Goal: Task Accomplishment & Management: Use online tool/utility

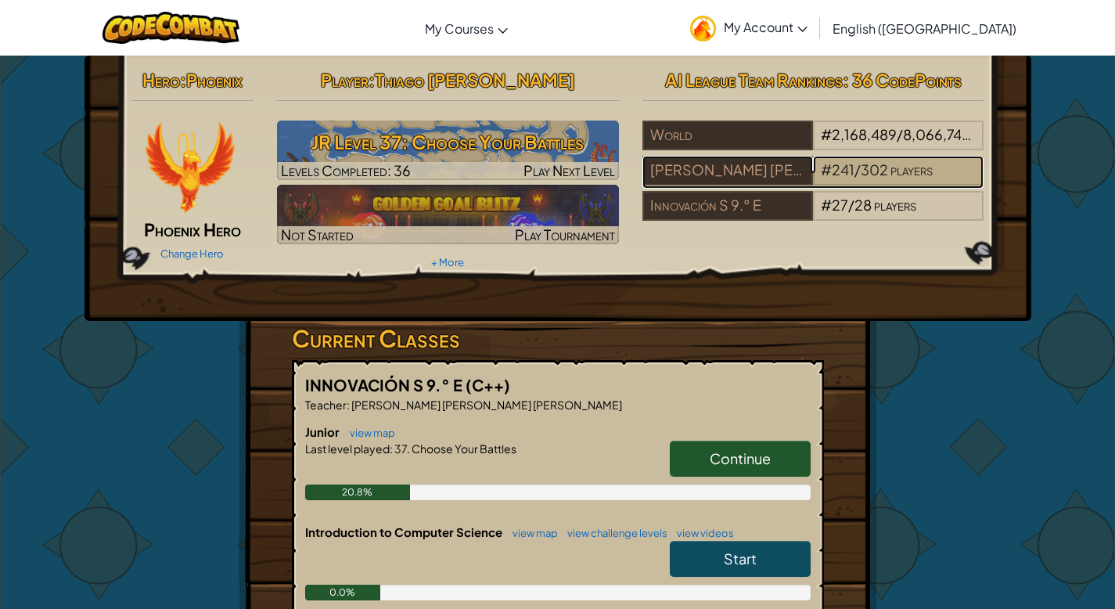
click at [866, 180] on div "# 241 / 302 players" at bounding box center [898, 171] width 171 height 30
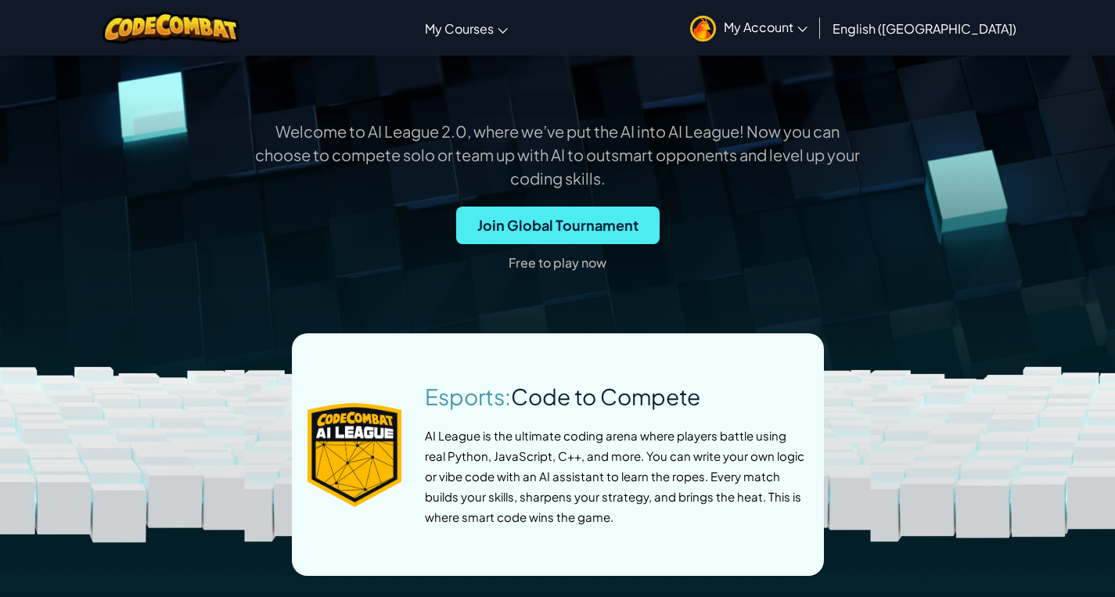
scroll to position [346, 0]
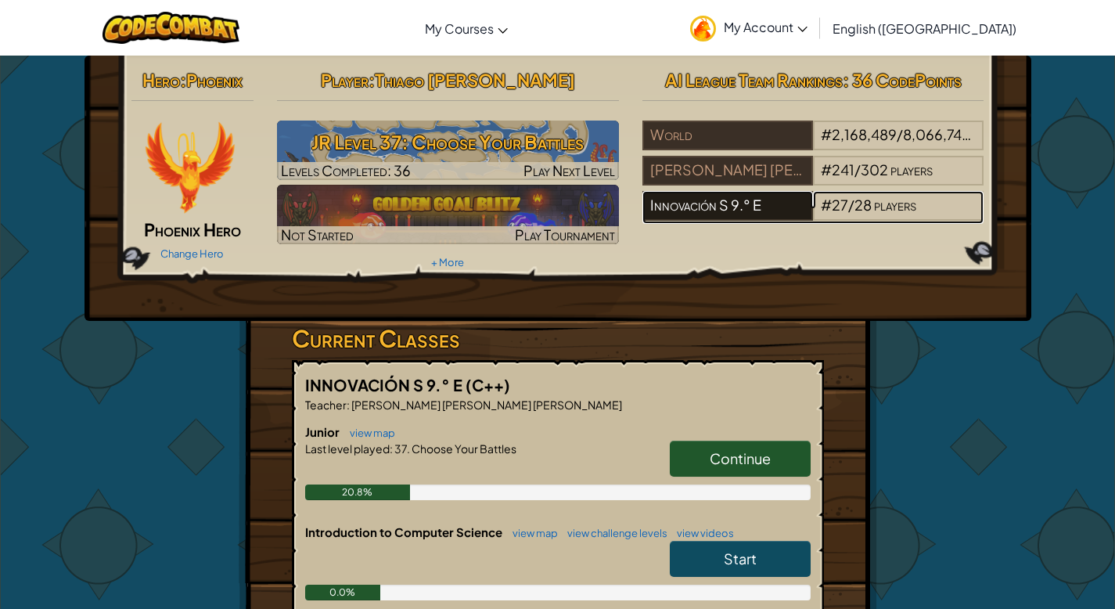
click at [795, 203] on div "Innovación S 9.° E" at bounding box center [727, 206] width 171 height 30
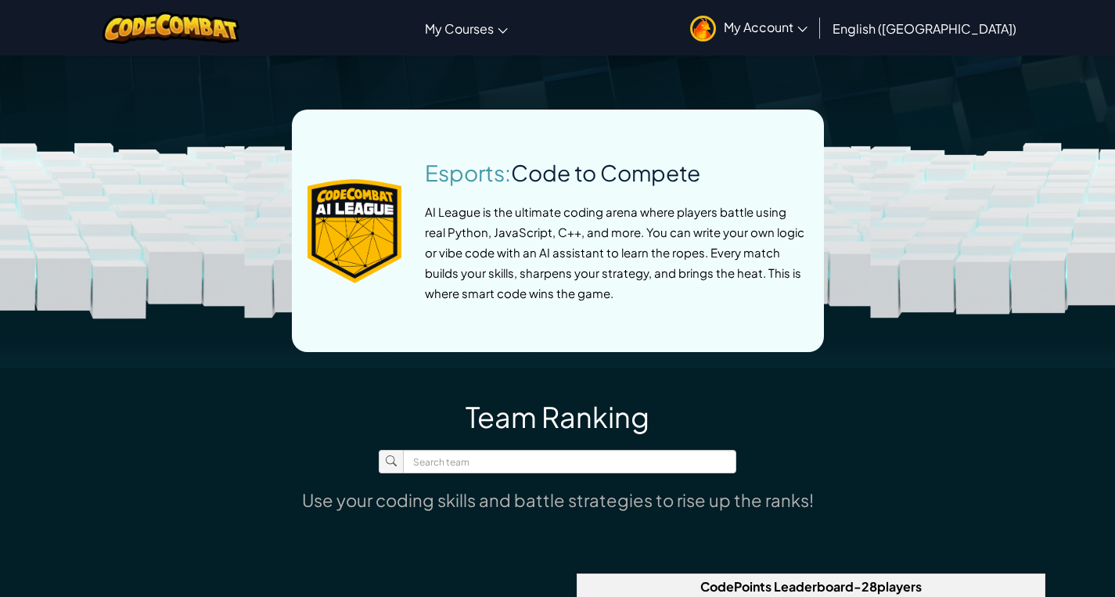
scroll to position [1083, 0]
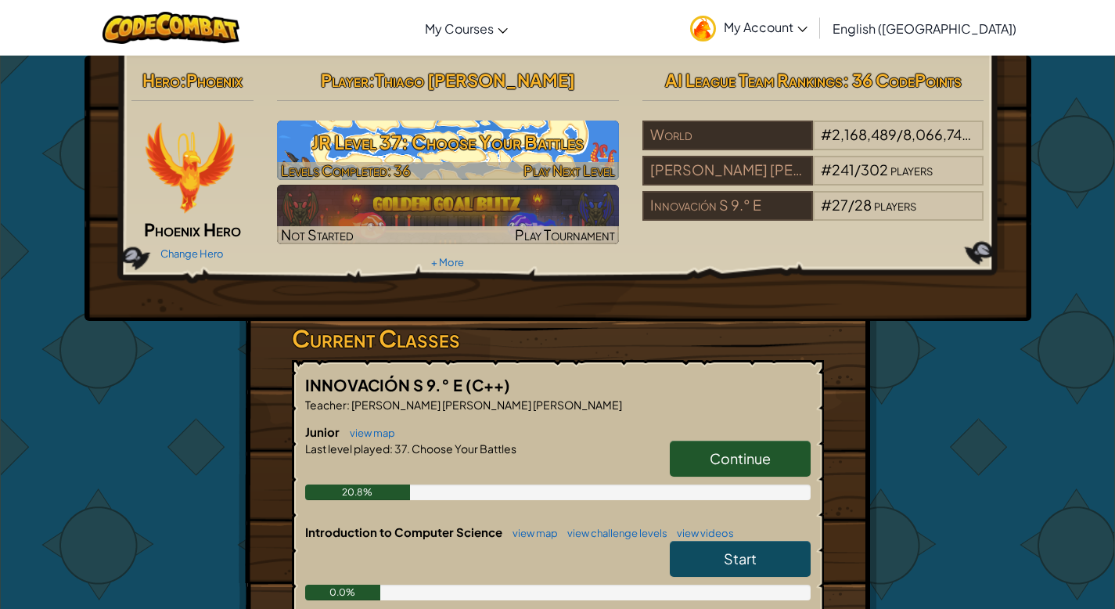
click at [438, 149] on h3 "JR Level 37: Choose Your Battles" at bounding box center [448, 141] width 342 height 35
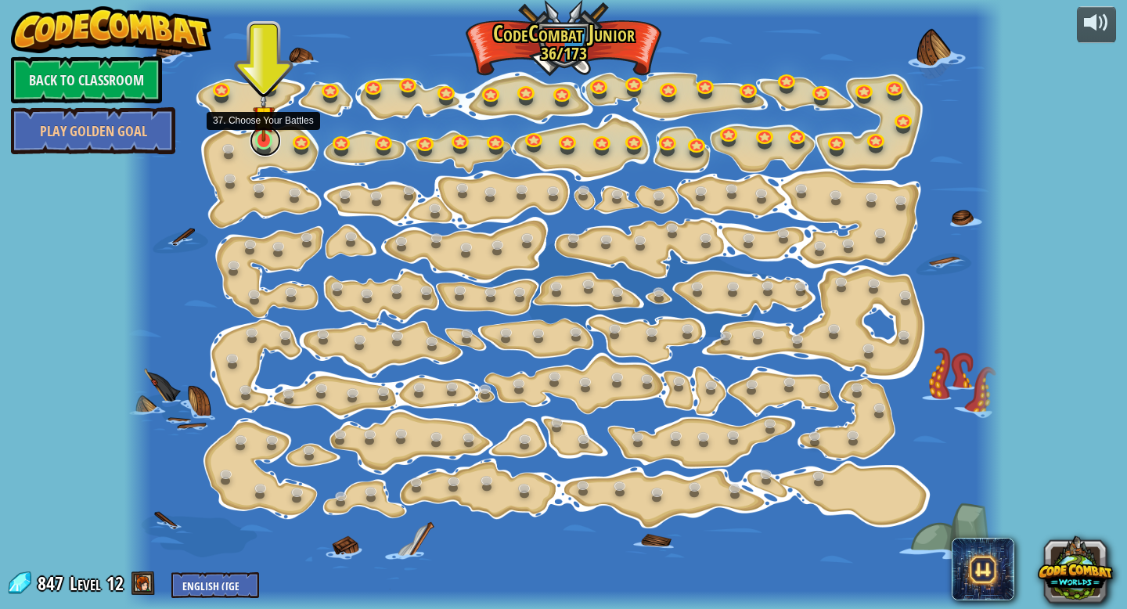
click at [266, 145] on link at bounding box center [265, 140] width 31 height 31
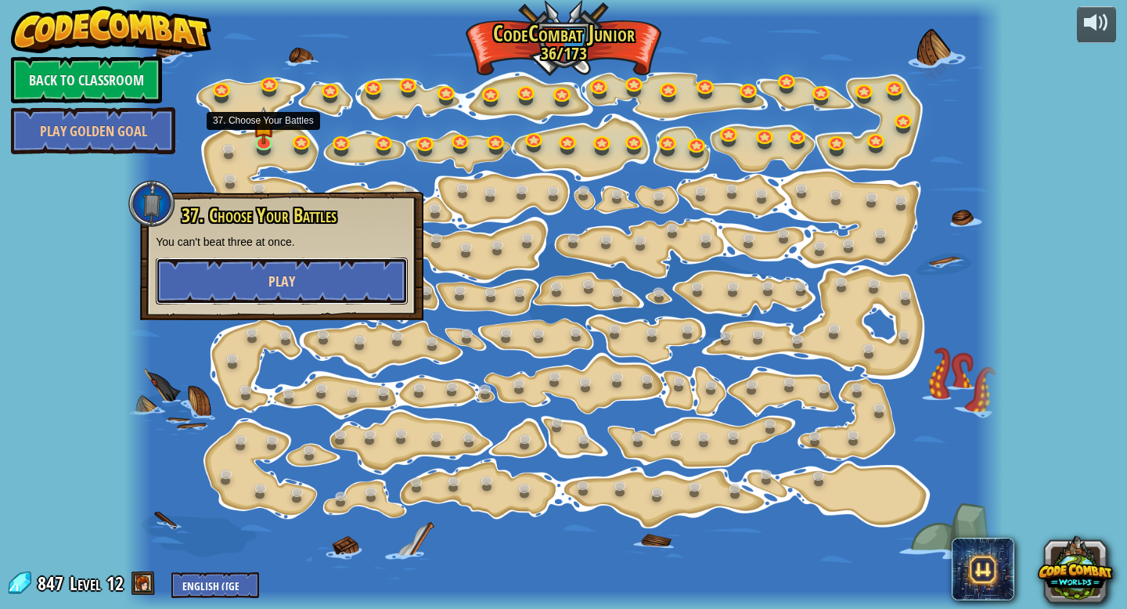
click at [280, 280] on span "Play" at bounding box center [281, 282] width 27 height 20
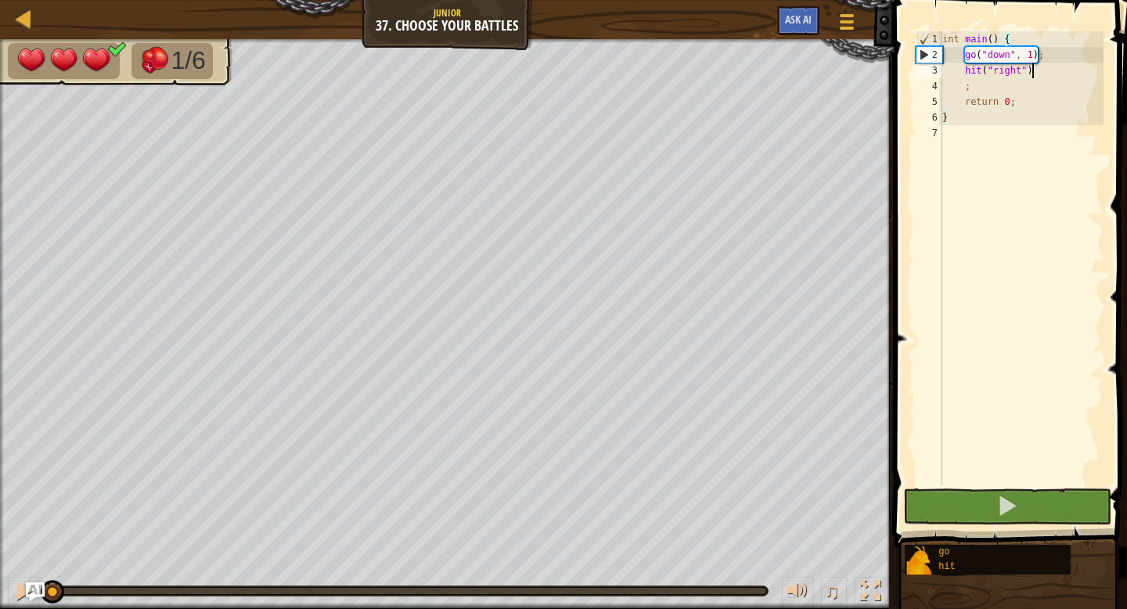
click at [1049, 74] on div "int main ( ) { go ( " down " , 1 ) ; hit ( " right " ) ; return 0 ; }" at bounding box center [1021, 273] width 164 height 485
type textarea "hit("right")"
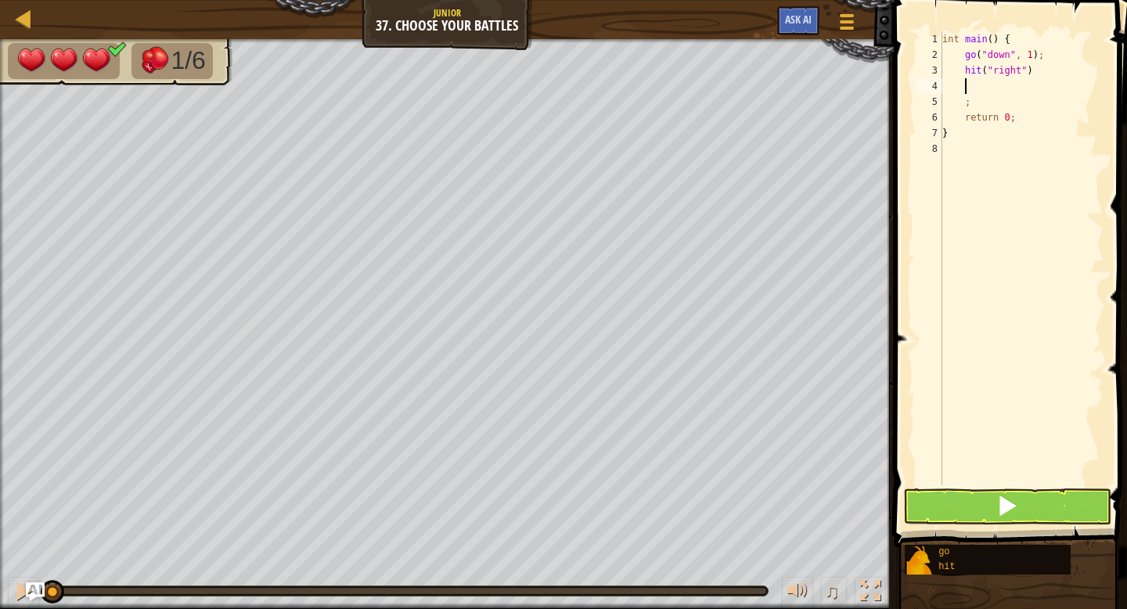
click at [1049, 73] on div "int main ( ) { go ( " down " , 1 ) ; hit ( " right " ) ; return 0 ; }" at bounding box center [1021, 273] width 164 height 485
type textarea "hit("right");"
click at [999, 90] on div "int main ( ) { go ( " down " , 1 ) ; hit ( " right " ) ; ; return 0 ; }" at bounding box center [1021, 273] width 164 height 485
type textarea "g"
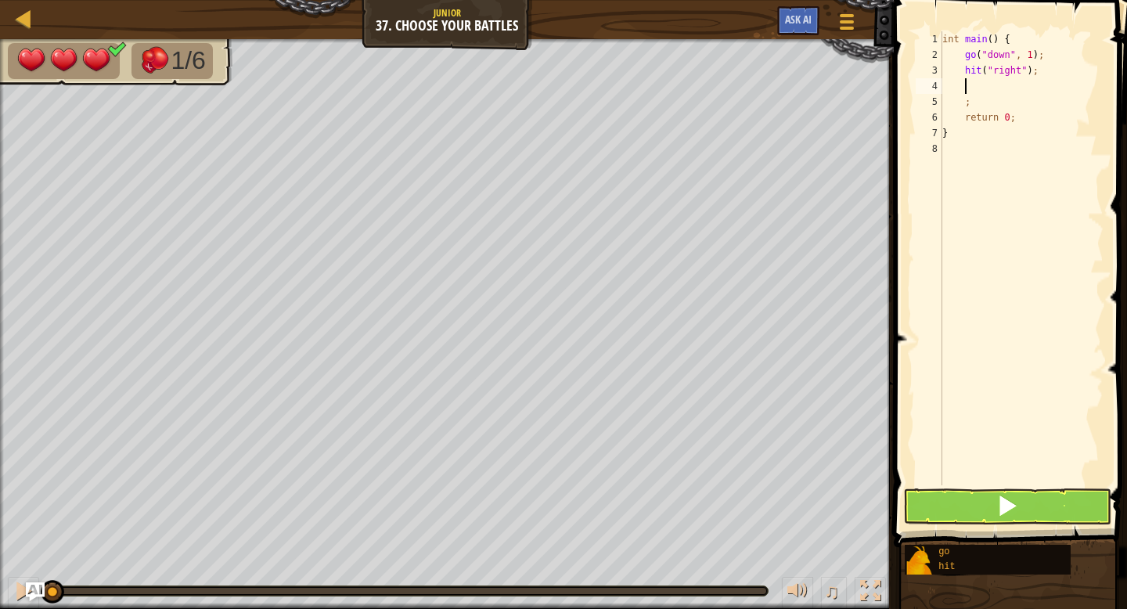
scroll to position [7, 2]
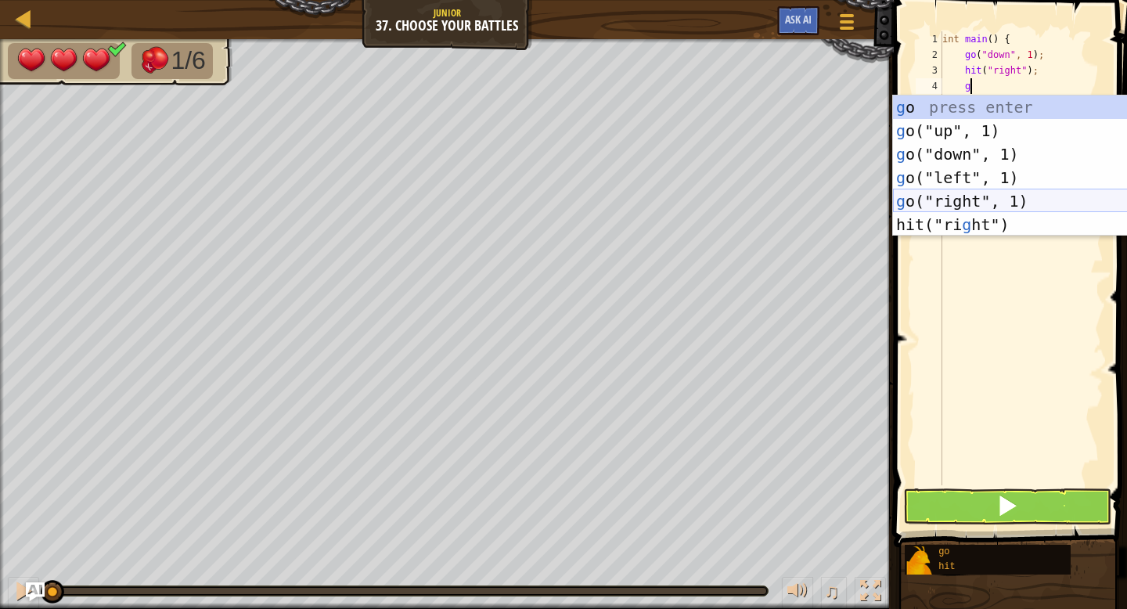
click at [977, 193] on div "g o press enter g o("up", 1) press enter g o("down", 1) press enter g o("left",…" at bounding box center [1041, 189] width 296 height 188
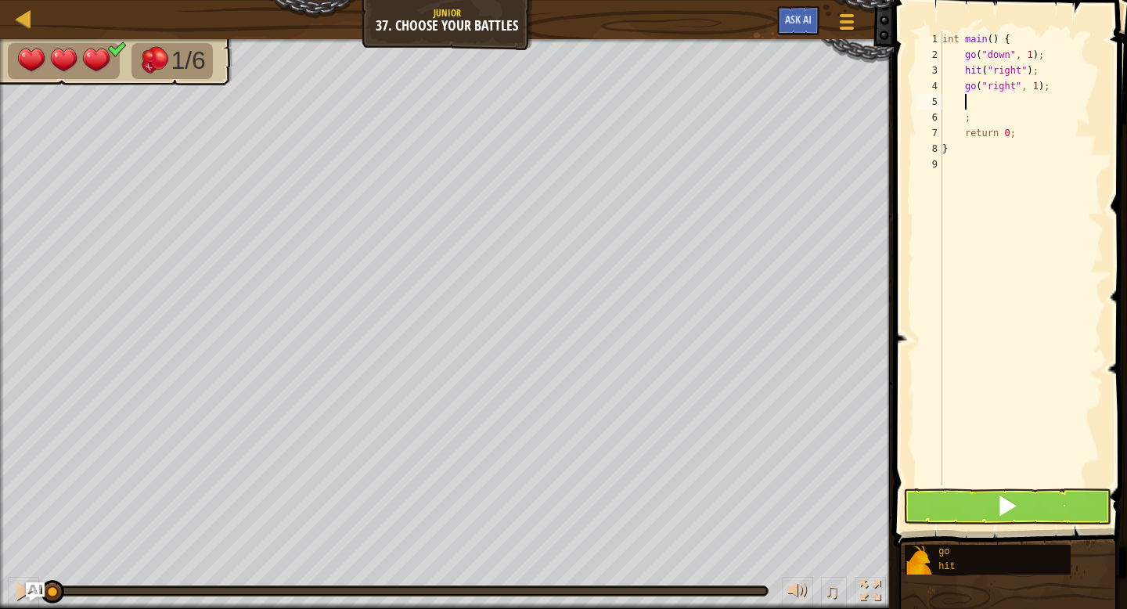
type textarea "g"
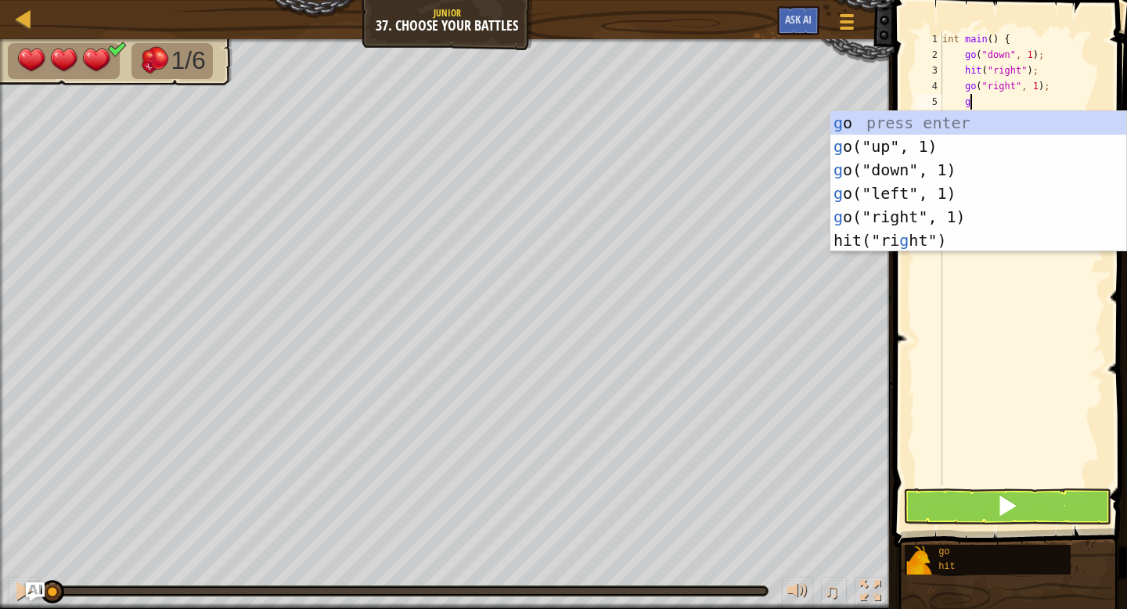
scroll to position [7, 2]
click at [909, 171] on div "g o press enter g o("up", 1) press enter g o("down", 1) press enter g o("left",…" at bounding box center [978, 205] width 296 height 188
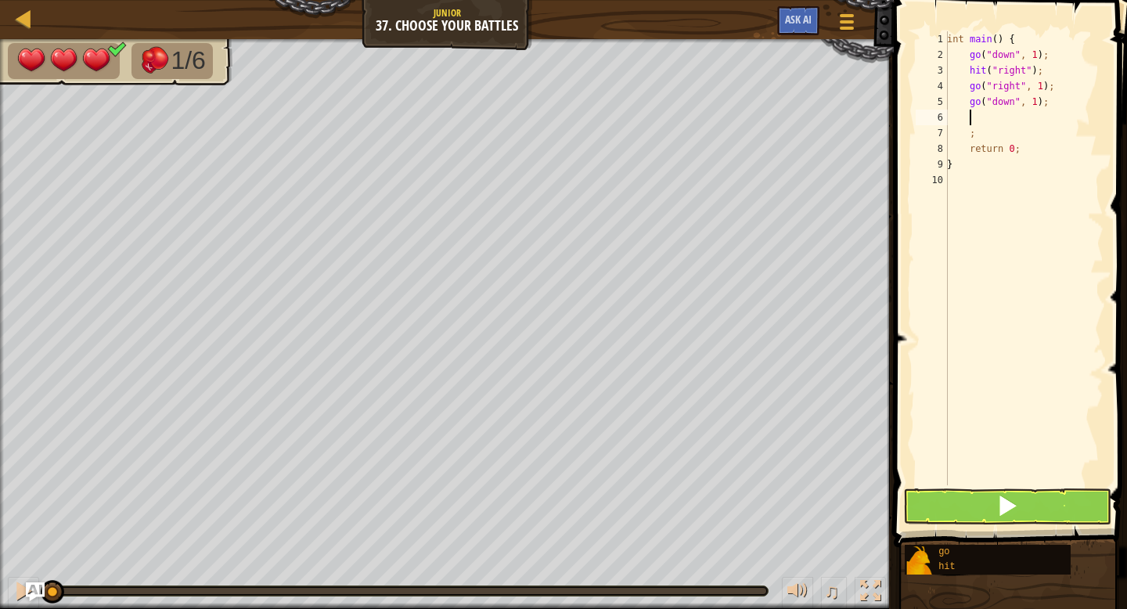
type textarea "h"
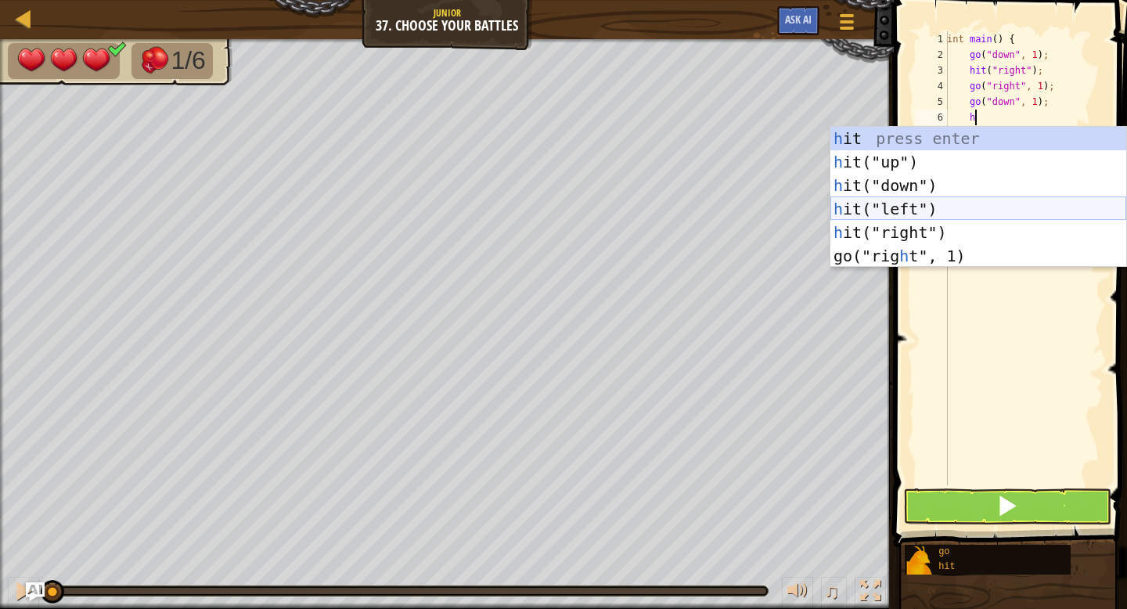
click at [885, 211] on div "h it press enter h it("up") press enter h it("down") press enter h it("left") p…" at bounding box center [978, 221] width 296 height 188
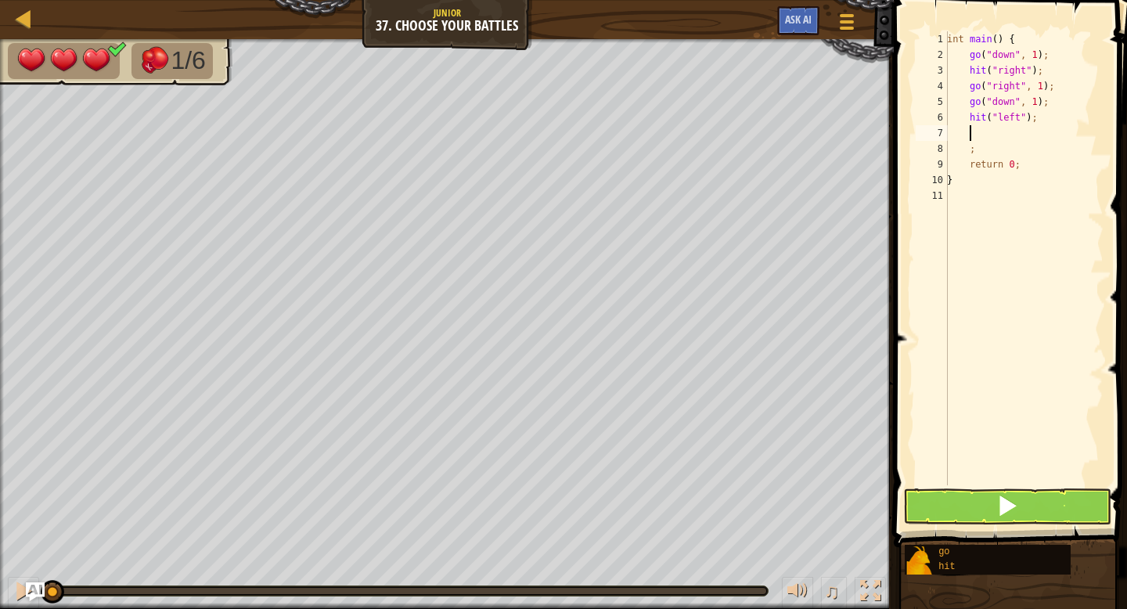
type textarea "g"
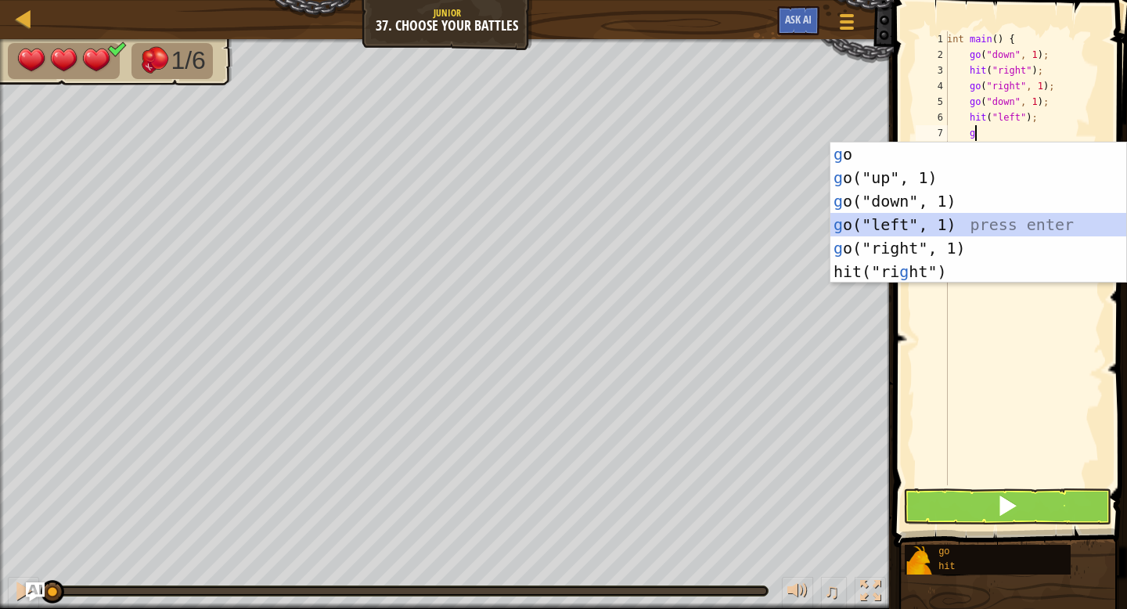
click at [883, 226] on div "g o press enter g o("up", 1) press enter g o("down", 1) press enter g o("left",…" at bounding box center [978, 236] width 296 height 188
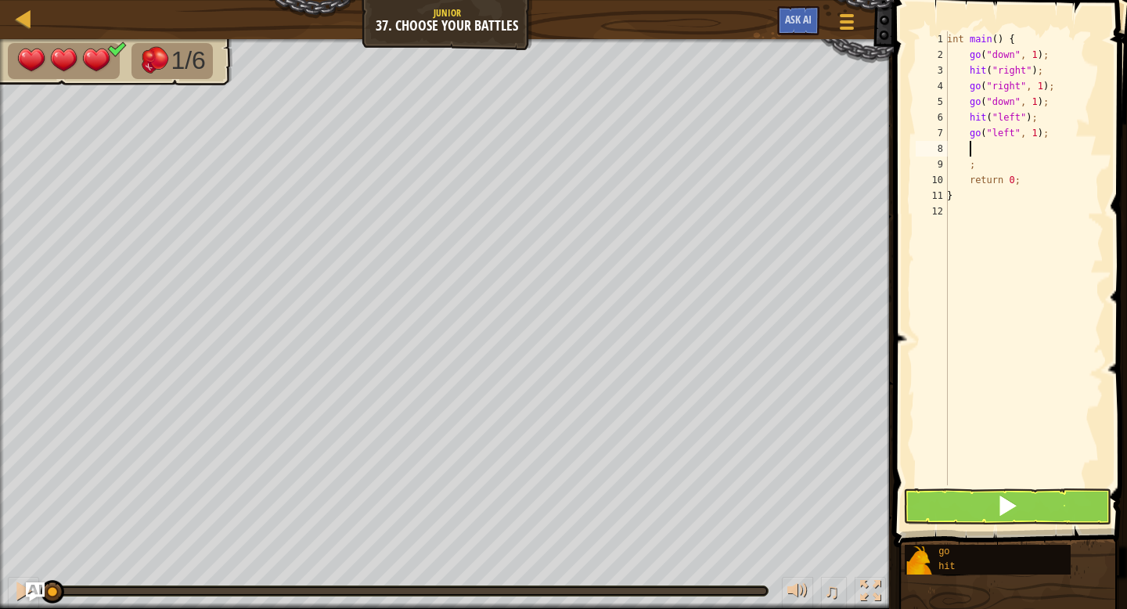
type textarea "g"
type textarea "h"
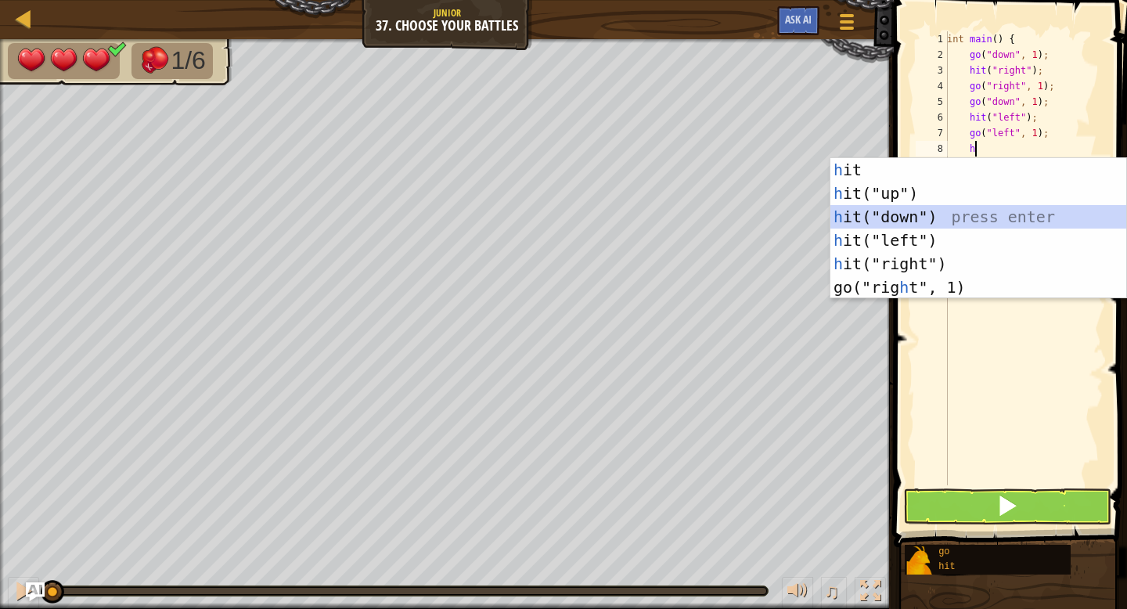
click at [891, 218] on div "h it press enter h it("up") press enter h it("down") press enter h it("left") p…" at bounding box center [978, 252] width 296 height 188
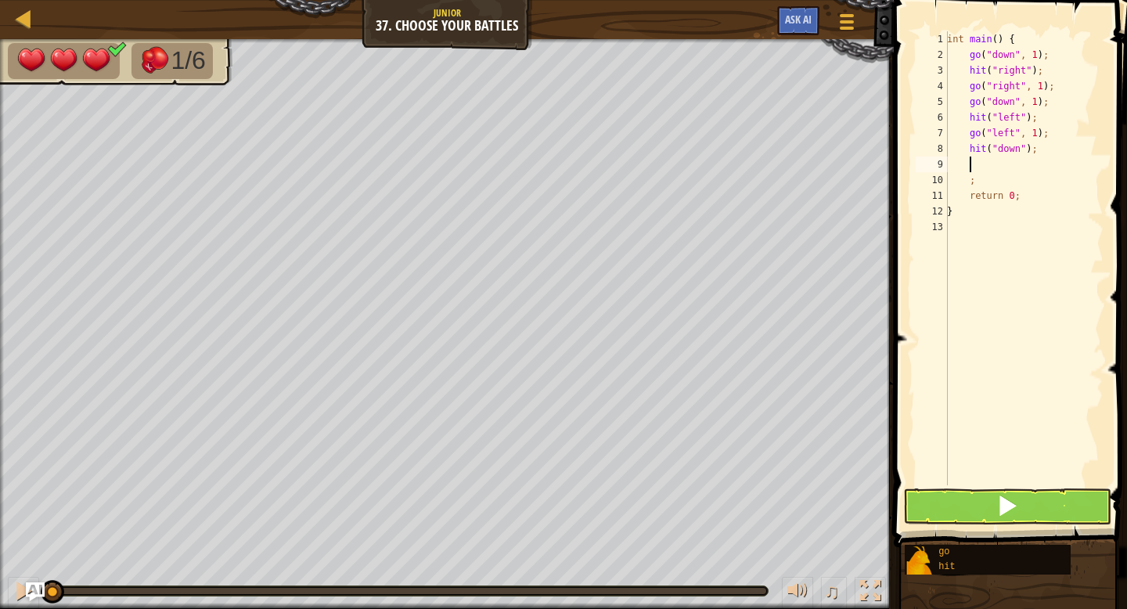
type textarea "g"
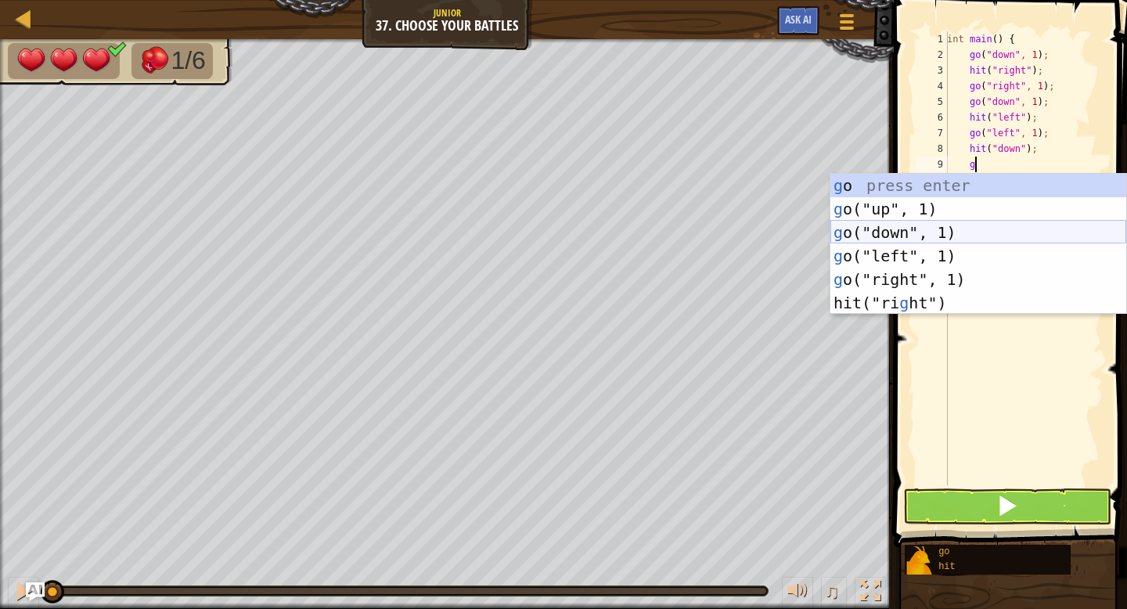
click at [878, 238] on div "g o press enter g o("up", 1) press enter g o("down", 1) press enter g o("left",…" at bounding box center [978, 268] width 296 height 188
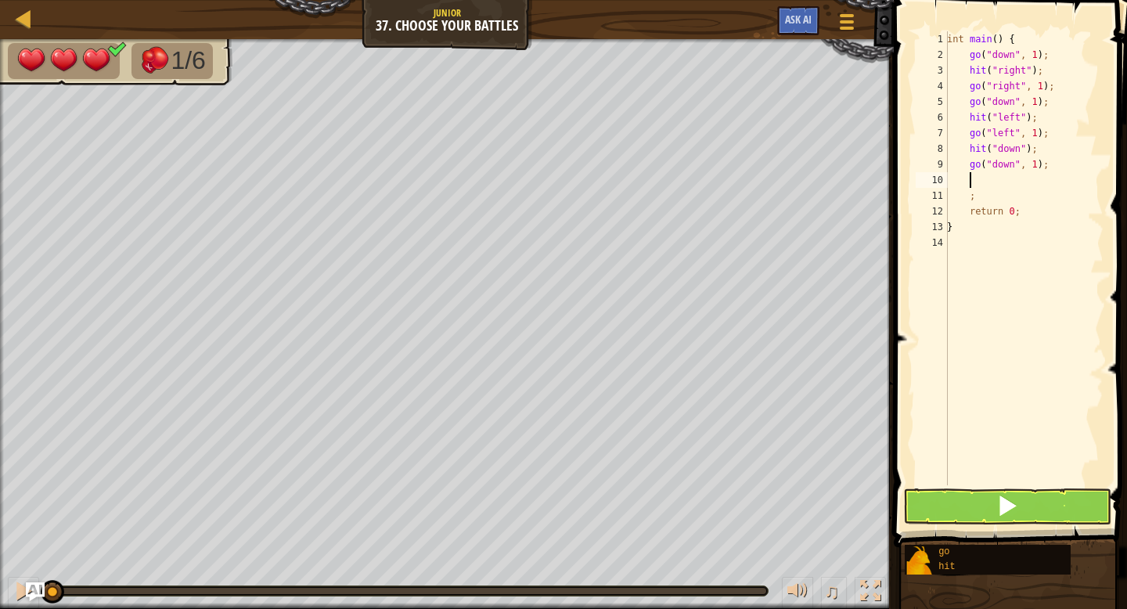
type textarea "h"
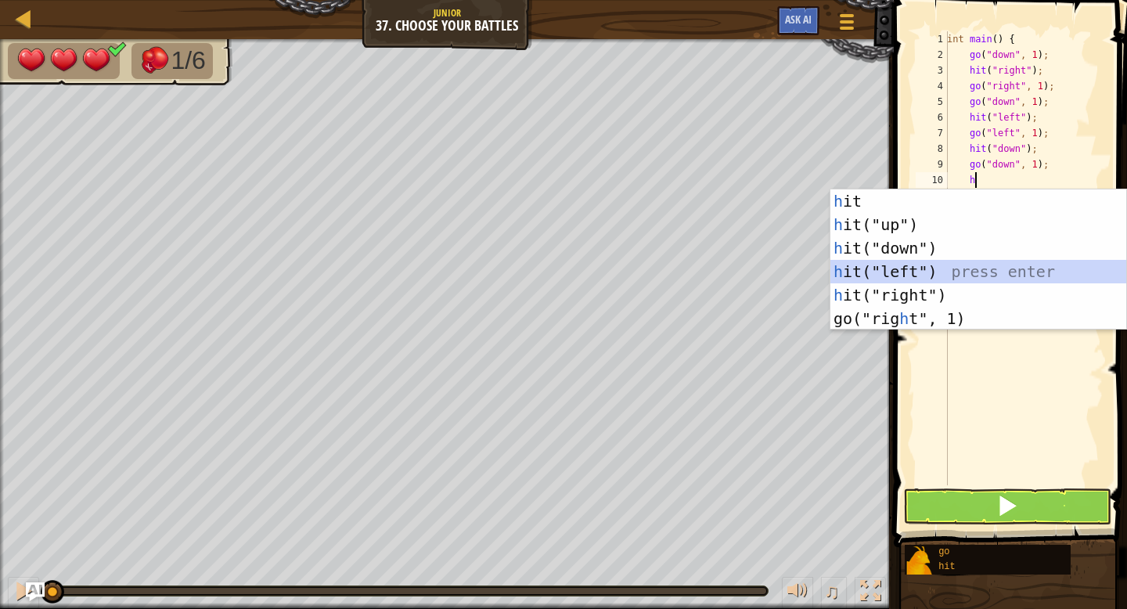
click at [886, 274] on div "h it press enter h it("up") press enter h it("down") press enter h it("left") p…" at bounding box center [978, 283] width 296 height 188
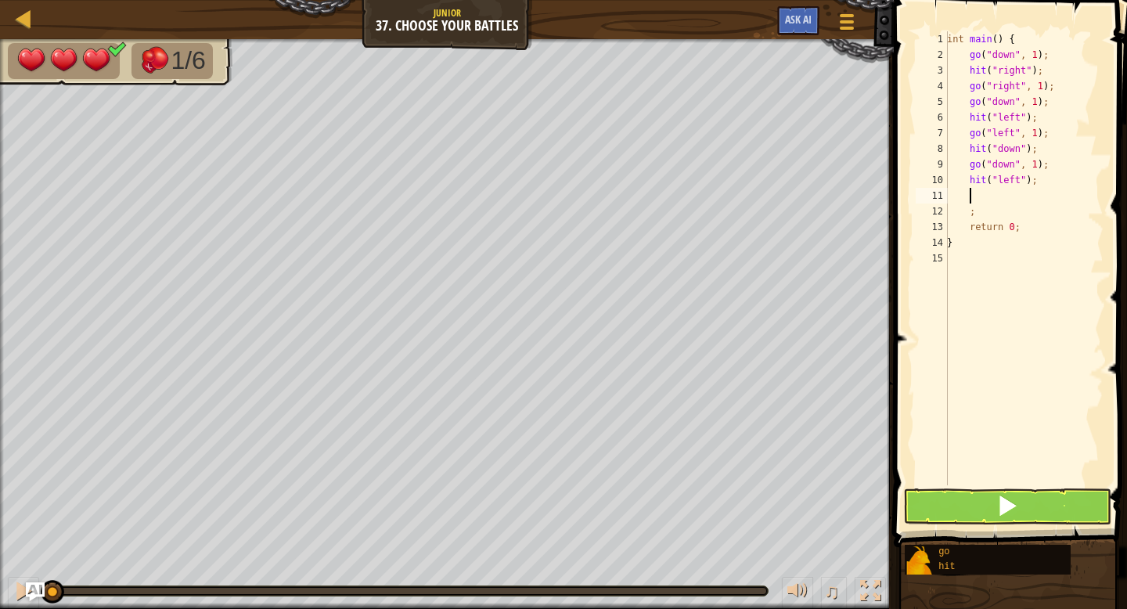
type textarea "g"
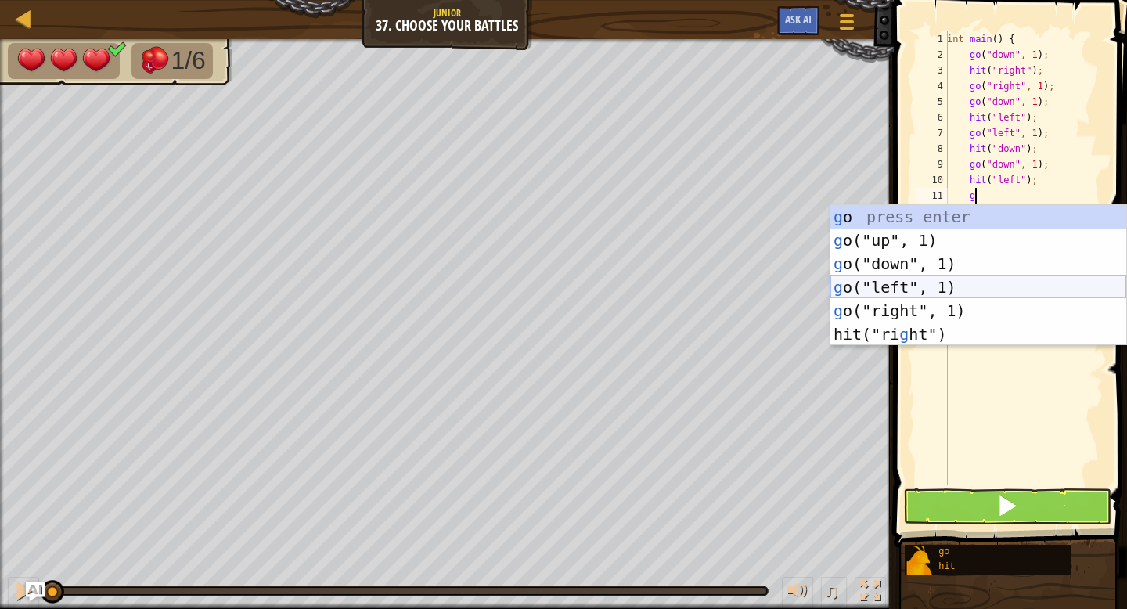
click at [880, 285] on div "g o press enter g o("up", 1) press enter g o("down", 1) press enter g o("left",…" at bounding box center [978, 299] width 296 height 188
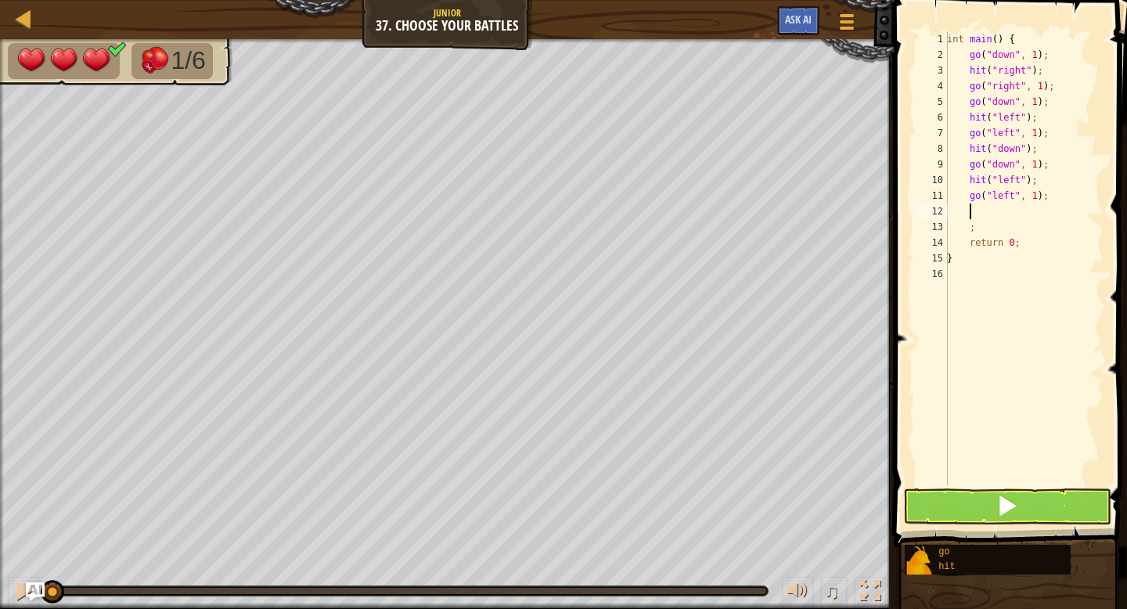
scroll to position [7, 1]
type textarea "h"
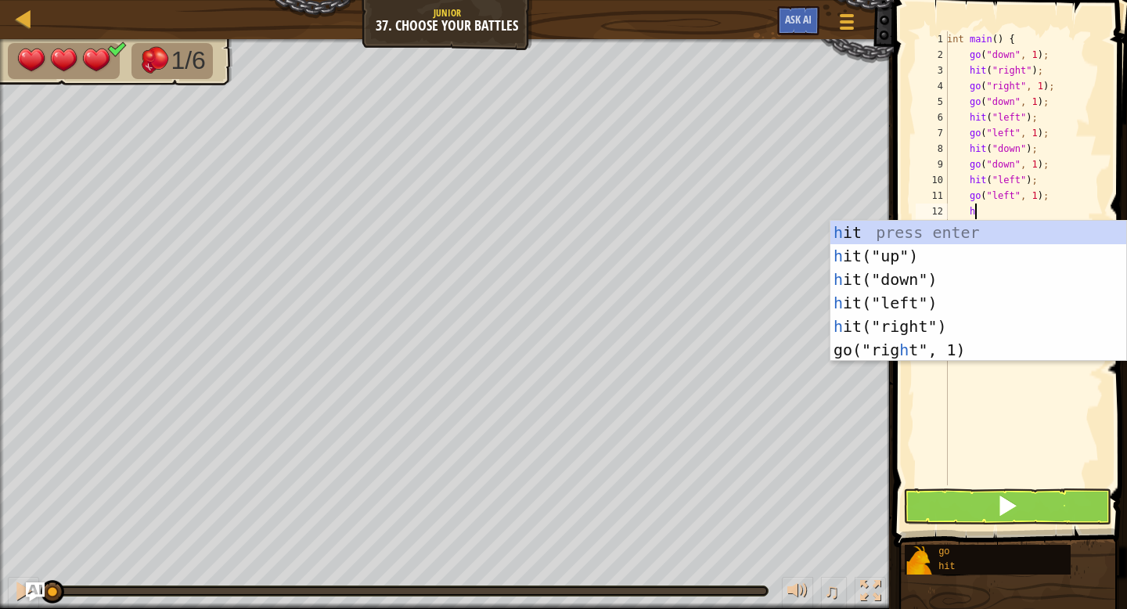
scroll to position [7, 2]
click at [923, 304] on div "h it press enter h it("up") press enter h it("down") press enter h it("left") p…" at bounding box center [978, 315] width 296 height 188
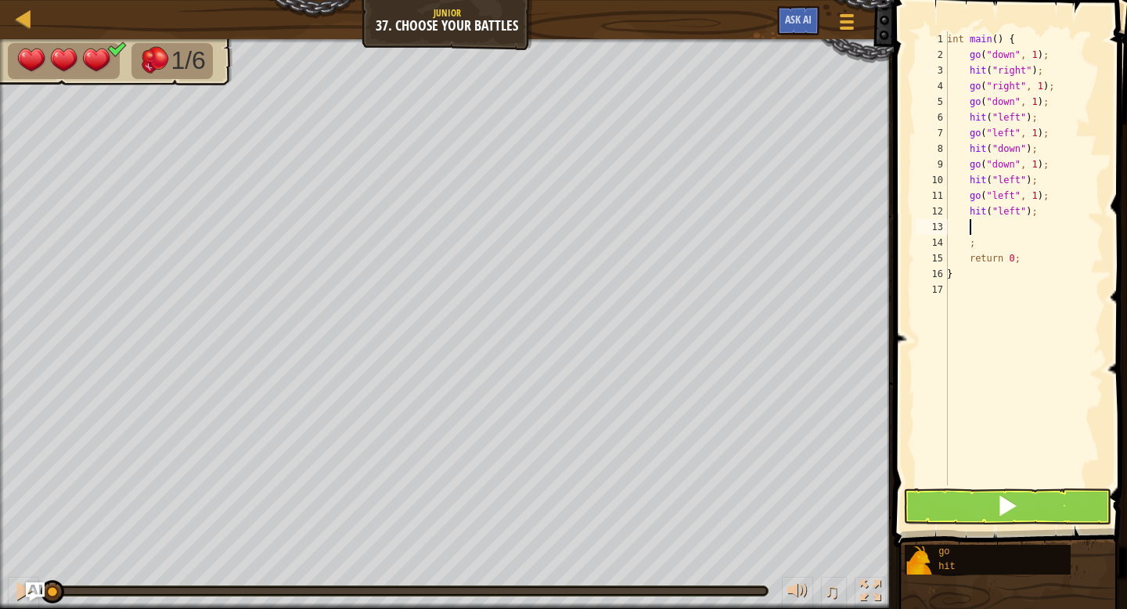
type textarea "g"
type textarea "h"
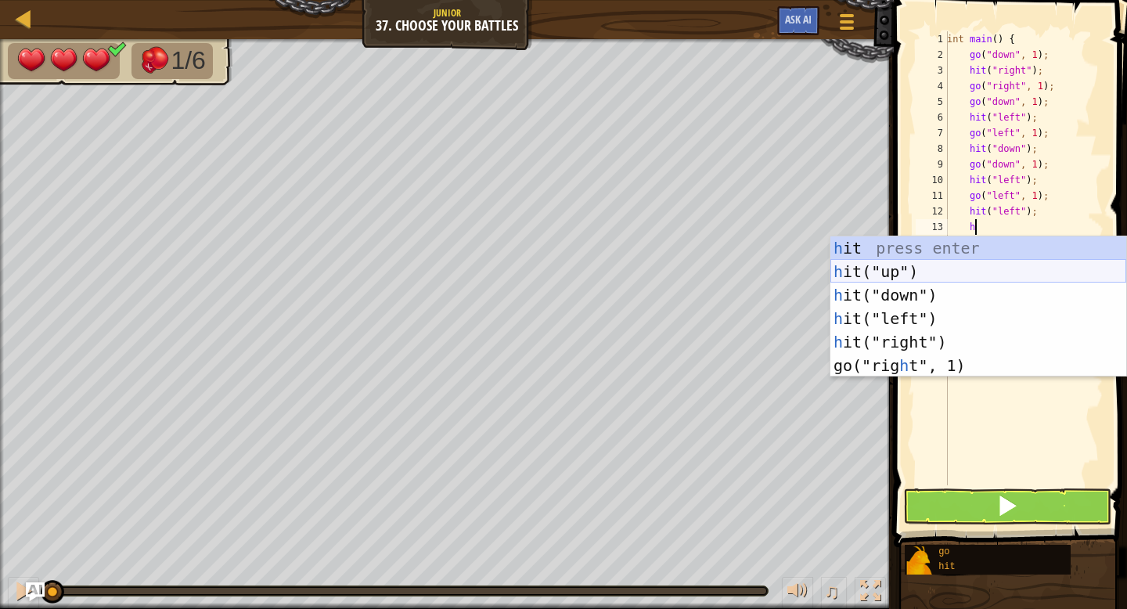
click at [924, 276] on div "h it press enter h it("up") press enter h it("down") press enter h it("left") p…" at bounding box center [978, 330] width 296 height 188
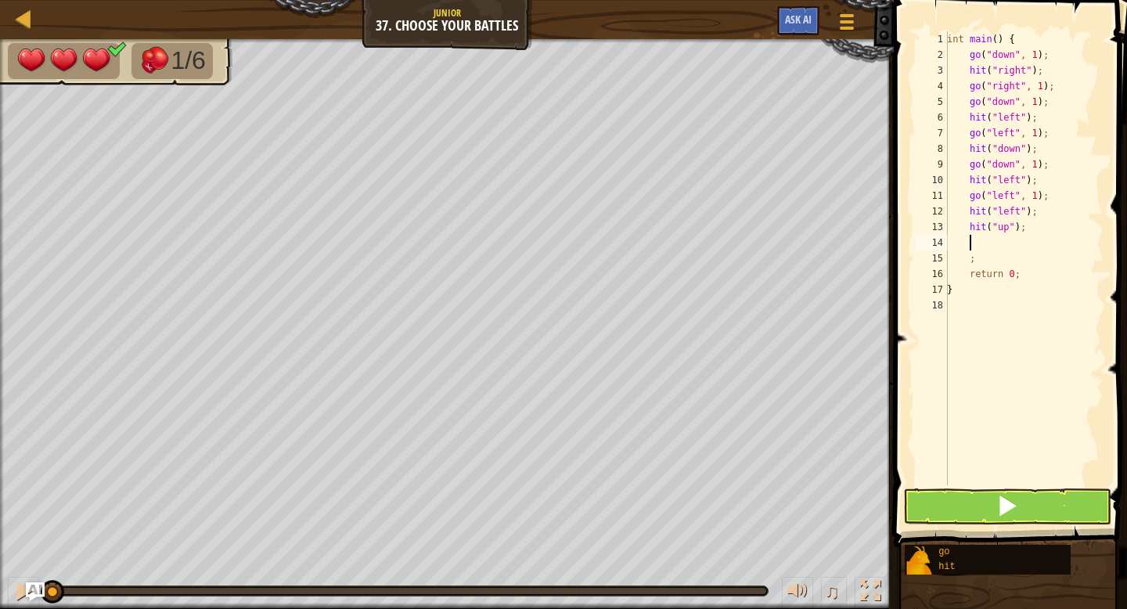
scroll to position [7, 1]
click at [963, 499] on button at bounding box center [1007, 506] width 208 height 36
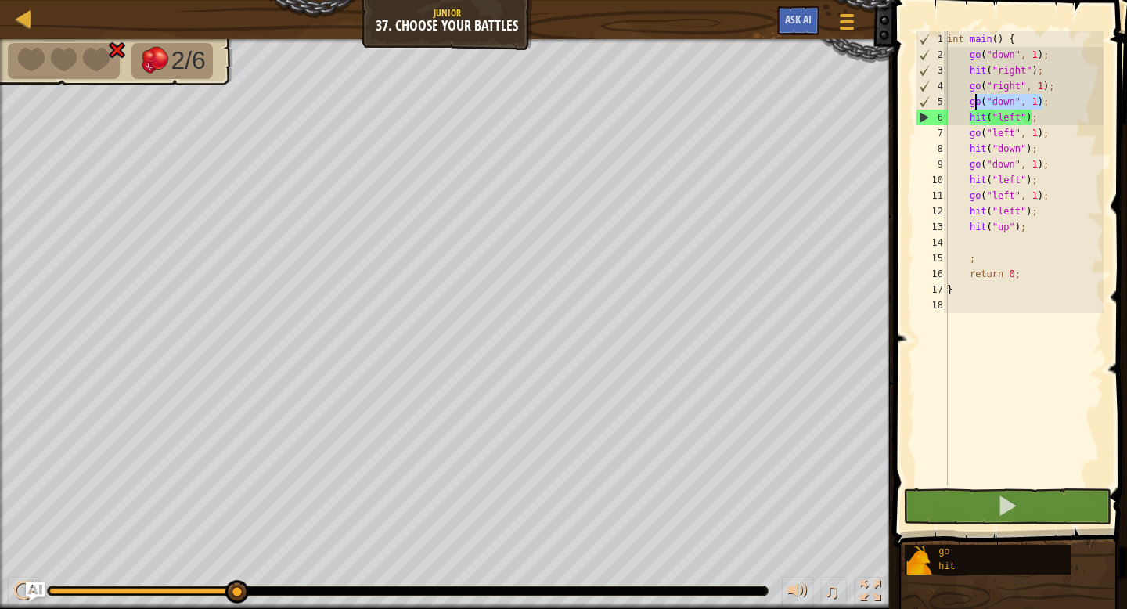
drag, startPoint x: 1043, startPoint y: 105, endPoint x: 974, endPoint y: 104, distance: 68.9
click at [974, 104] on div "int main ( ) { go ( " down " , 1 ) ; hit ( " right " ) ; go ( " right " , 1 ) ;…" at bounding box center [1024, 273] width 160 height 485
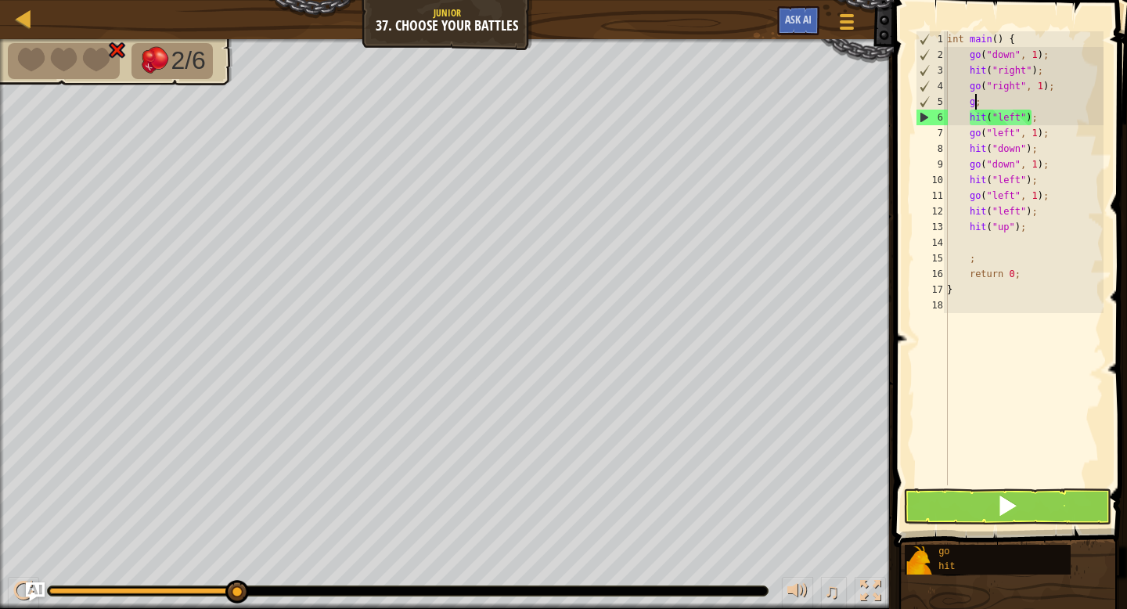
type textarea ";"
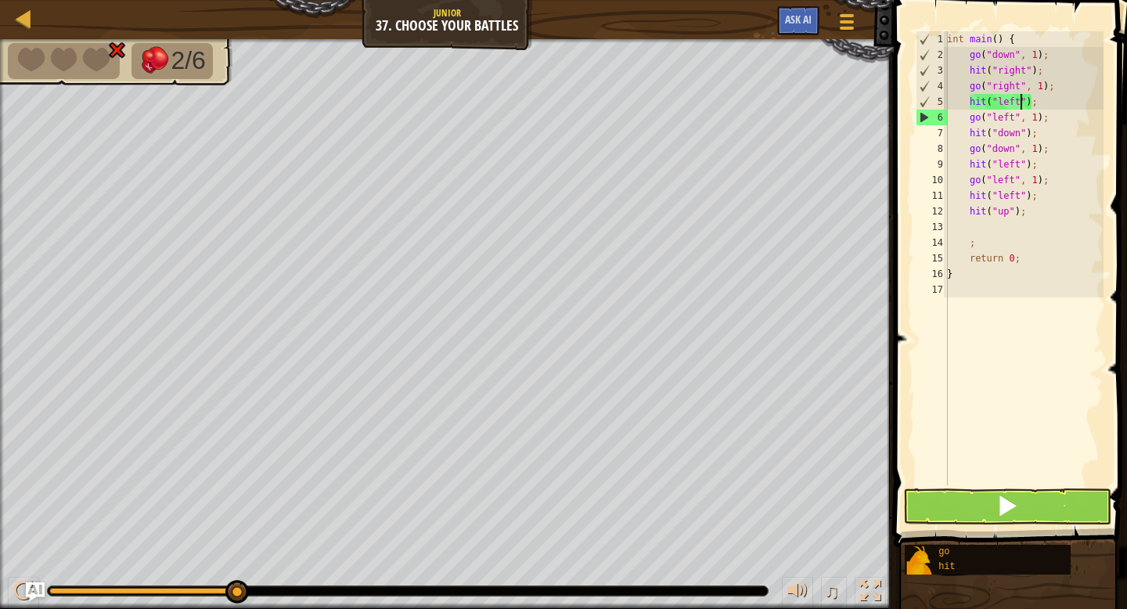
click at [1018, 102] on div "int main ( ) { go ( " down " , 1 ) ; hit ( " right " ) ; go ( " right " , 1 ) ;…" at bounding box center [1024, 273] width 160 height 485
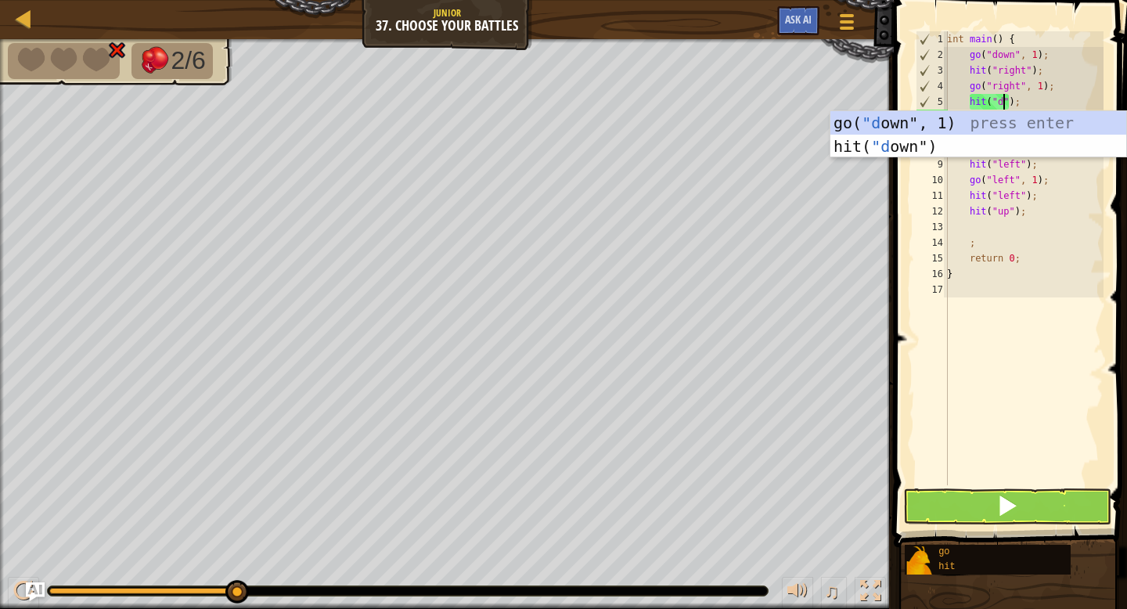
scroll to position [7, 6]
click at [1076, 182] on div "int main ( ) { go ( " down " , 1 ) ; hit ( " right " ) ; go ( " right " , 1 ) ;…" at bounding box center [1024, 273] width 160 height 485
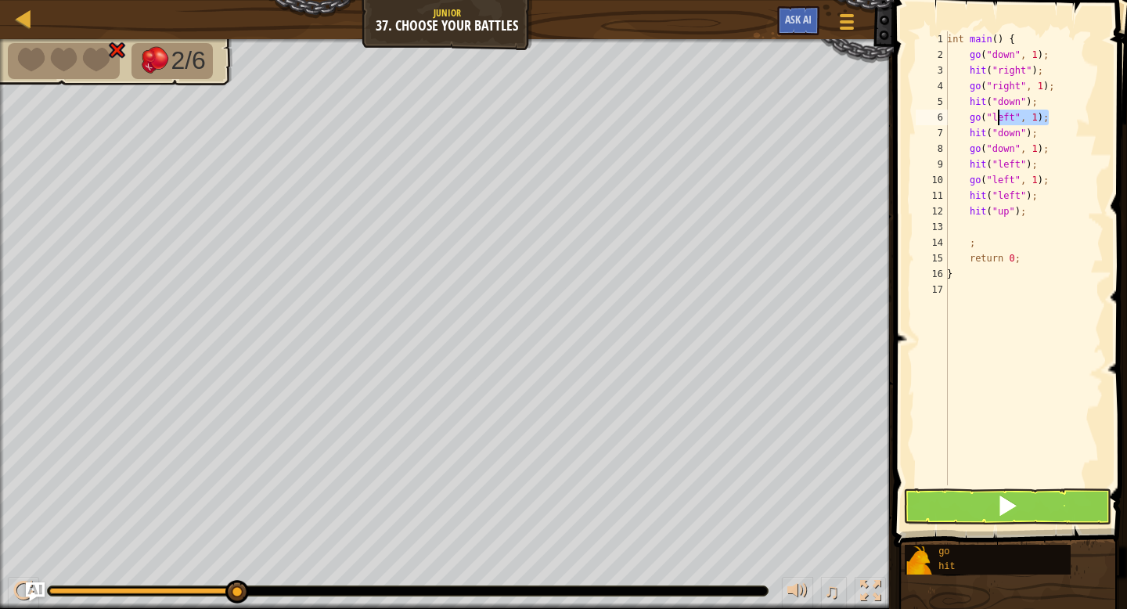
drag, startPoint x: 1047, startPoint y: 121, endPoint x: 996, endPoint y: 124, distance: 51.0
click at [996, 121] on div "int main ( ) { go ( " down " , 1 ) ; hit ( " right " ) ; go ( " right " , 1 ) ;…" at bounding box center [1024, 273] width 160 height 485
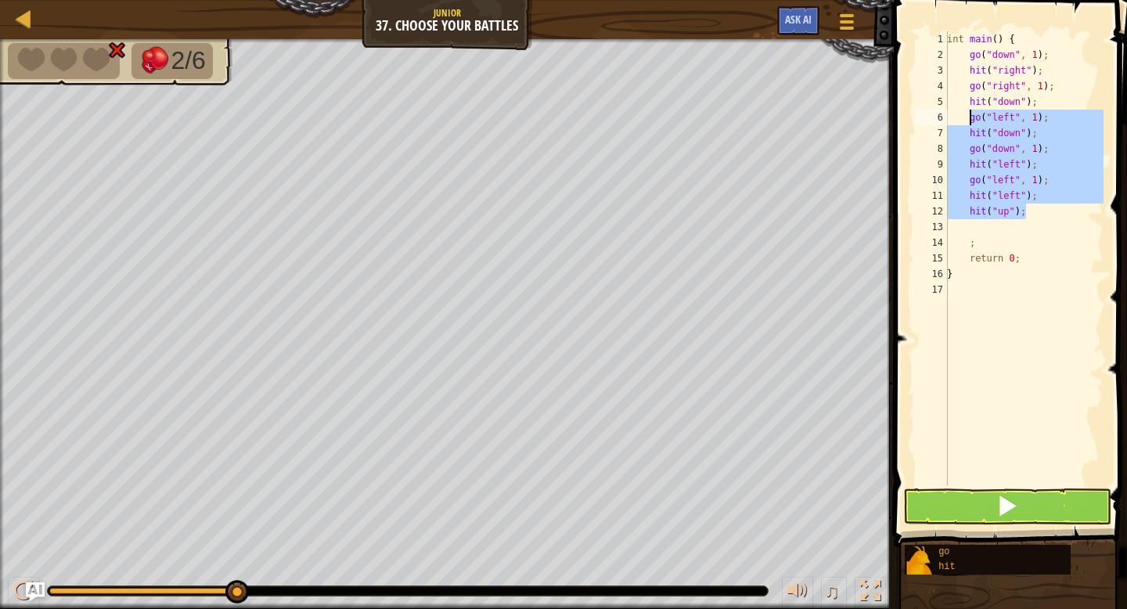
drag, startPoint x: 1031, startPoint y: 211, endPoint x: 967, endPoint y: 117, distance: 112.7
click at [967, 117] on div "int main ( ) { go ( " down " , 1 ) ; hit ( " right " ) ; go ( " right " , 1 ) ;…" at bounding box center [1024, 273] width 160 height 485
type textarea "go("left", 1); hit("down");"
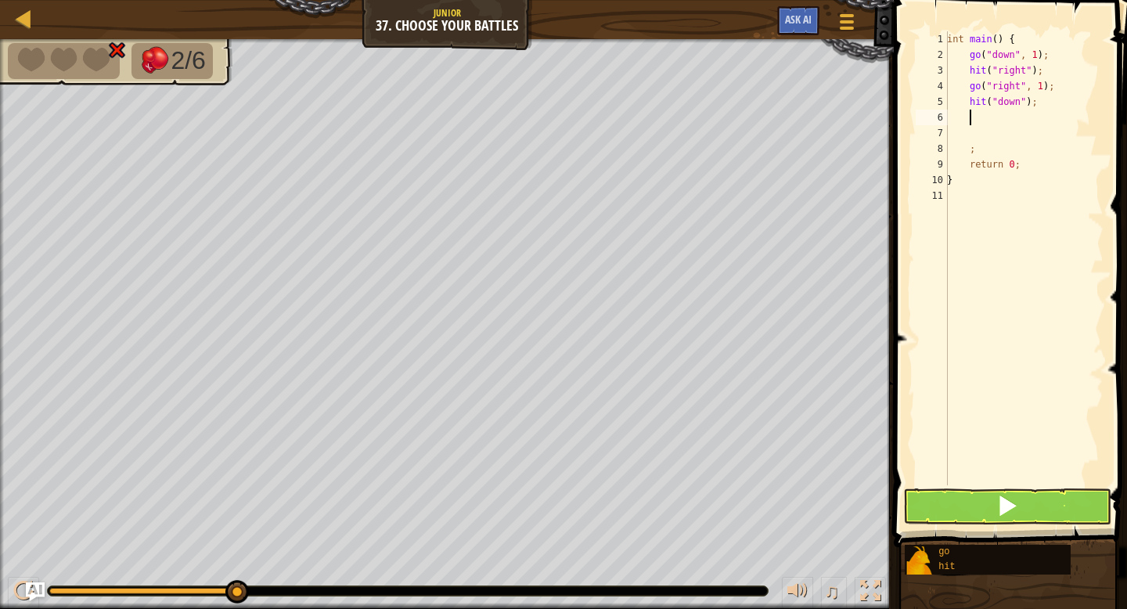
type textarea "h"
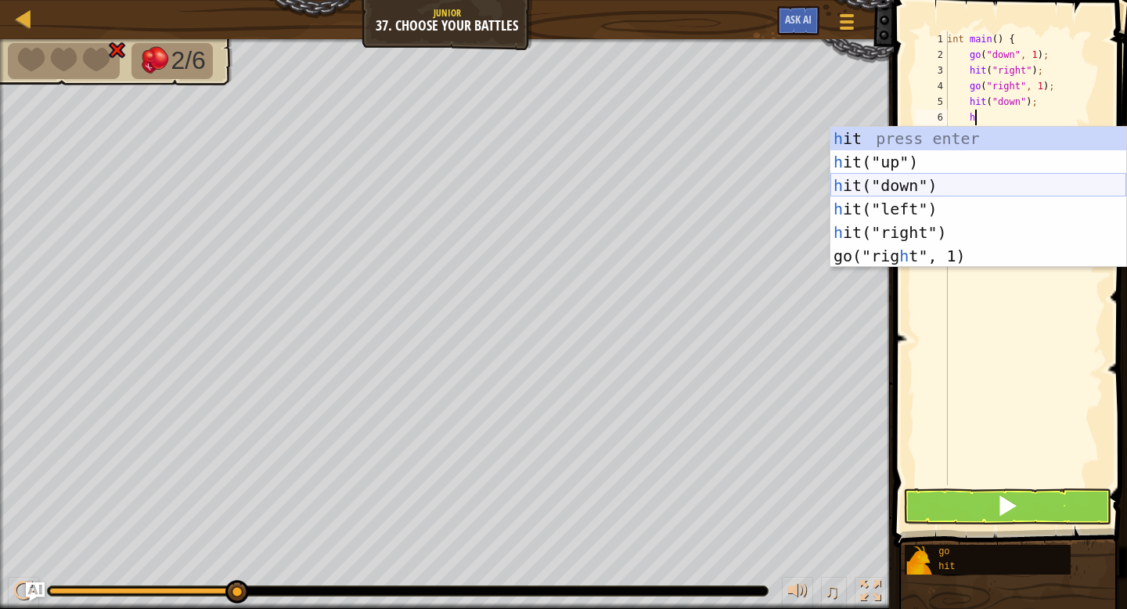
click at [941, 187] on div "h it press enter h it("up") press enter h it("down") press enter h it("left") p…" at bounding box center [978, 221] width 296 height 188
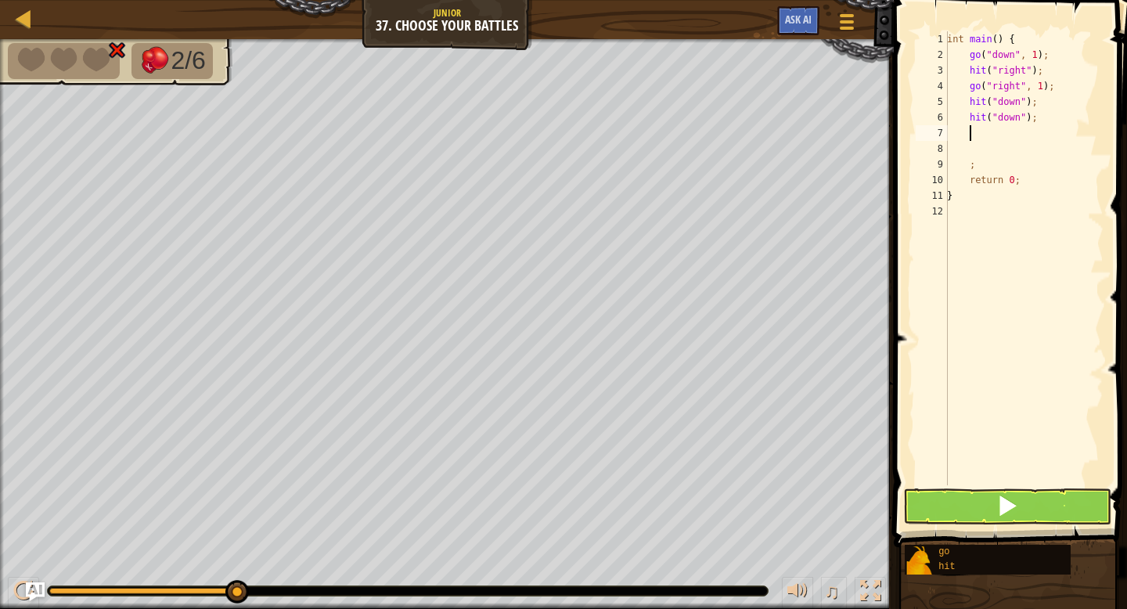
scroll to position [7, 1]
type textarea "g"
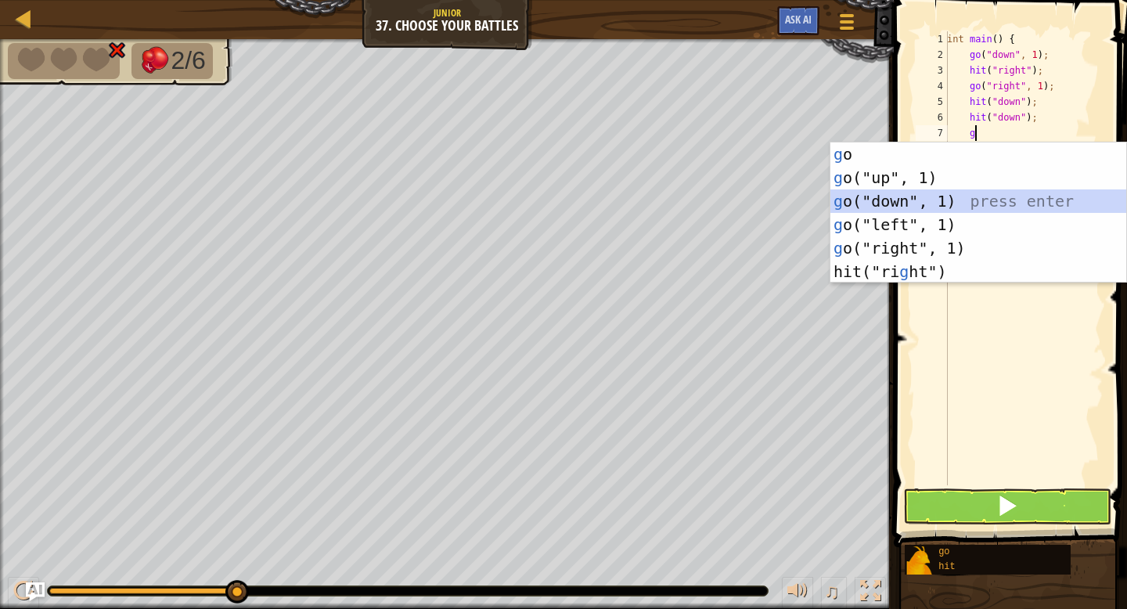
click at [952, 209] on div "g o press enter g o("up", 1) press enter g o("down", 1) press enter g o("left",…" at bounding box center [978, 236] width 296 height 188
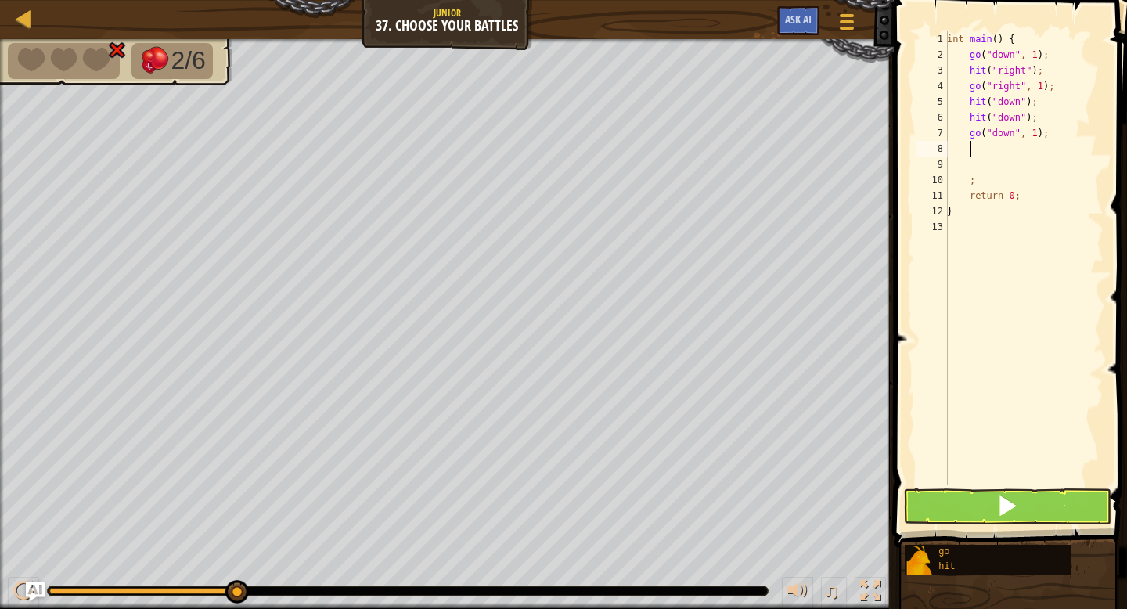
click at [1039, 137] on div "int main ( ) { go ( " down " , 1 ) ; hit ( " right " ) ; go ( " right " , 1 ) ;…" at bounding box center [1024, 273] width 160 height 485
type textarea "go("down", 2);"
click at [1010, 148] on div "int main ( ) { go ( " down " , 1 ) ; hit ( " right " ) ; go ( " right " , 1 ) ;…" at bounding box center [1024, 273] width 160 height 485
type textarea "h"
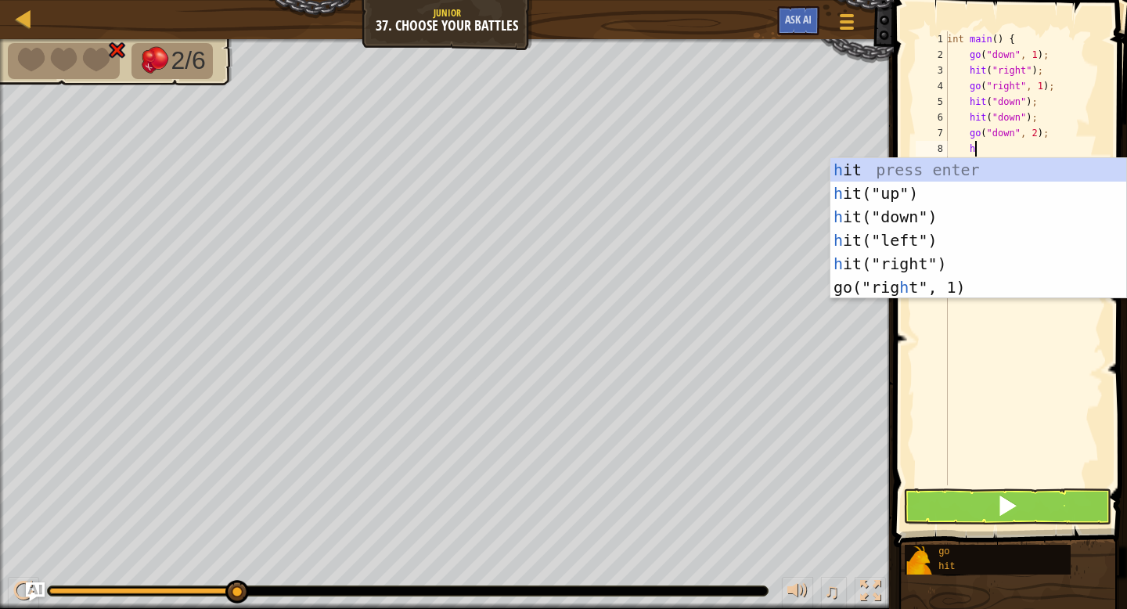
scroll to position [7, 2]
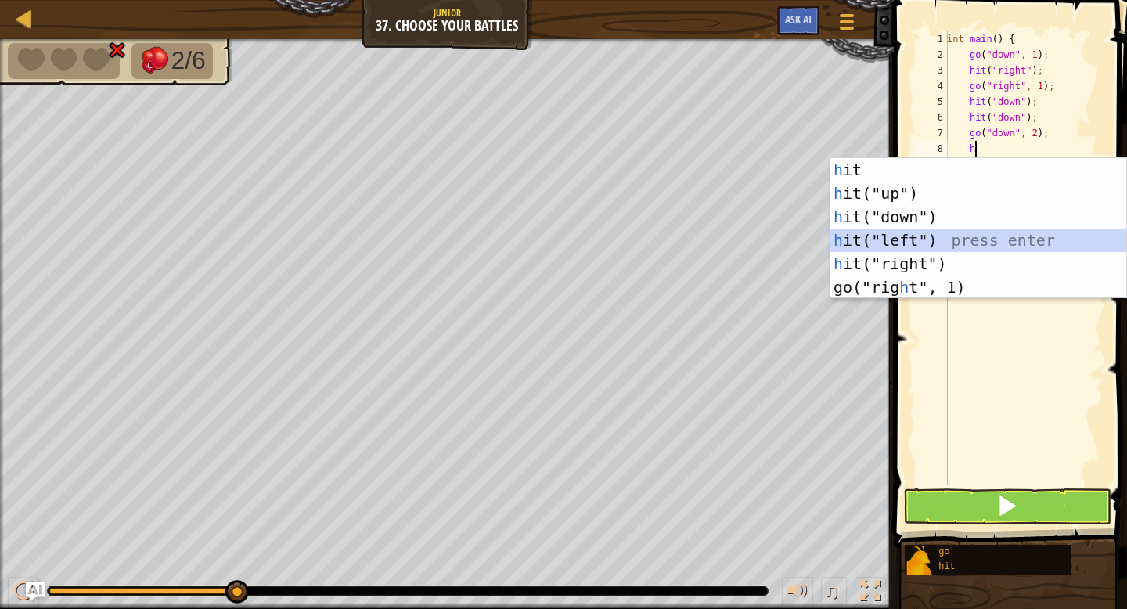
click at [952, 236] on div "h it press enter h it("up") press enter h it("down") press enter h it("left") p…" at bounding box center [978, 252] width 296 height 188
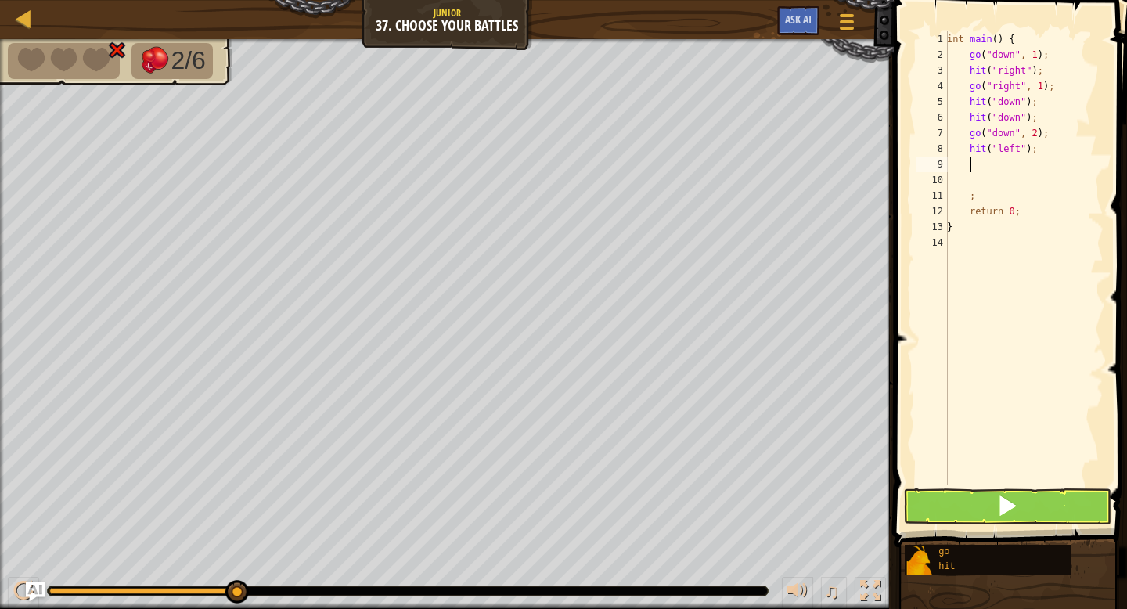
type textarea "g"
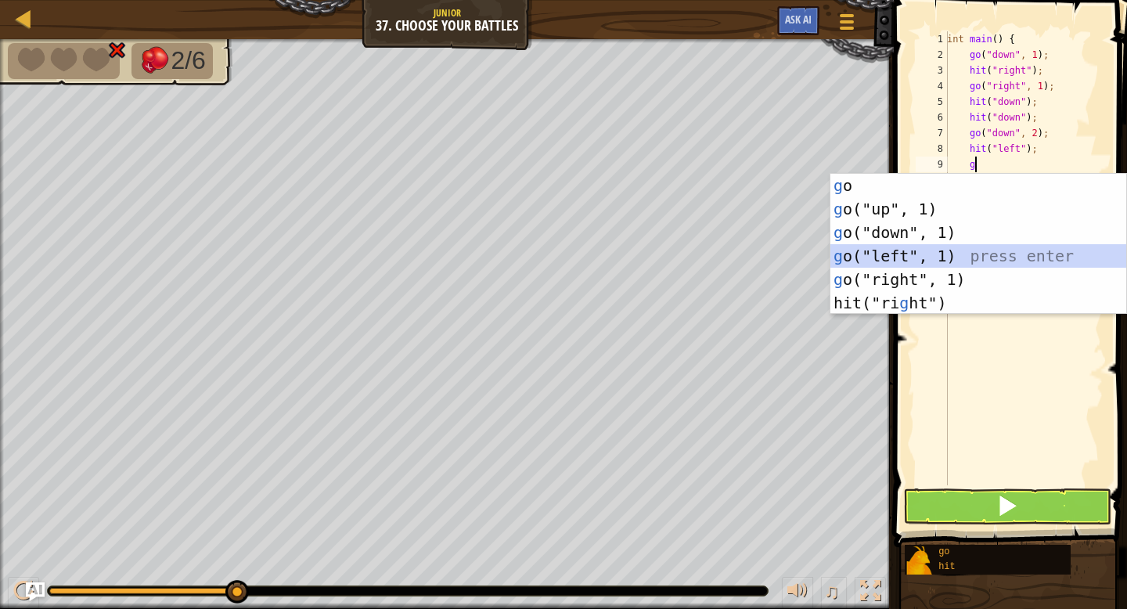
click at [940, 251] on div "g o press enter g o("up", 1) press enter g o("down", 1) press enter g o("left",…" at bounding box center [978, 268] width 296 height 188
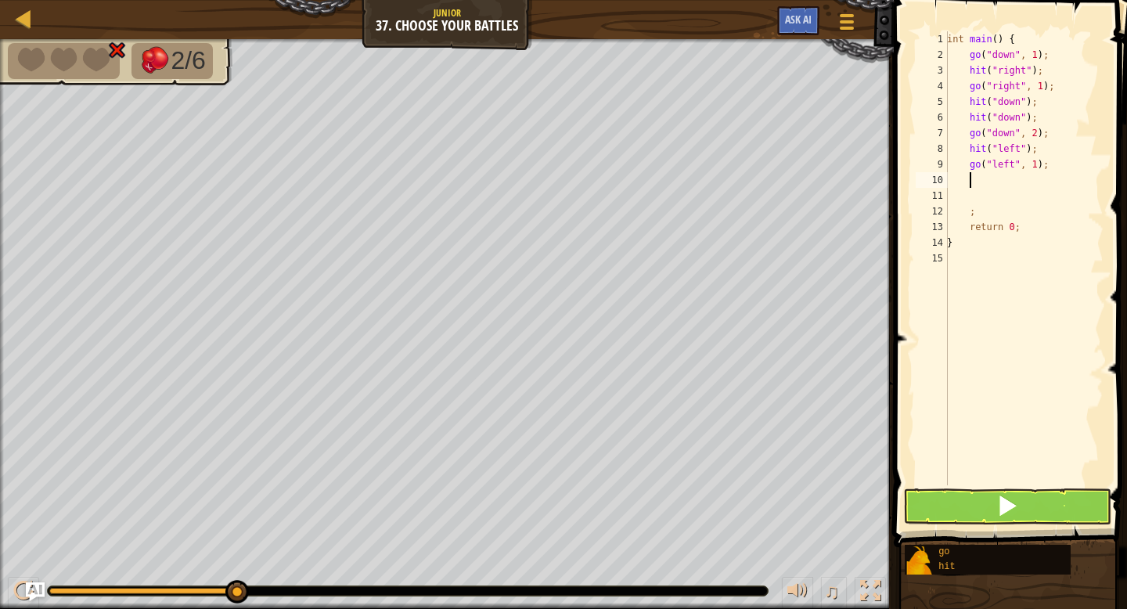
type textarea "h"
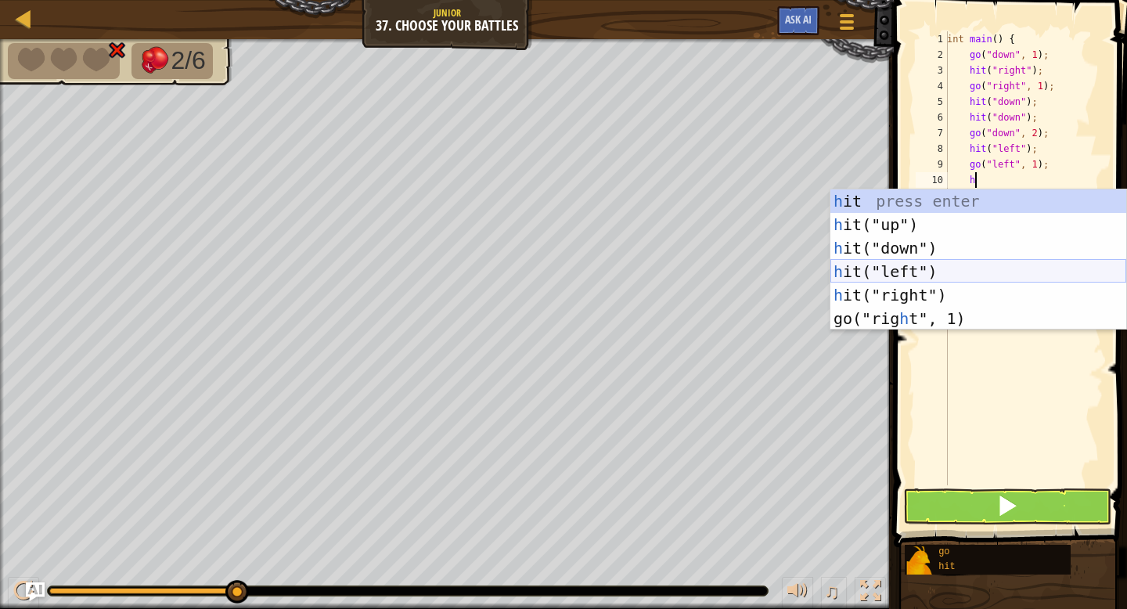
click at [940, 270] on div "h it press enter h it("up") press enter h it("down") press enter h it("left") p…" at bounding box center [978, 283] width 296 height 188
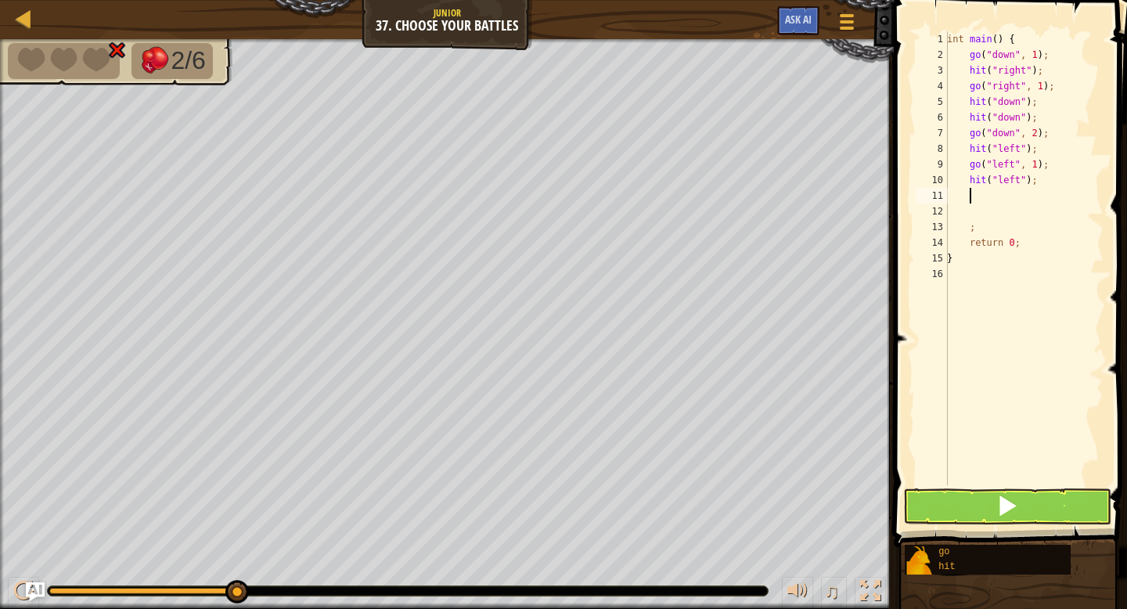
scroll to position [7, 1]
type textarea "g"
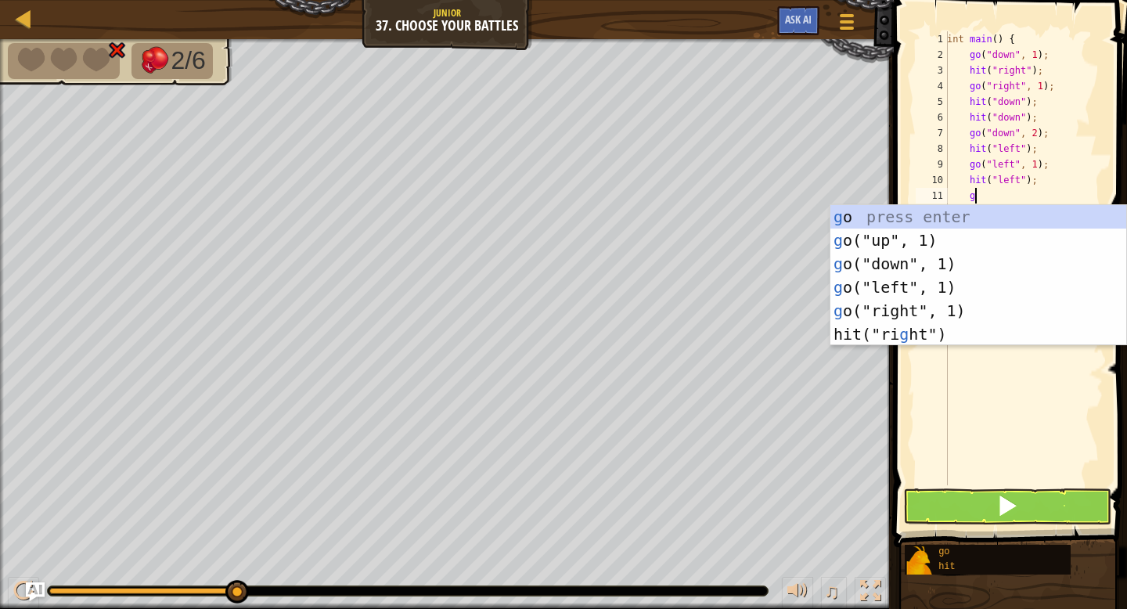
scroll to position [7, 2]
click at [934, 285] on div "g o press enter g o("up", 1) press enter g o("down", 1) press enter g o("left",…" at bounding box center [978, 299] width 296 height 188
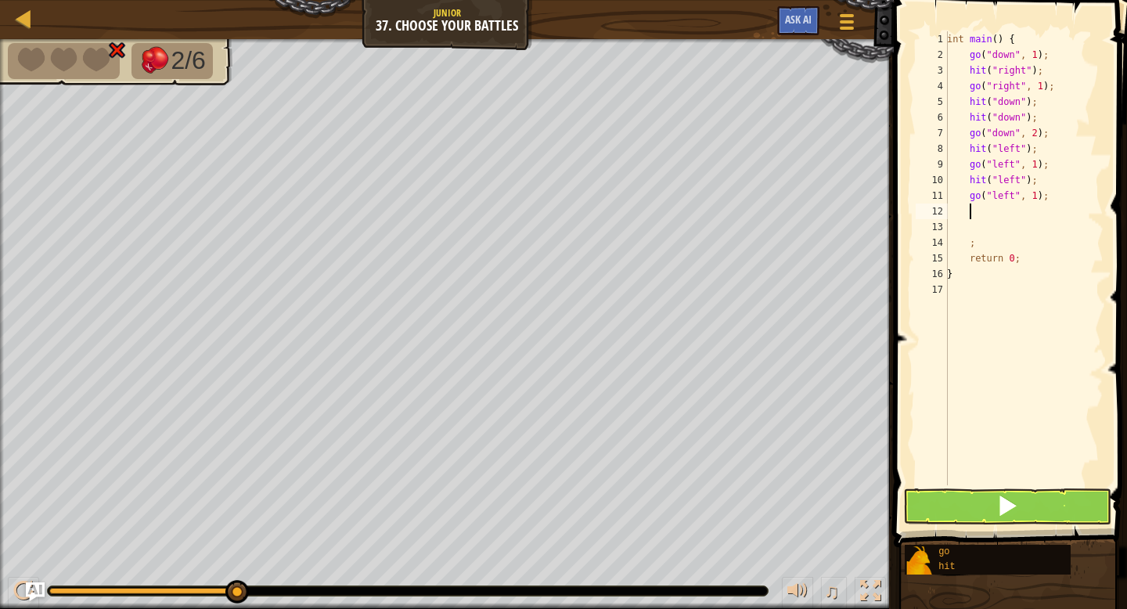
type textarea "h"
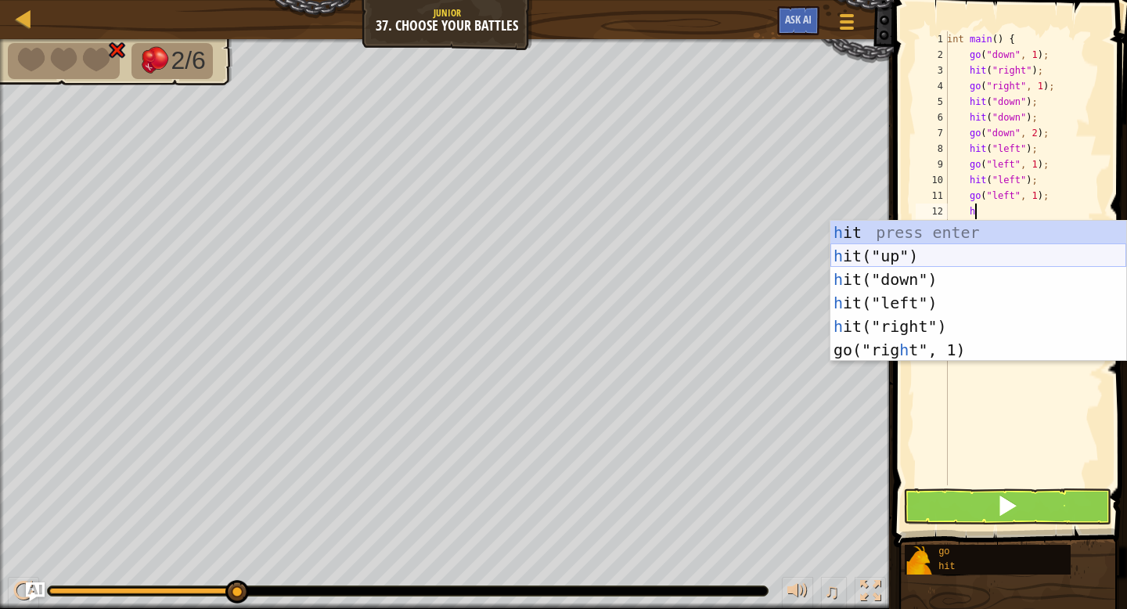
click at [894, 262] on div "h it press enter h it("up") press enter h it("down") press enter h it("left") p…" at bounding box center [978, 315] width 296 height 188
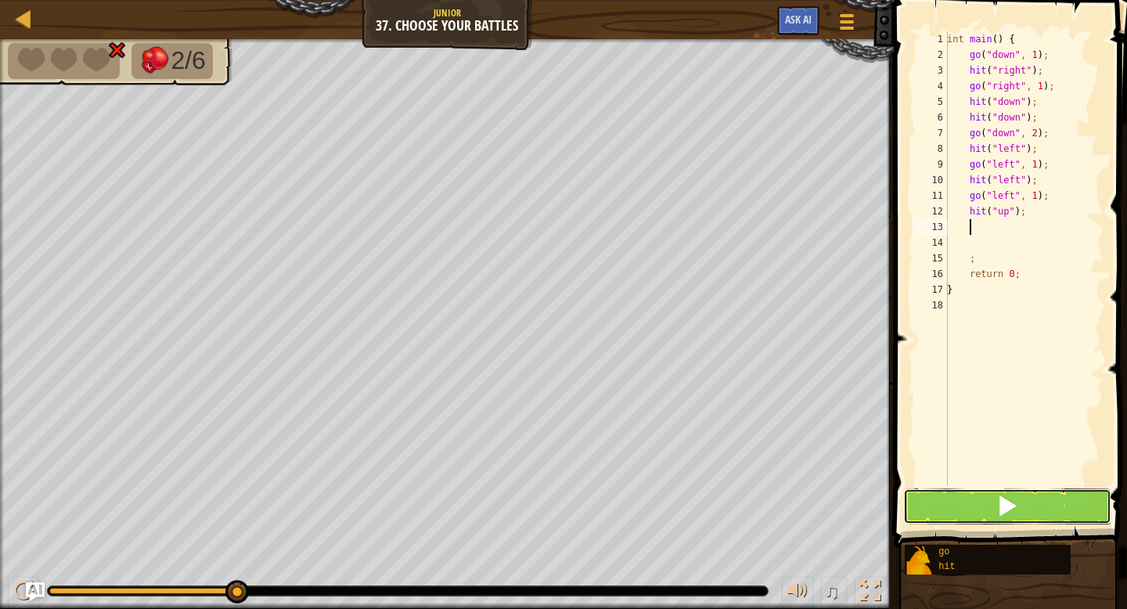
click at [964, 507] on button at bounding box center [1007, 506] width 208 height 36
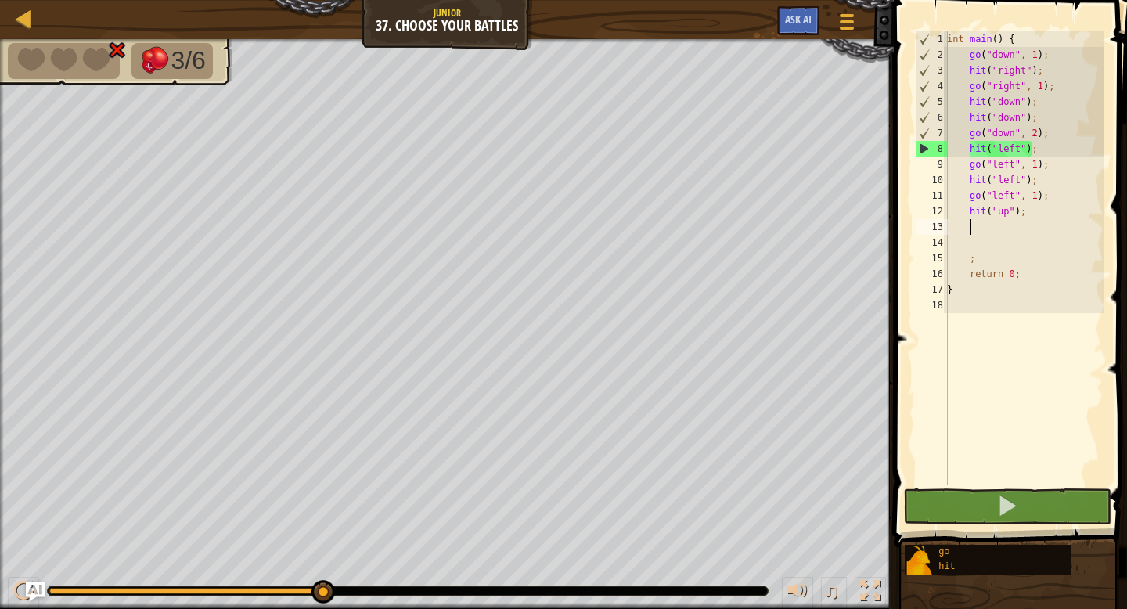
click at [1049, 104] on div "int main ( ) { go ( " down " , 1 ) ; hit ( " right " ) ; go ( " right " , 1 ) ;…" at bounding box center [1024, 273] width 160 height 485
type textarea "hit("down");"
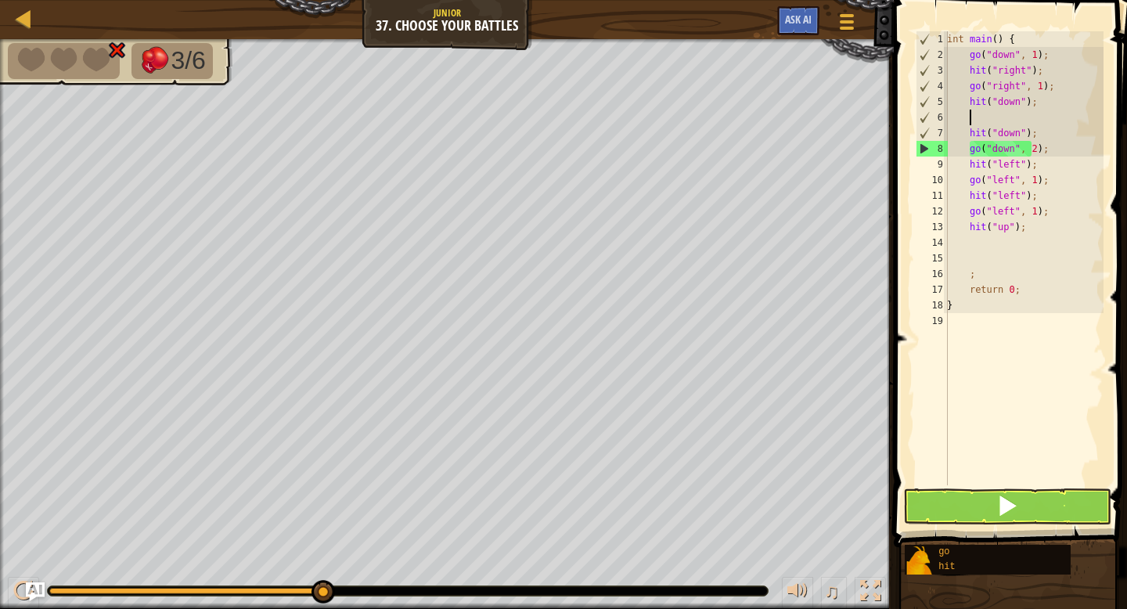
type textarea "g"
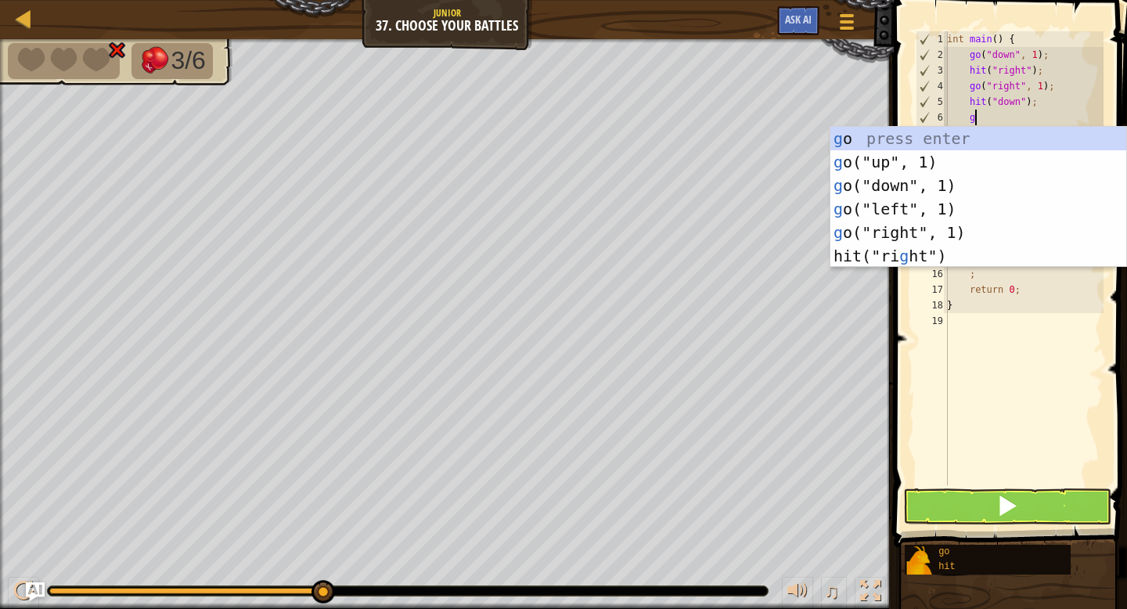
scroll to position [7, 2]
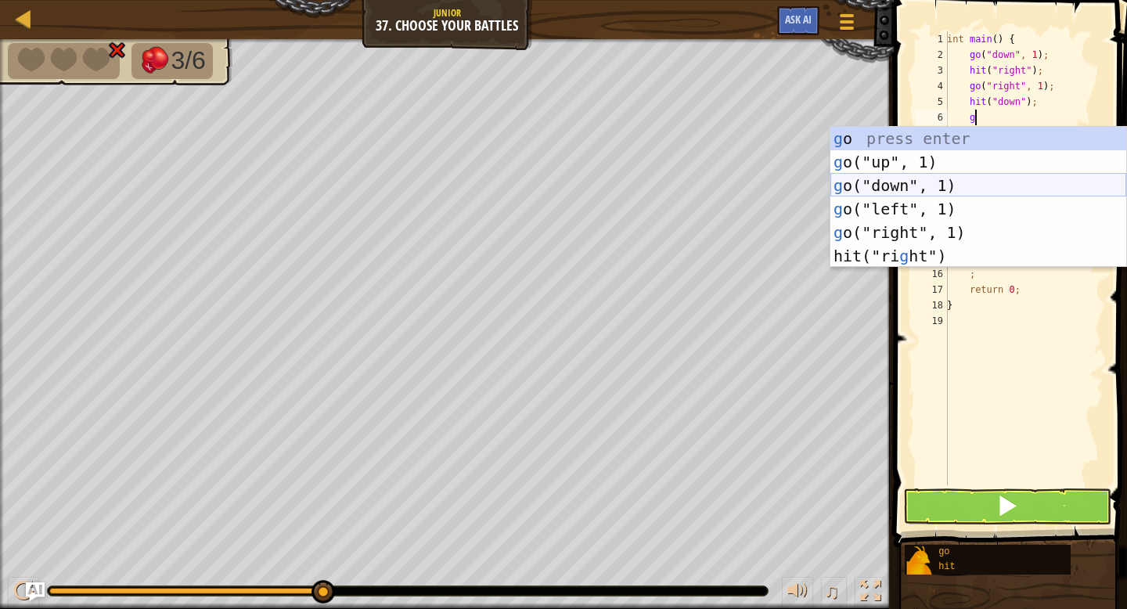
click at [976, 184] on div "g o press enter g o("up", 1) press enter g o("down", 1) press enter g o("left",…" at bounding box center [978, 221] width 296 height 188
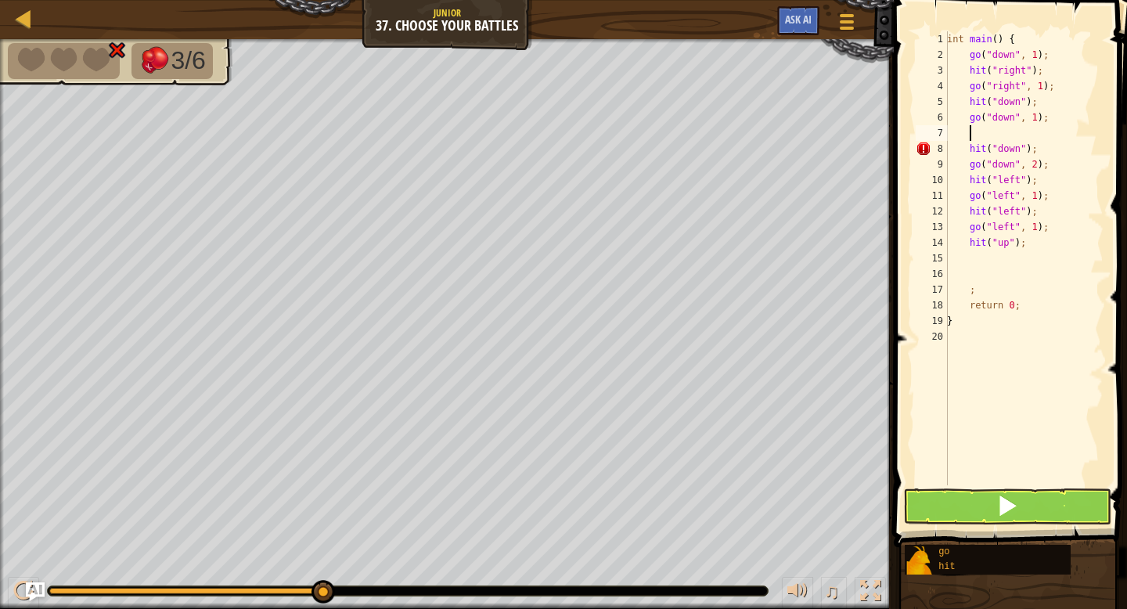
scroll to position [7, 1]
click at [968, 502] on button at bounding box center [1007, 506] width 208 height 36
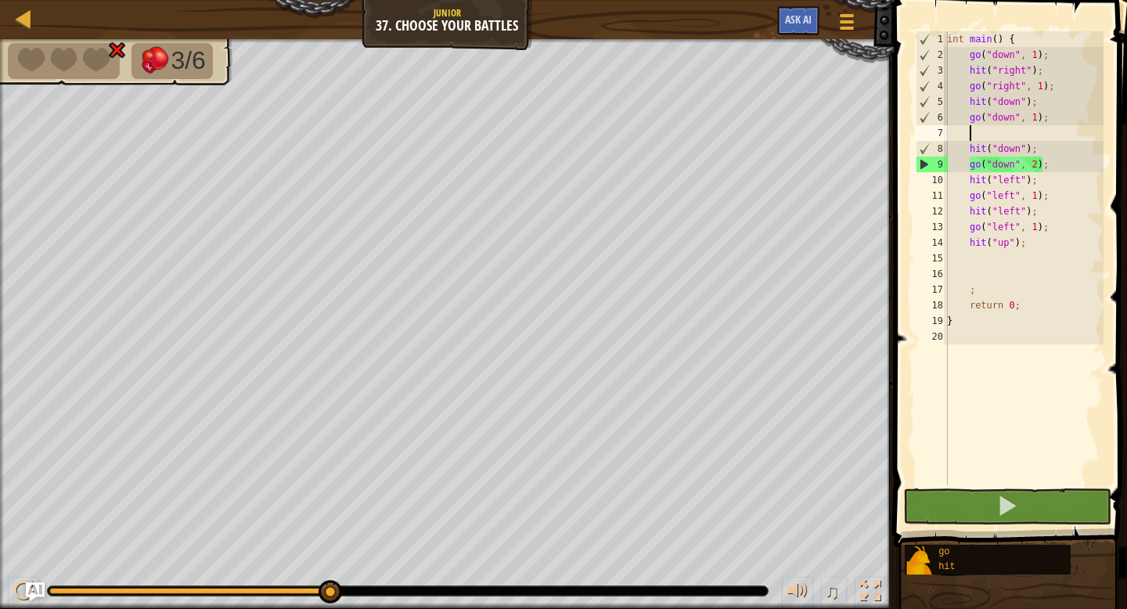
click at [1039, 164] on div "int main ( ) { go ( " down " , 1 ) ; hit ( " right " ) ; go ( " right " , 1 ) ;…" at bounding box center [1024, 273] width 160 height 485
click at [1017, 161] on div "int main ( ) { go ( " down " , 1 ) ; hit ( " right " ) ; go ( " right " , 1 ) ;…" at bounding box center [1024, 273] width 160 height 485
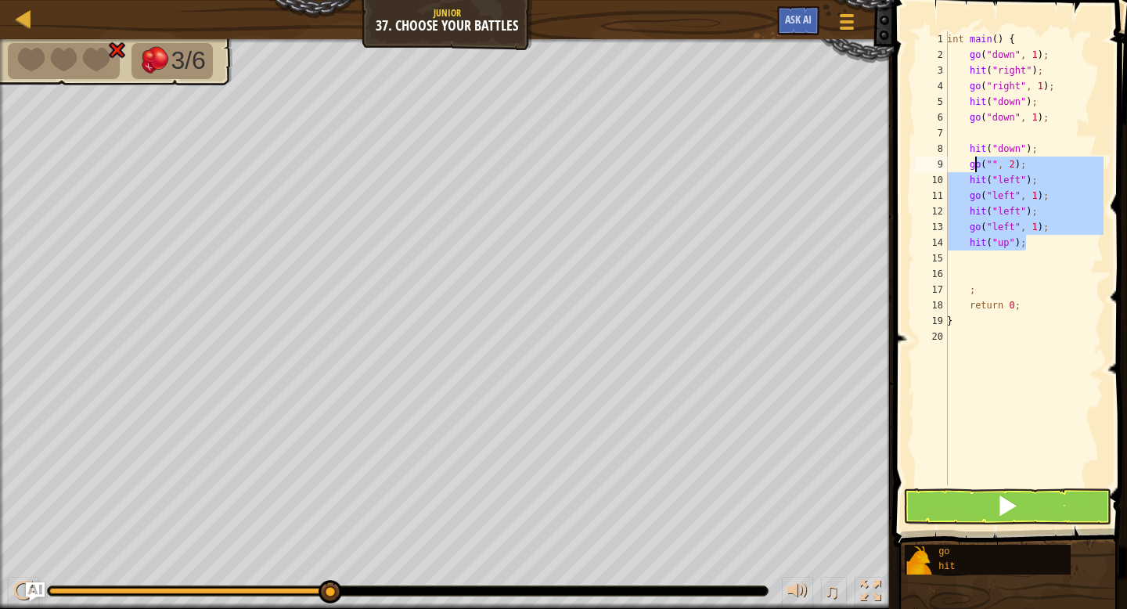
drag, startPoint x: 1047, startPoint y: 242, endPoint x: 970, endPoint y: 166, distance: 108.5
click at [970, 166] on div "int main ( ) { go ( " down " , 1 ) ; hit ( " right " ) ; go ( " right " , 1 ) ;…" at bounding box center [1024, 273] width 160 height 485
type textarea "go("", 2); hit("left");"
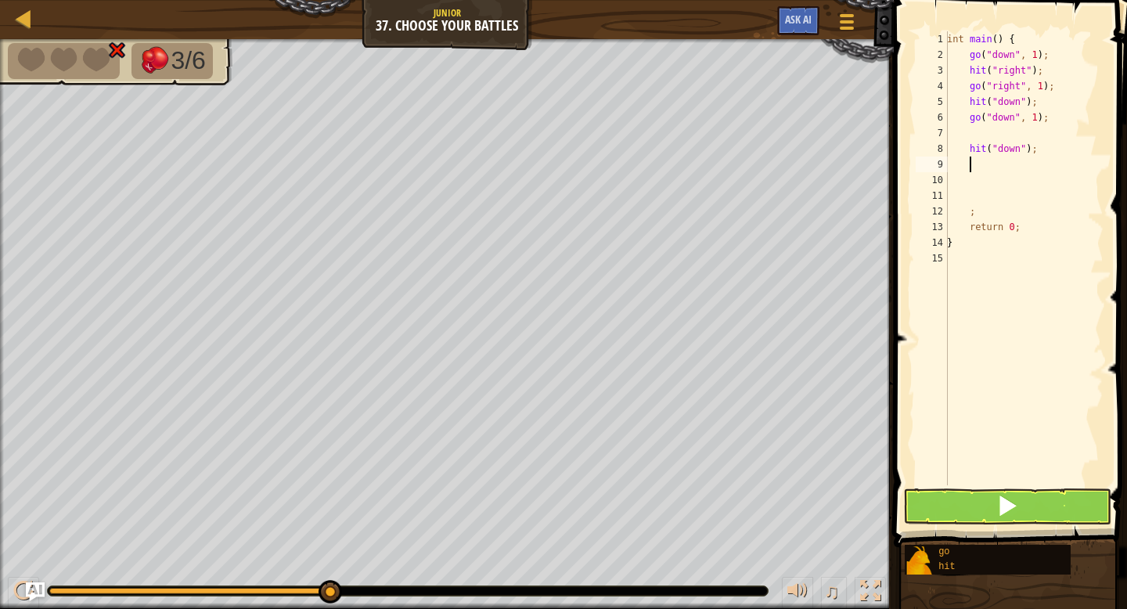
scroll to position [7, 0]
click at [981, 135] on div "int main ( ) { go ( " down " , 1 ) ; hit ( " right " ) ; go ( " right " , 1 ) ;…" at bounding box center [1024, 273] width 160 height 485
type textarea "go("down", 1);"
click at [970, 153] on div "int main ( ) { go ( " down " , 1 ) ; hit ( " right " ) ; go ( " right " , 1 ) ;…" at bounding box center [1024, 273] width 160 height 485
click at [996, 151] on div "int main ( ) { go ( " down " , 1 ) ; hit ( " right " ) ; go ( " right " , 1 ) ;…" at bounding box center [1024, 273] width 160 height 485
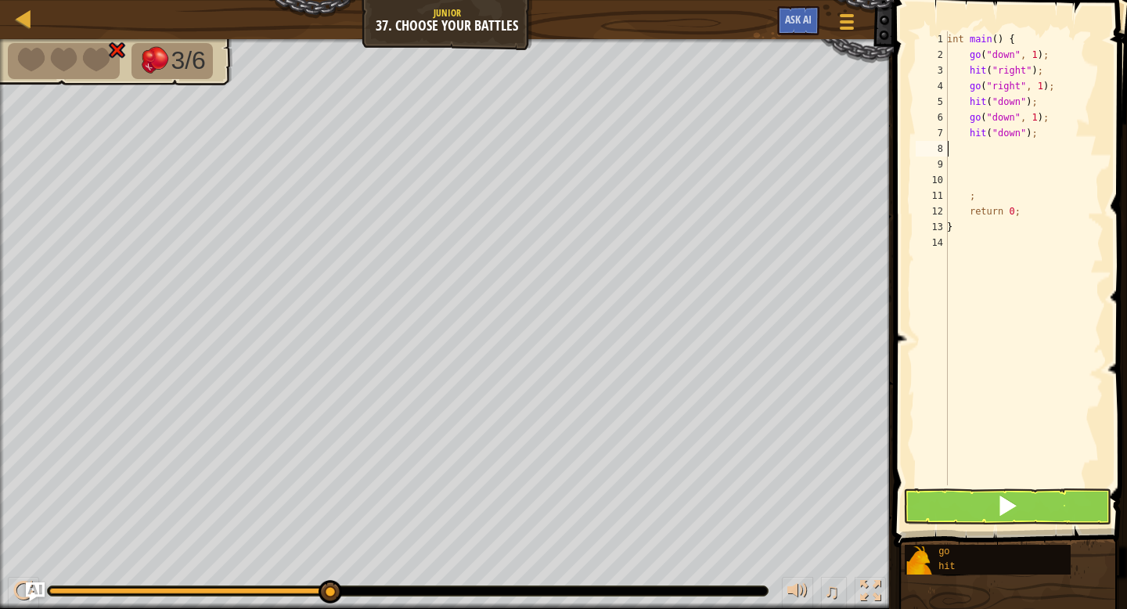
click at [998, 144] on div "int main ( ) { go ( " down " , 1 ) ; hit ( " right " ) ; go ( " right " , 1 ) ;…" at bounding box center [1024, 273] width 160 height 485
type textarea "hit("down");"
type textarea "g"
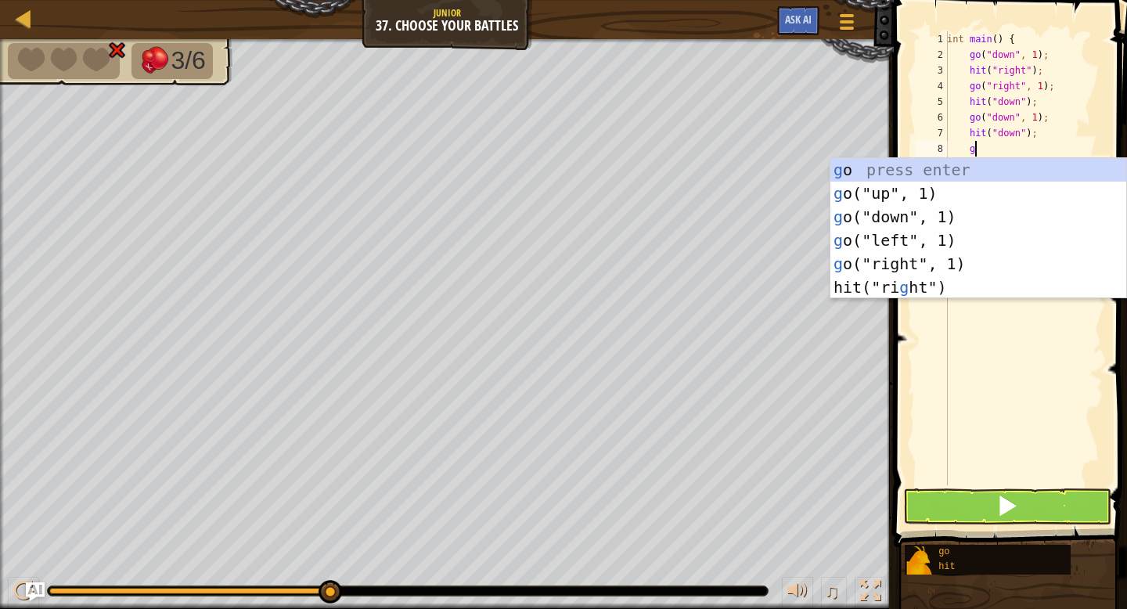
scroll to position [7, 2]
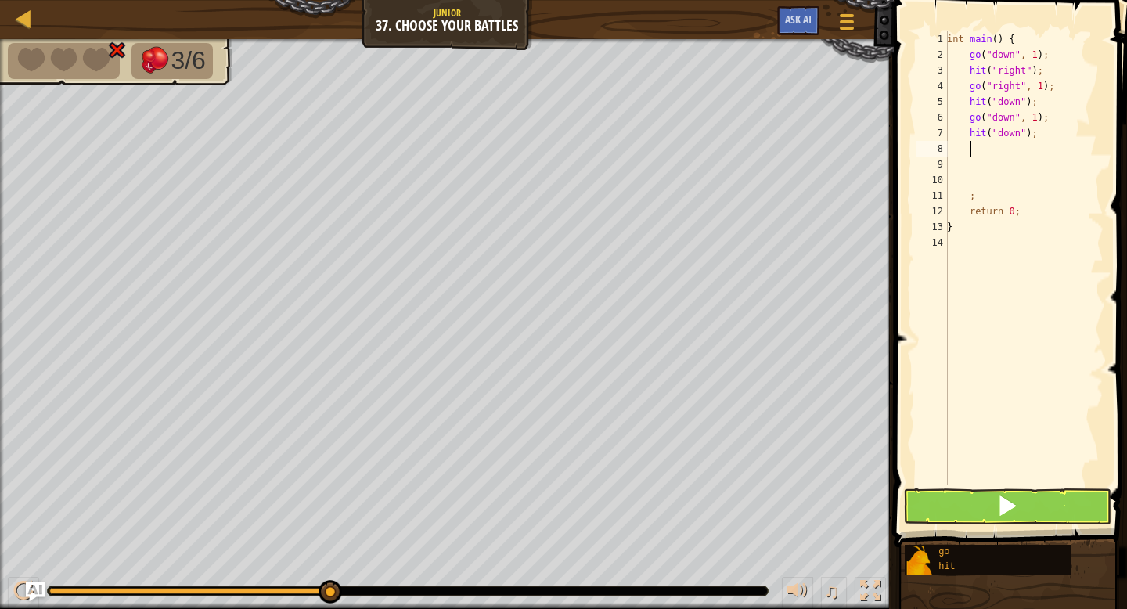
type textarea "g"
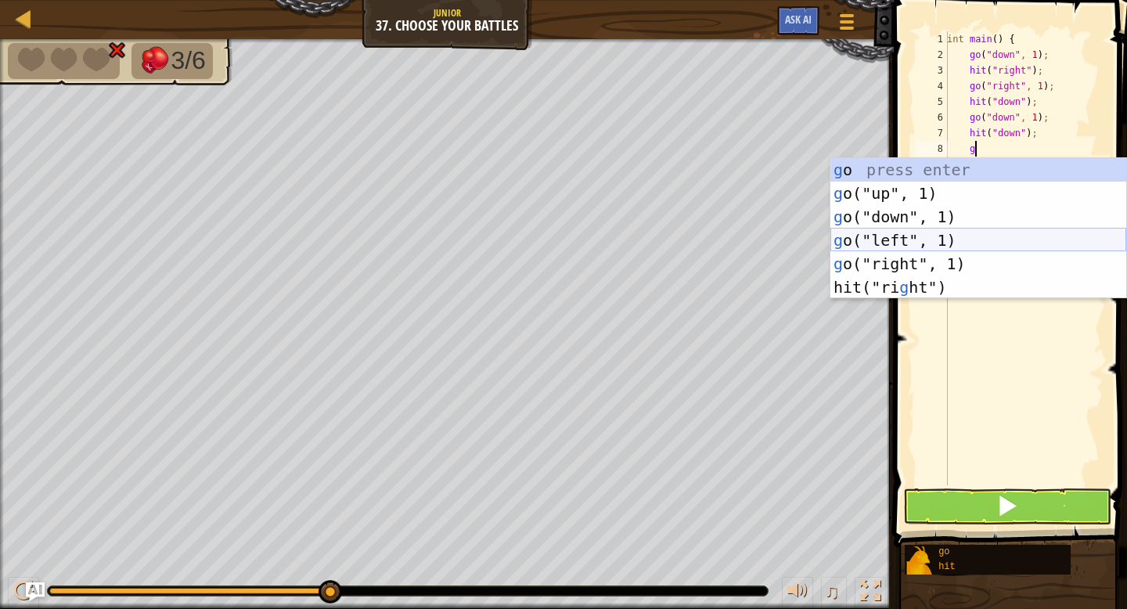
click at [965, 246] on div "g o press enter g o("up", 1) press enter g o("down", 1) press enter g o("left",…" at bounding box center [978, 252] width 296 height 188
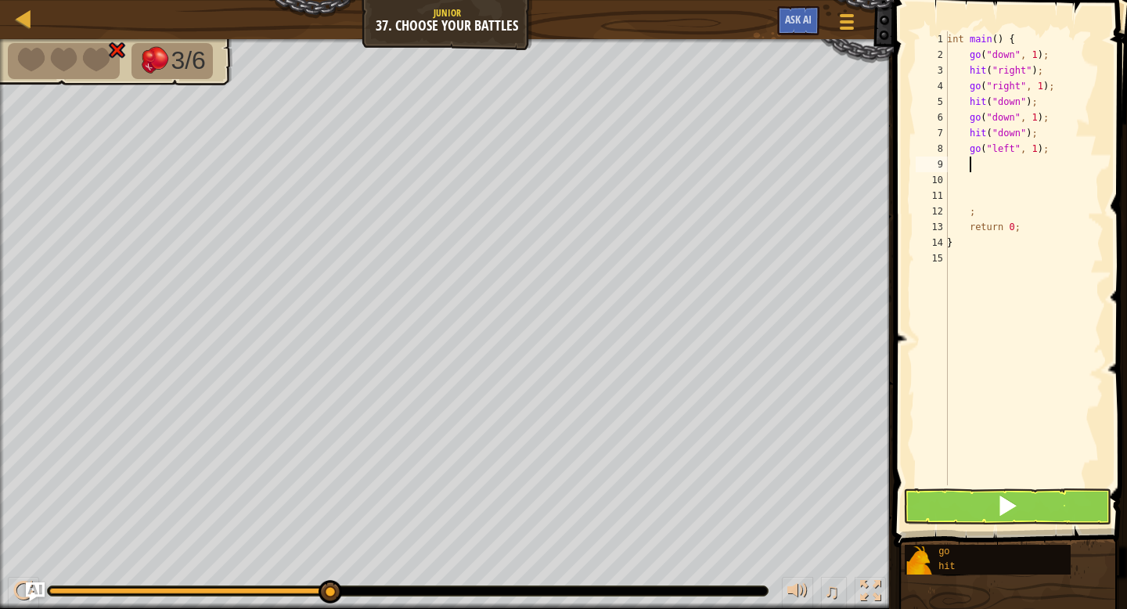
type textarea "h"
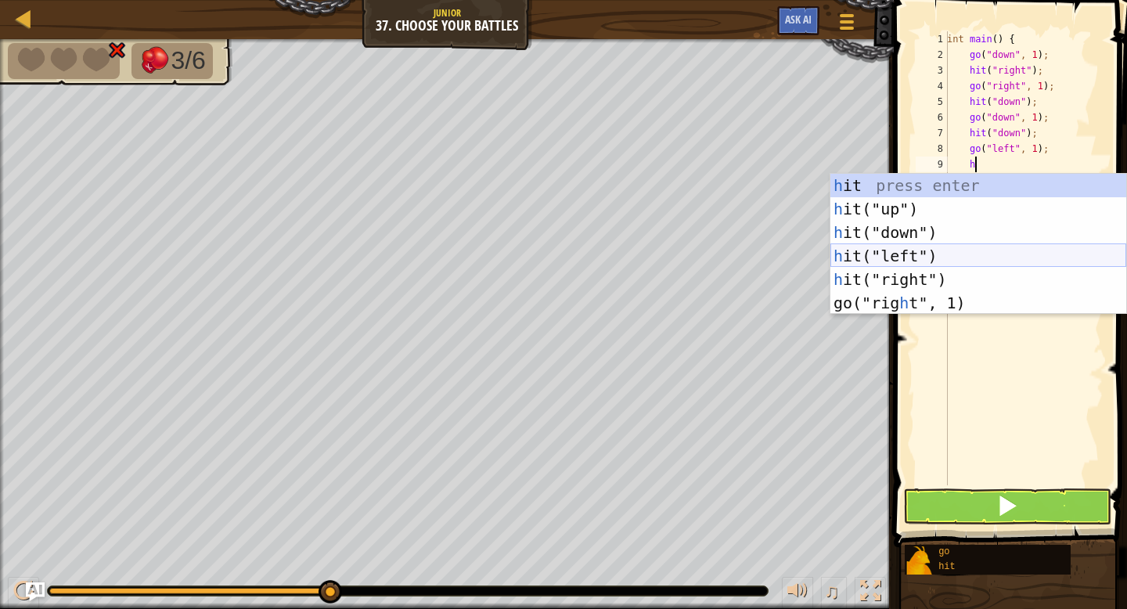
click at [927, 257] on div "h it press enter h it("up") press enter h it("down") press enter h it("left") p…" at bounding box center [978, 268] width 296 height 188
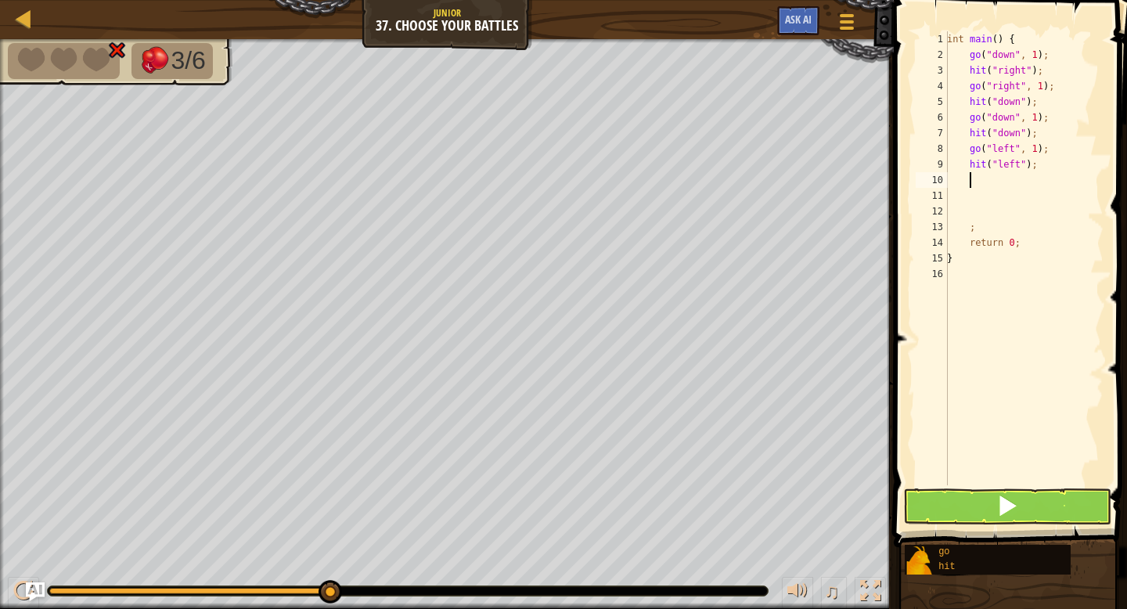
type textarea "g"
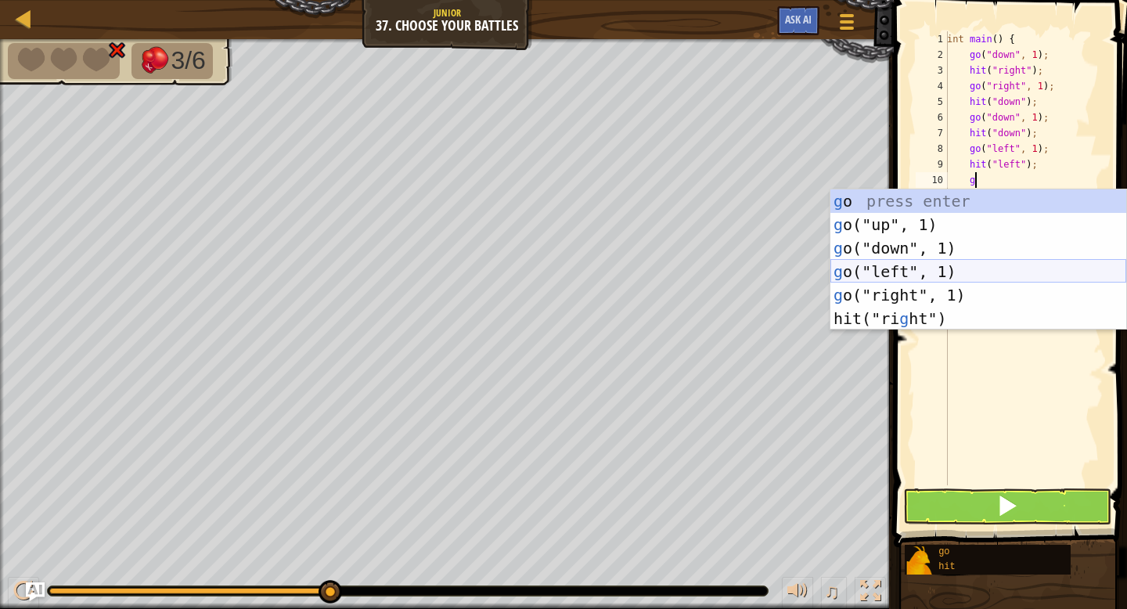
click at [898, 272] on div "g o press enter g o("up", 1) press enter g o("down", 1) press enter g o("left",…" at bounding box center [978, 283] width 296 height 188
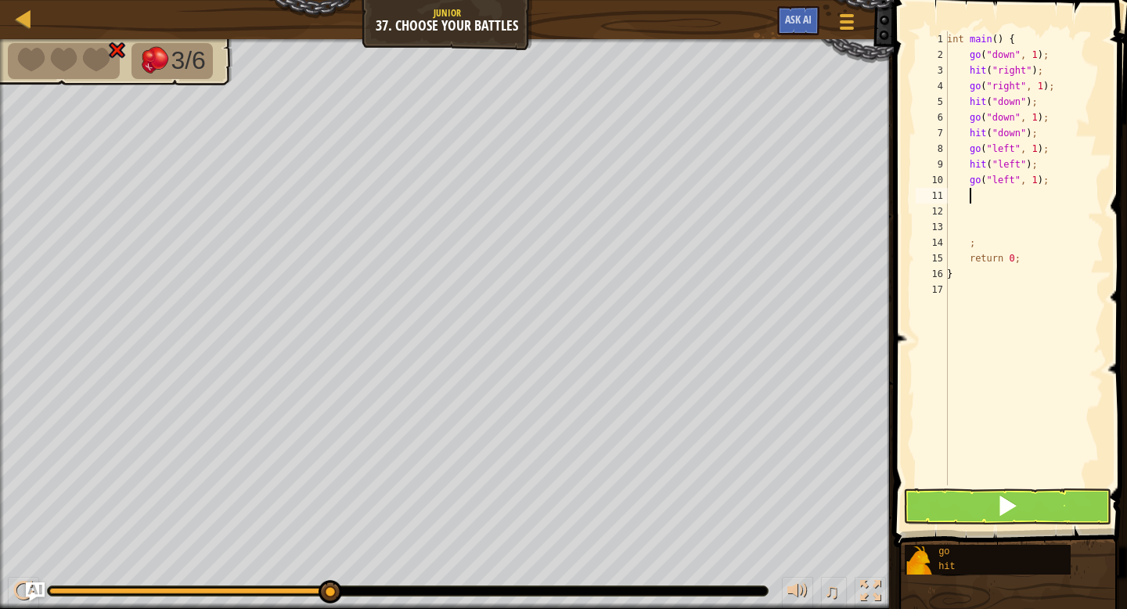
type textarea "h"
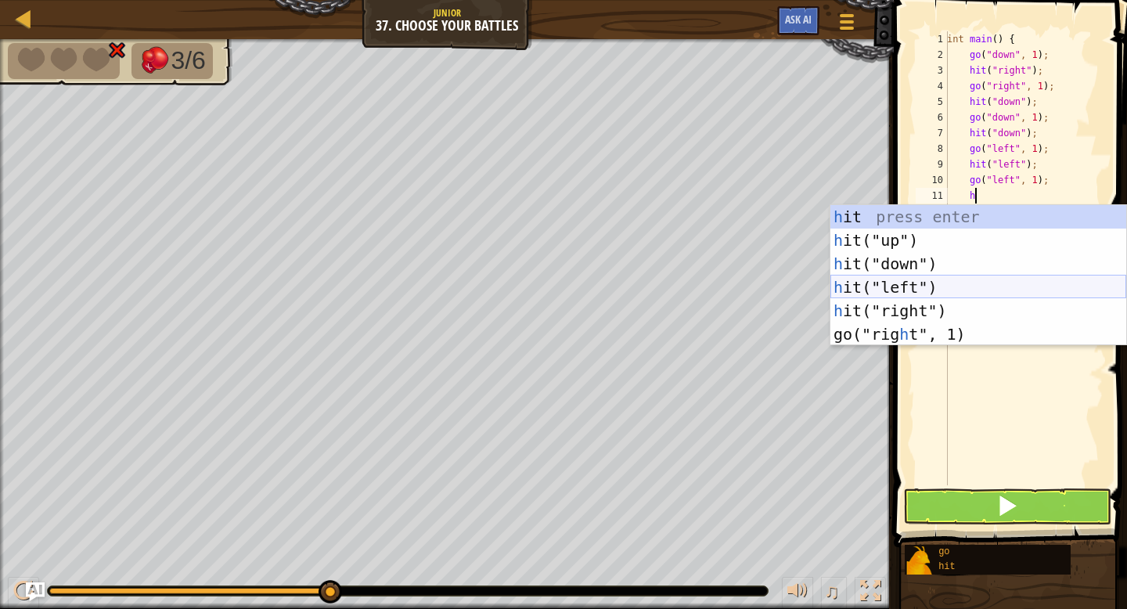
click at [883, 292] on div "h it press enter h it("up") press enter h it("down") press enter h it("left") p…" at bounding box center [978, 299] width 296 height 188
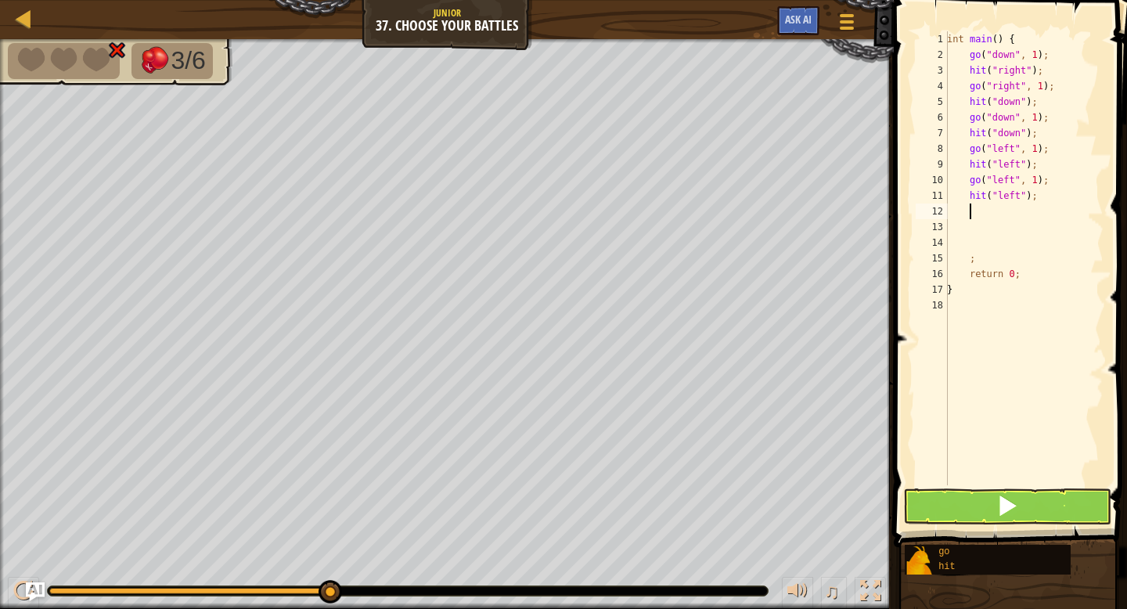
type textarea "g"
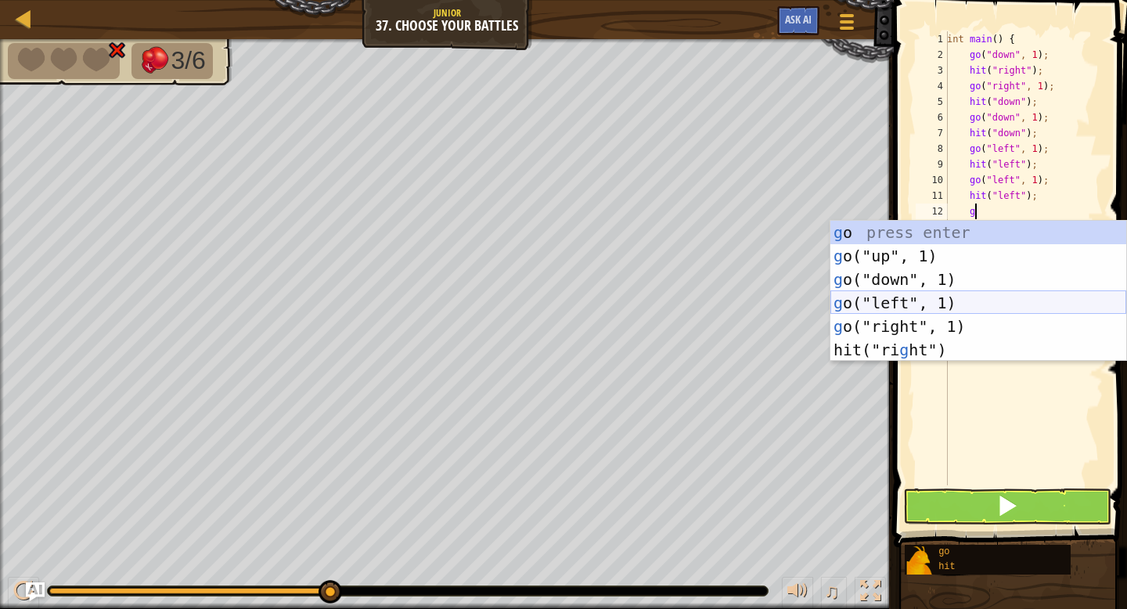
click at [895, 303] on div "g o press enter g o("up", 1) press enter g o("down", 1) press enter g o("left",…" at bounding box center [978, 315] width 296 height 188
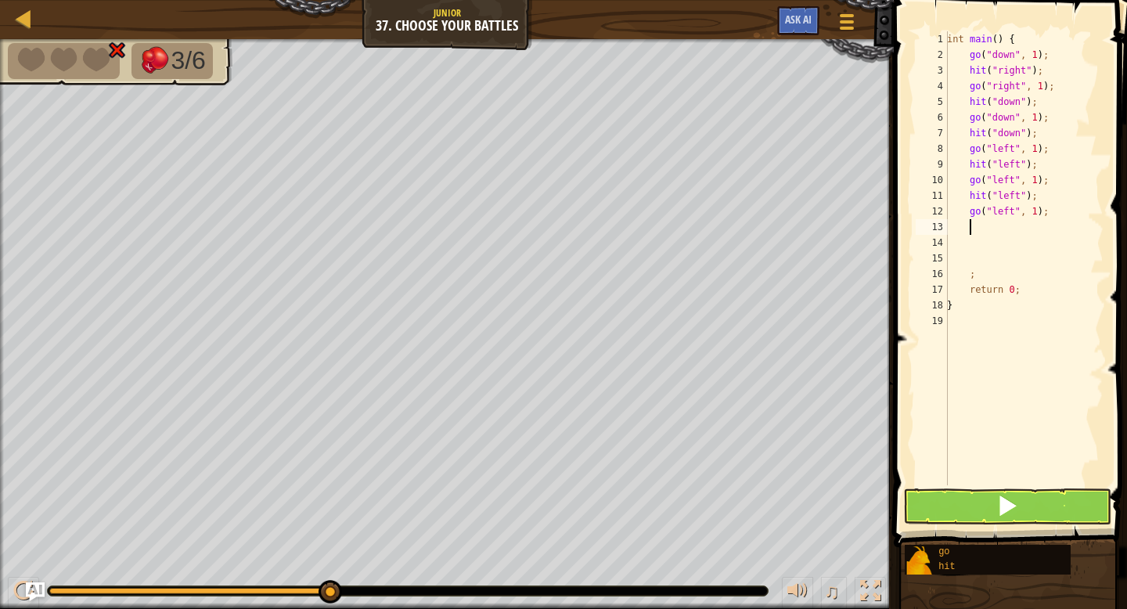
type textarea "h"
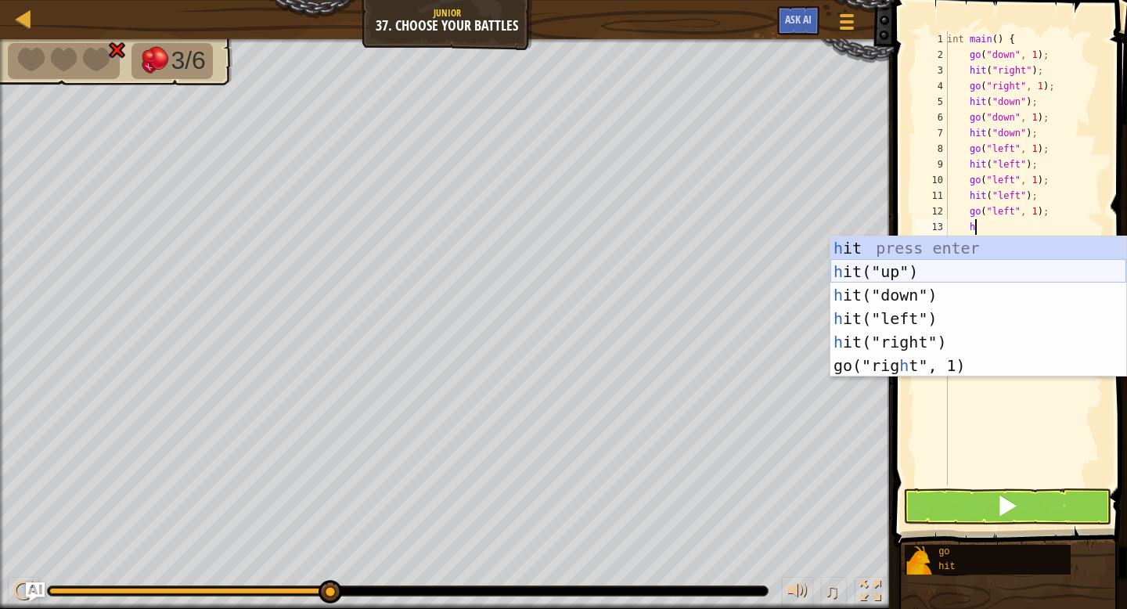
click at [862, 280] on div "h it press enter h it("up") press enter h it("down") press enter h it("left") p…" at bounding box center [978, 330] width 296 height 188
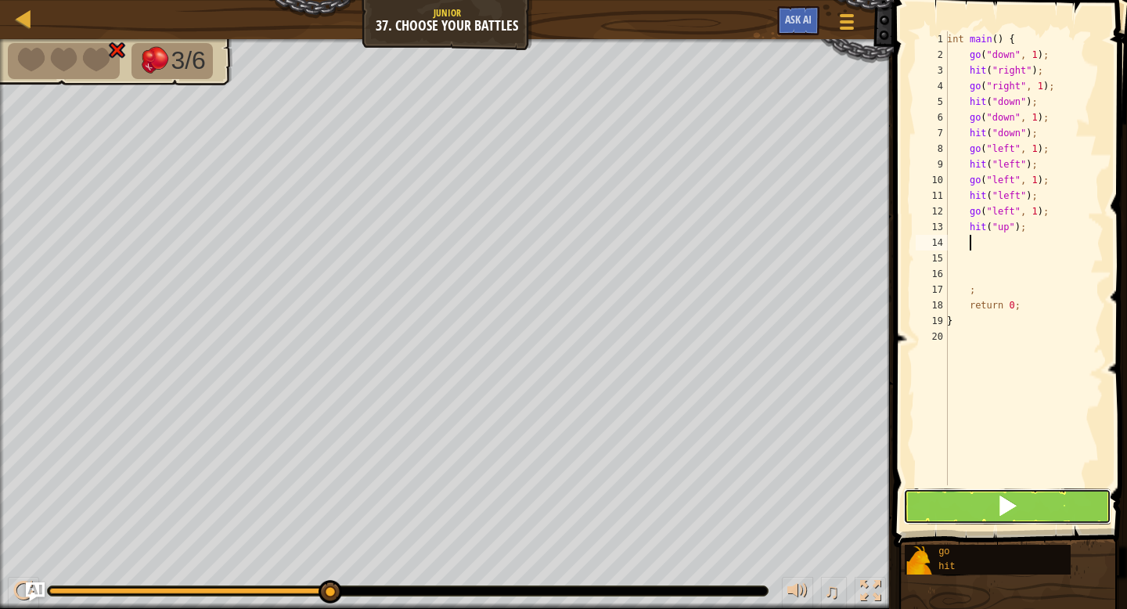
click at [930, 495] on button at bounding box center [1007, 506] width 208 height 36
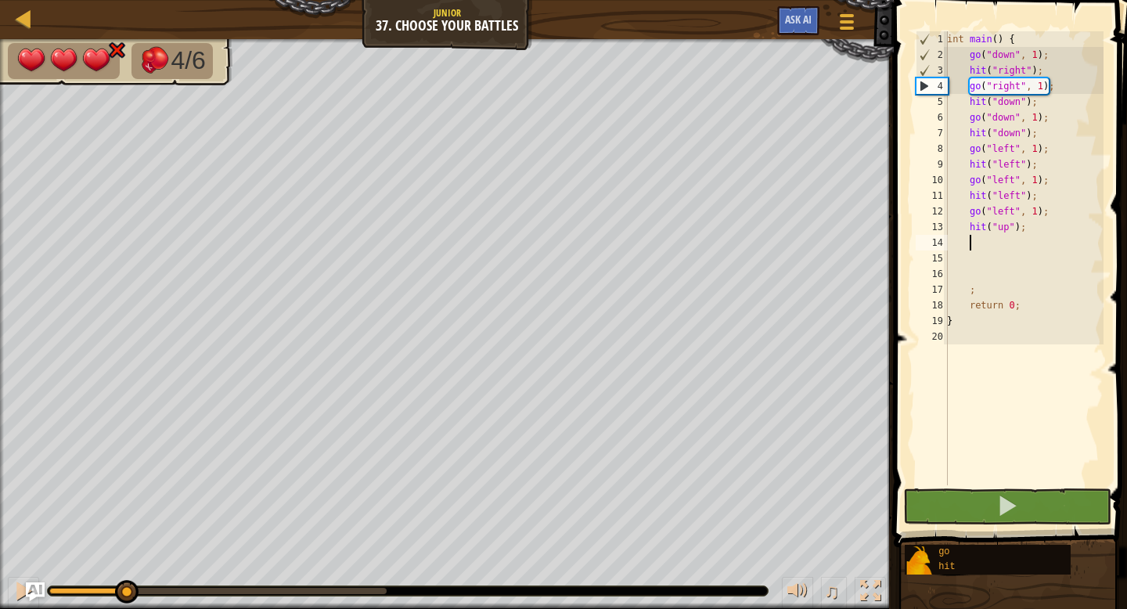
drag, startPoint x: 390, startPoint y: 584, endPoint x: 125, endPoint y: 578, distance: 265.4
click at [125, 578] on div "♫" at bounding box center [447, 586] width 894 height 47
drag, startPoint x: 125, startPoint y: 578, endPoint x: 179, endPoint y: 578, distance: 54.0
click at [179, 578] on div "♫" at bounding box center [447, 586] width 894 height 47
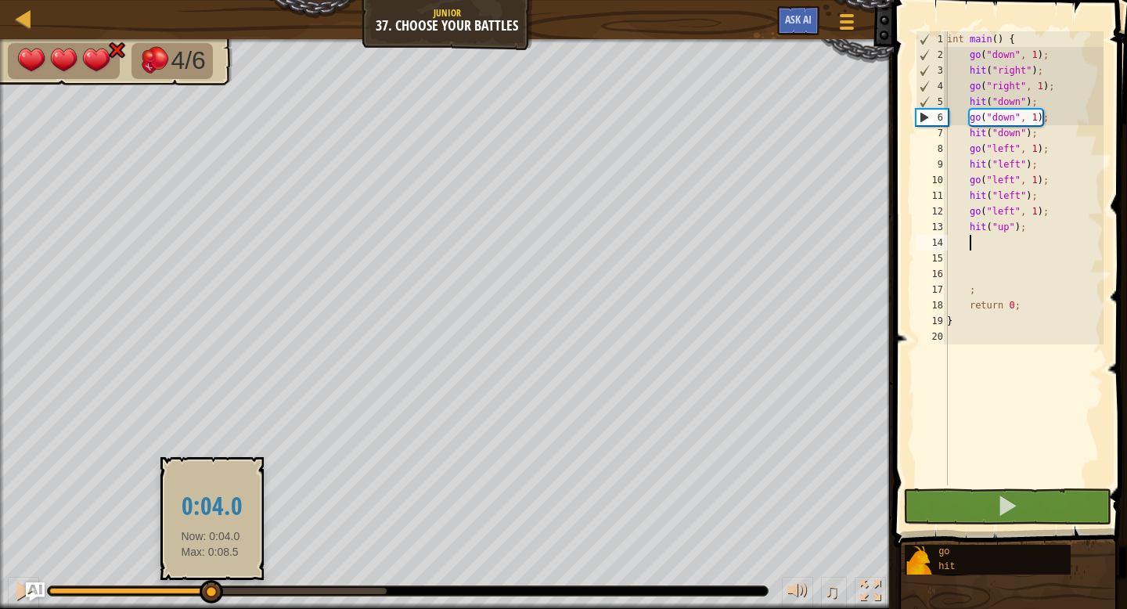
drag, startPoint x: 130, startPoint y: 587, endPoint x: 211, endPoint y: 592, distance: 80.8
click at [211, 592] on div at bounding box center [211, 591] width 23 height 23
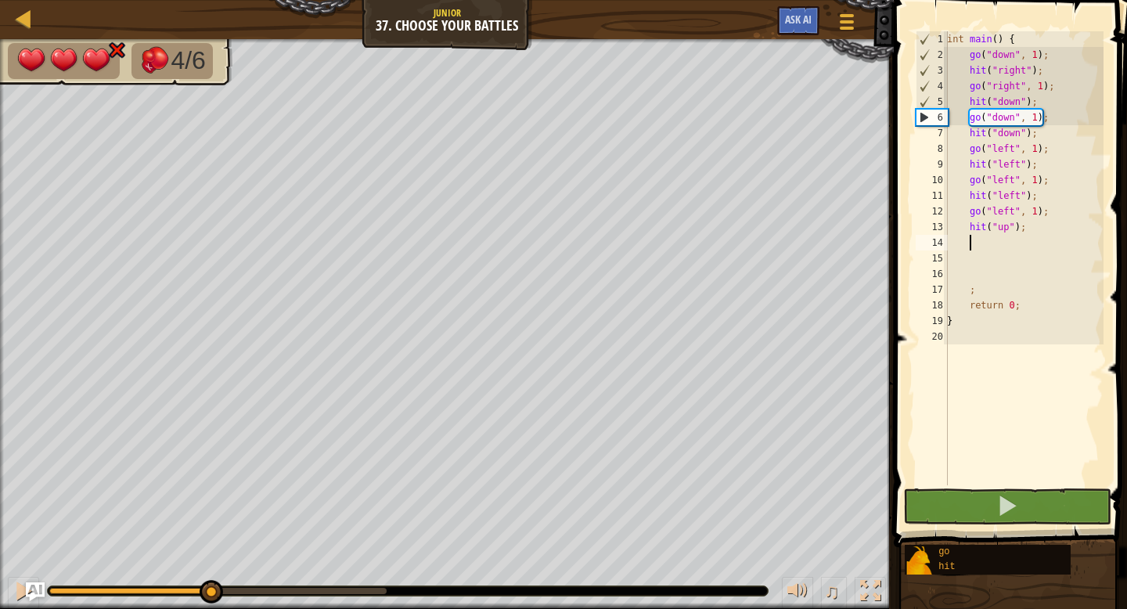
click at [1038, 117] on div "int main ( ) { go ( " down " , 1 ) ; hit ( " right " ) ; go ( " right " , 1 ) ;…" at bounding box center [1024, 273] width 160 height 485
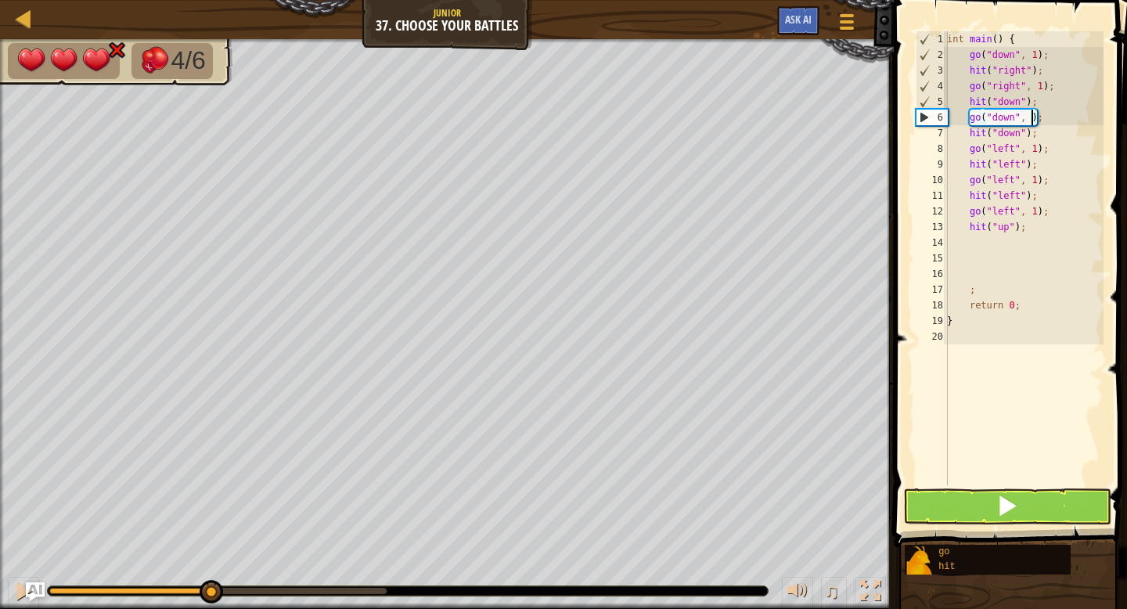
scroll to position [7, 8]
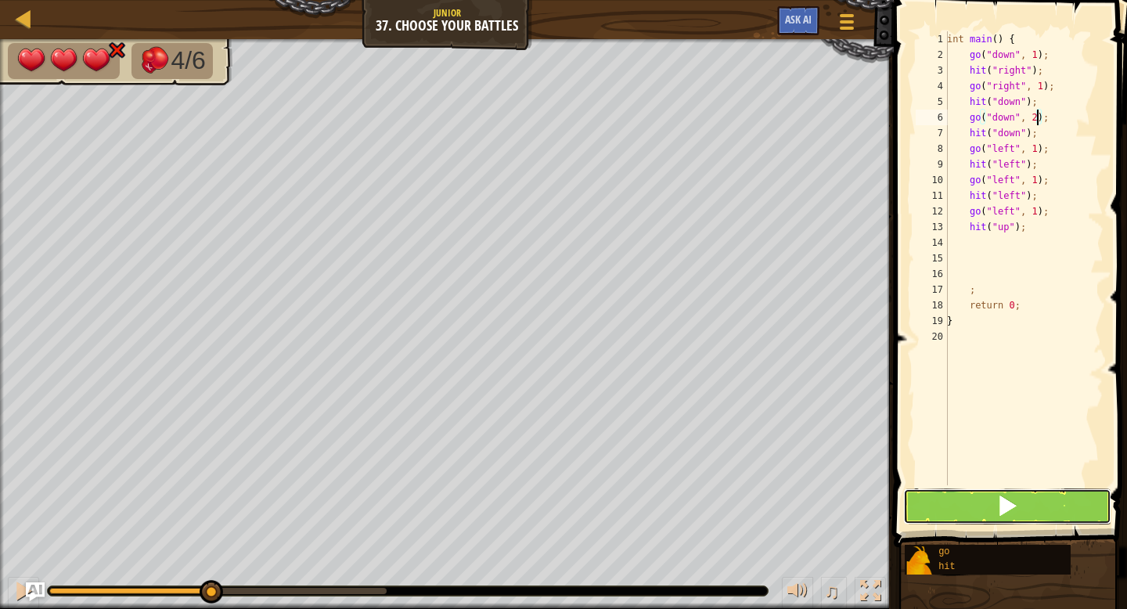
click at [952, 503] on button at bounding box center [1007, 506] width 208 height 36
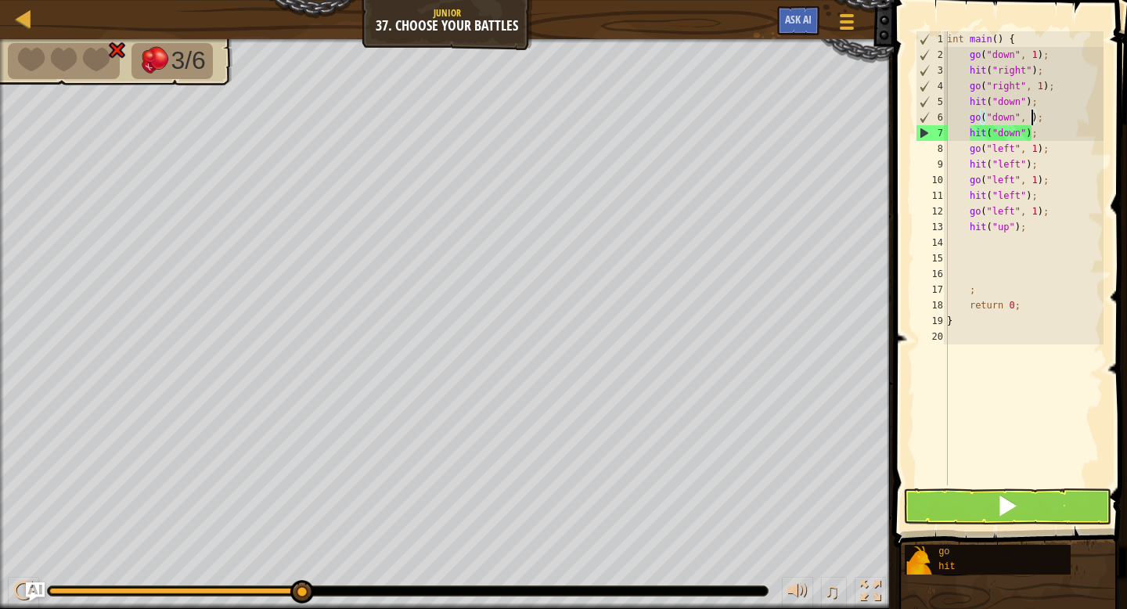
type textarea "go("down", 1);"
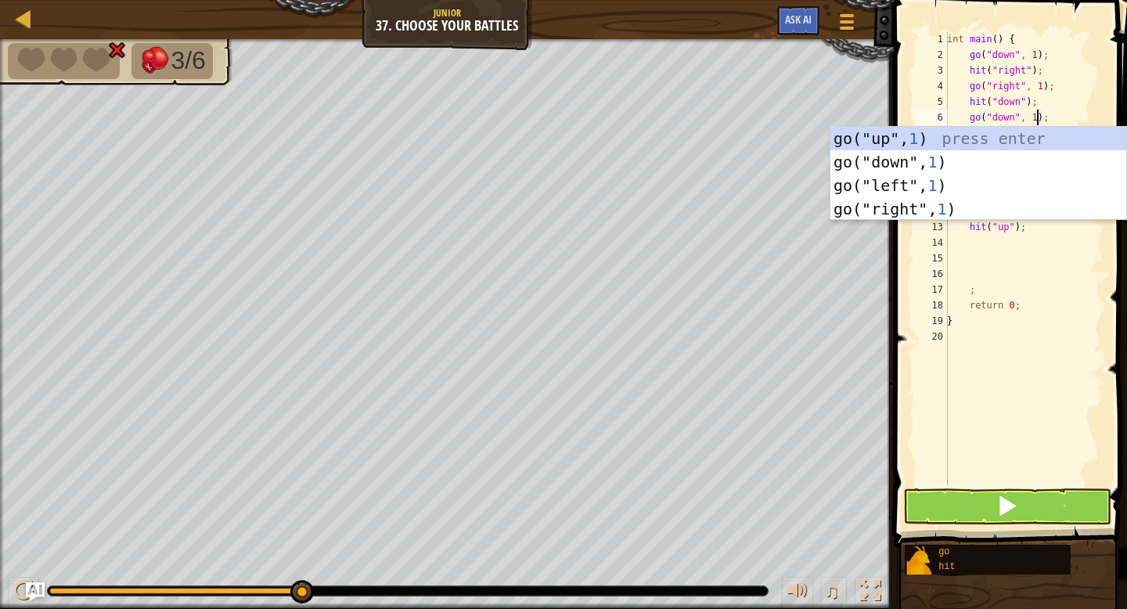
click at [1052, 458] on div "int main ( ) { go ( " down " , 1 ) ; hit ( " right " ) ; go ( " right " , 1 ) ;…" at bounding box center [1024, 273] width 160 height 485
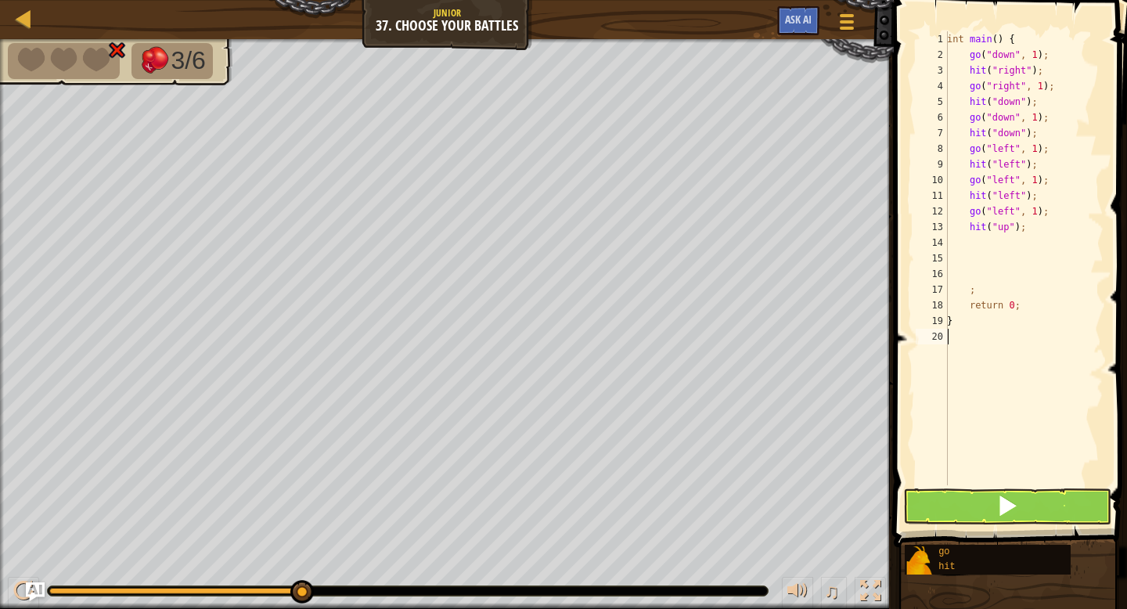
scroll to position [7, 0]
click at [1013, 149] on div "int main ( ) { go ( " down " , 1 ) ; hit ( " right " ) ; go ( " right " , 1 ) ;…" at bounding box center [1024, 273] width 160 height 485
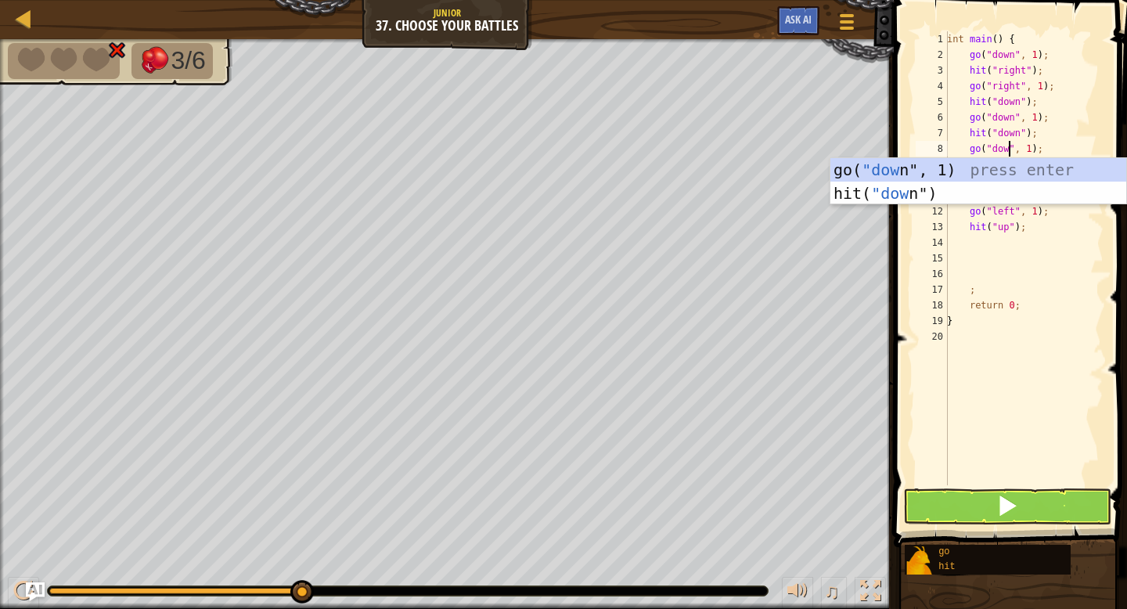
type textarea "go("down", 1);"
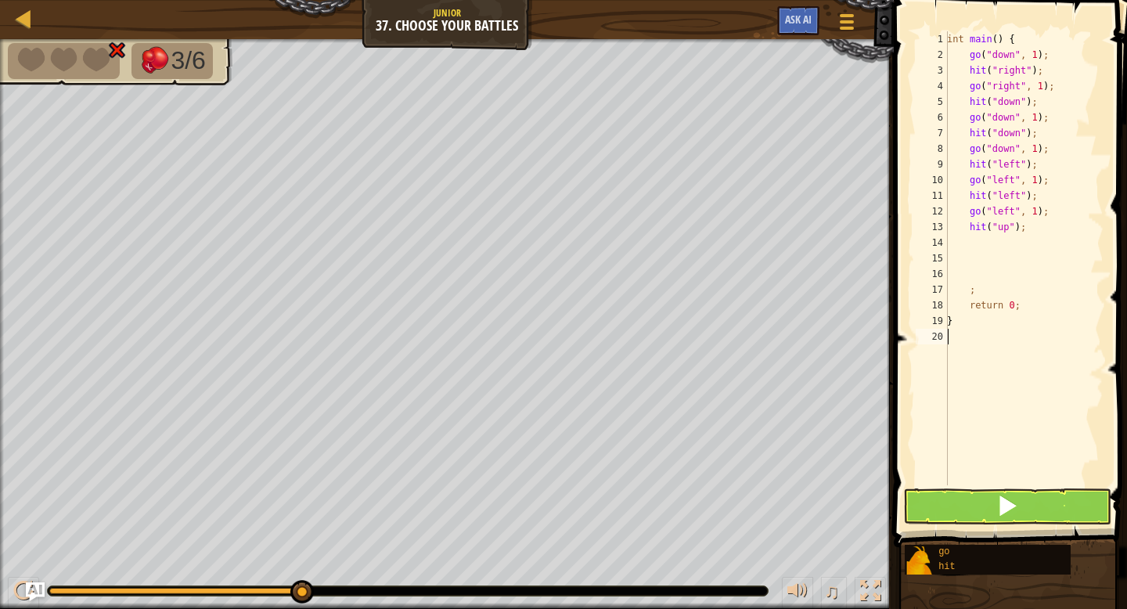
click at [1062, 371] on div "int main ( ) { go ( " down " , 1 ) ; hit ( " right " ) ; go ( " right " , 1 ) ;…" at bounding box center [1024, 273] width 160 height 485
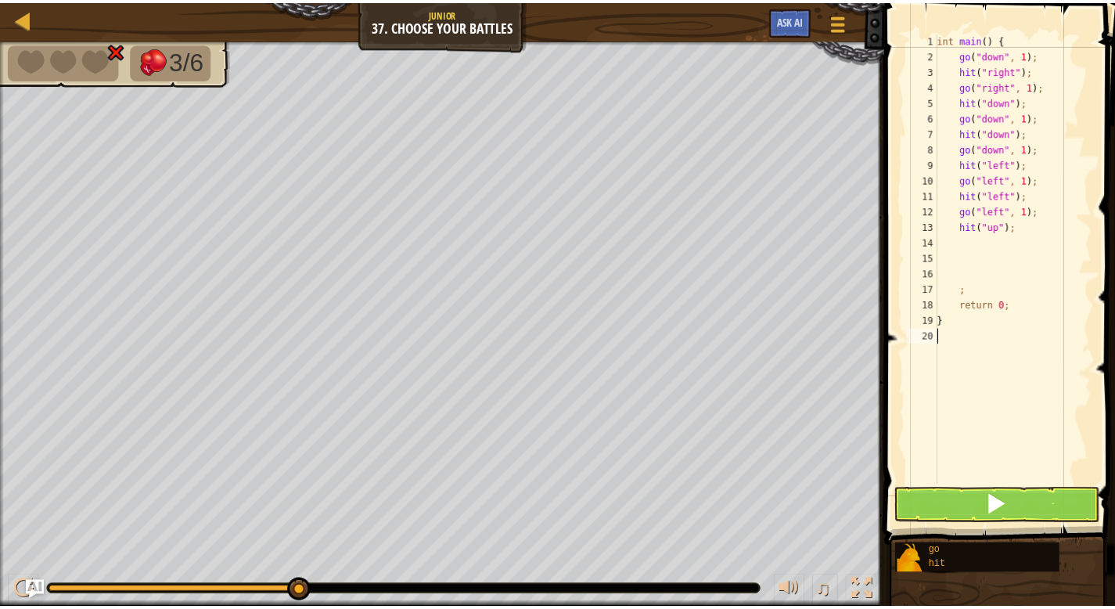
scroll to position [7, 0]
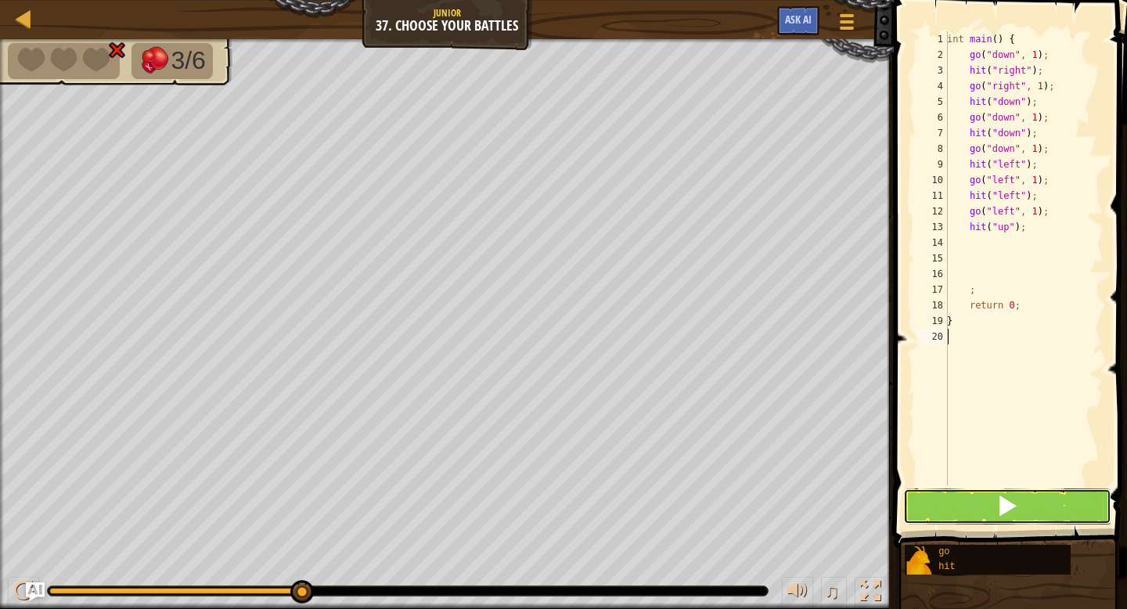
click at [989, 508] on button at bounding box center [1007, 506] width 208 height 36
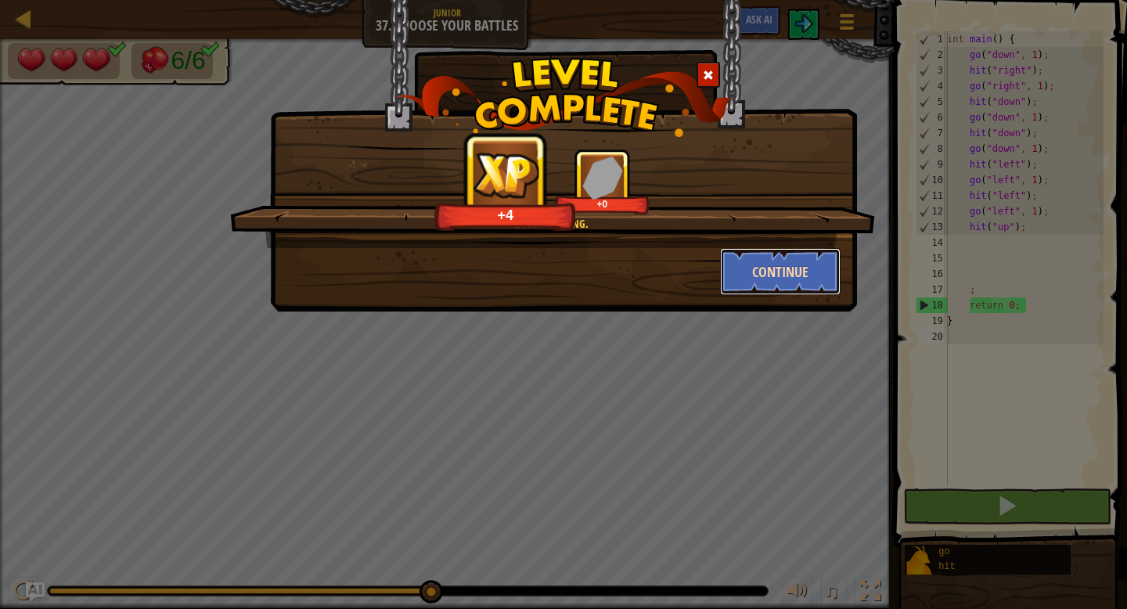
click at [764, 267] on button "Continue" at bounding box center [780, 271] width 121 height 47
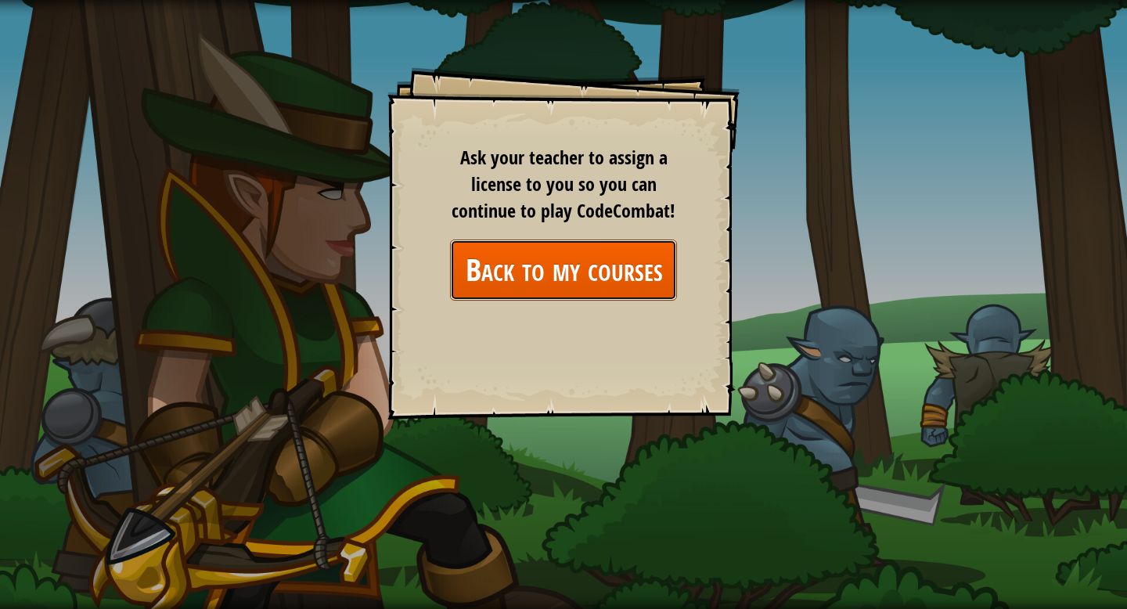
click at [579, 275] on link "Back to my courses" at bounding box center [563, 269] width 227 height 60
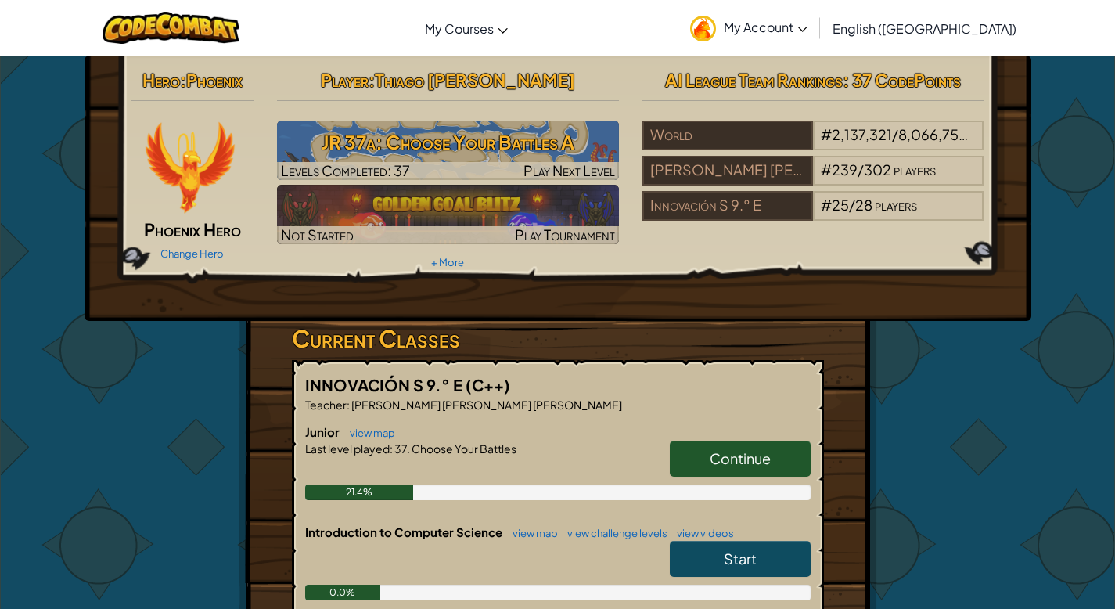
scroll to position [4, 0]
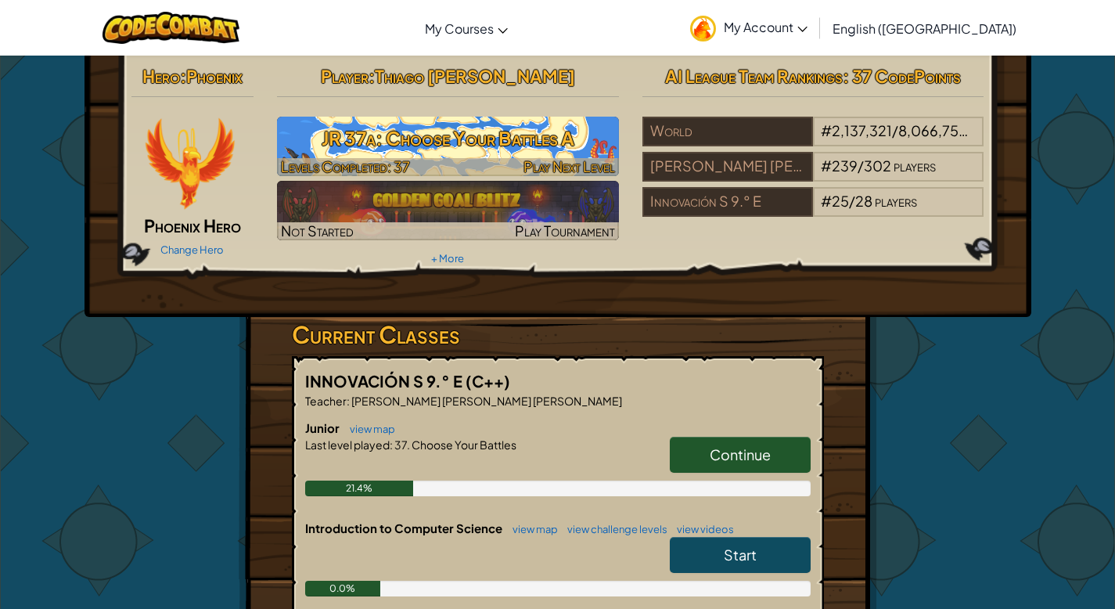
click at [548, 145] on h3 "JR 37a: Choose Your Battles A" at bounding box center [448, 138] width 342 height 35
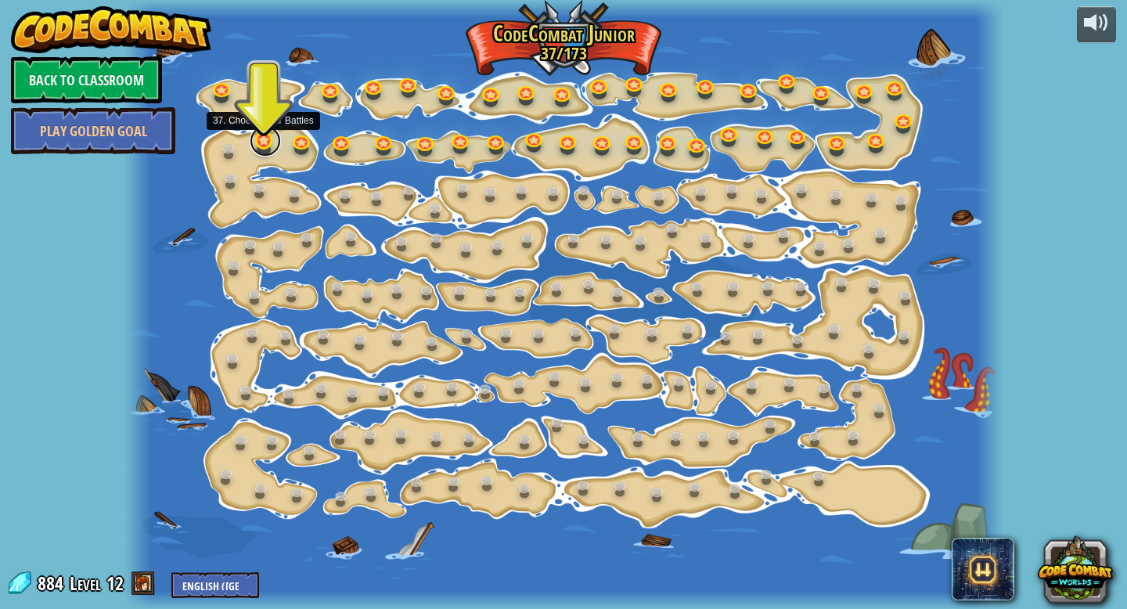
click at [263, 138] on link at bounding box center [265, 140] width 31 height 31
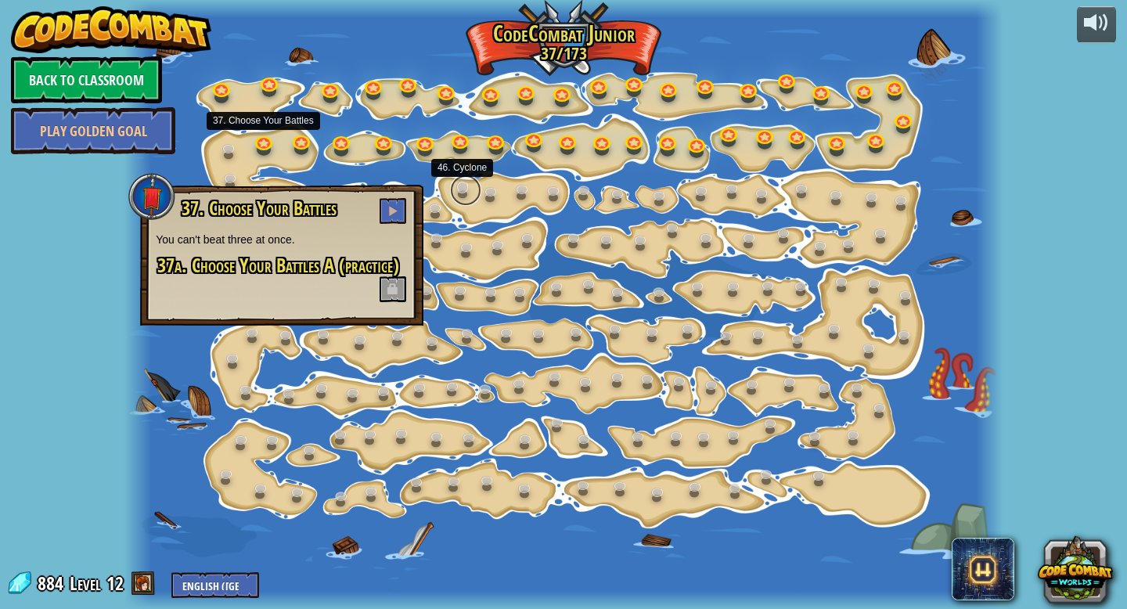
click at [452, 194] on link at bounding box center [465, 190] width 31 height 31
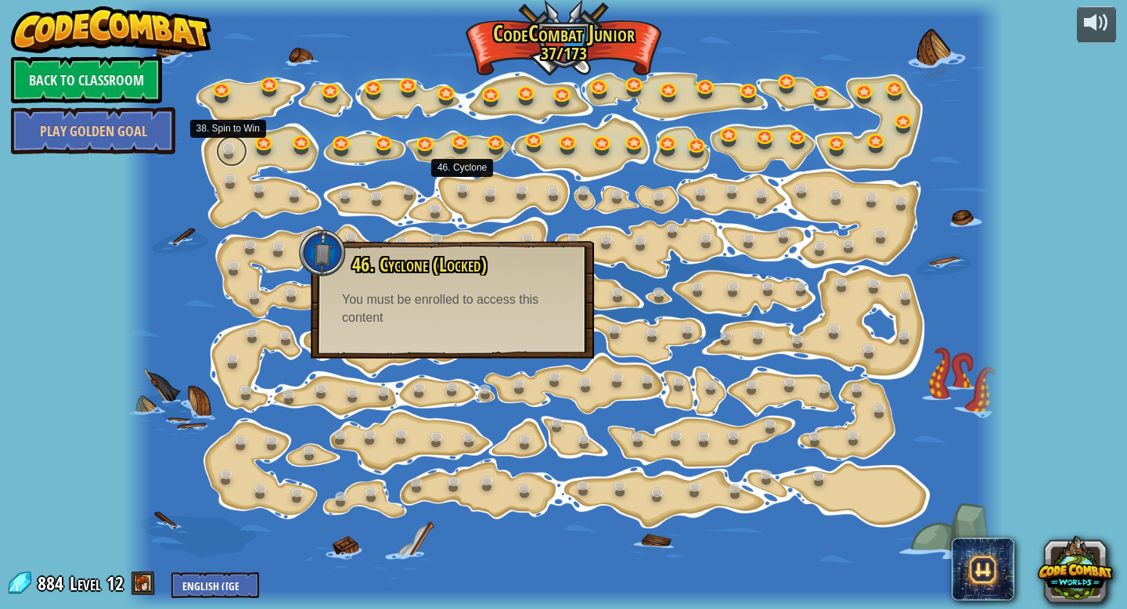
click at [232, 151] on link at bounding box center [231, 150] width 31 height 31
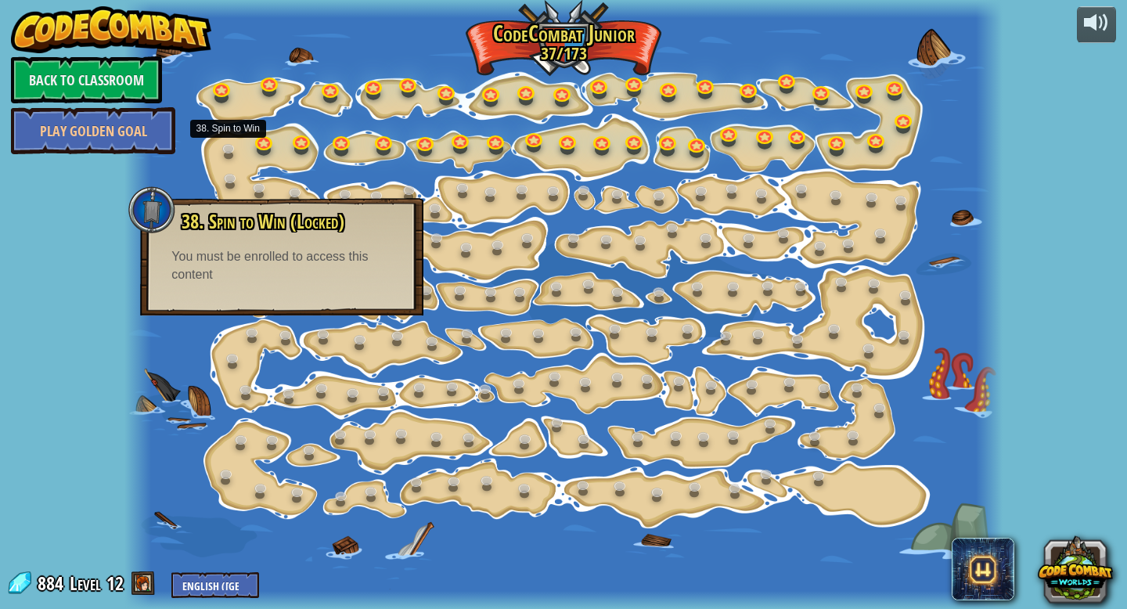
click at [189, 166] on div at bounding box center [562, 304] width 877 height 609
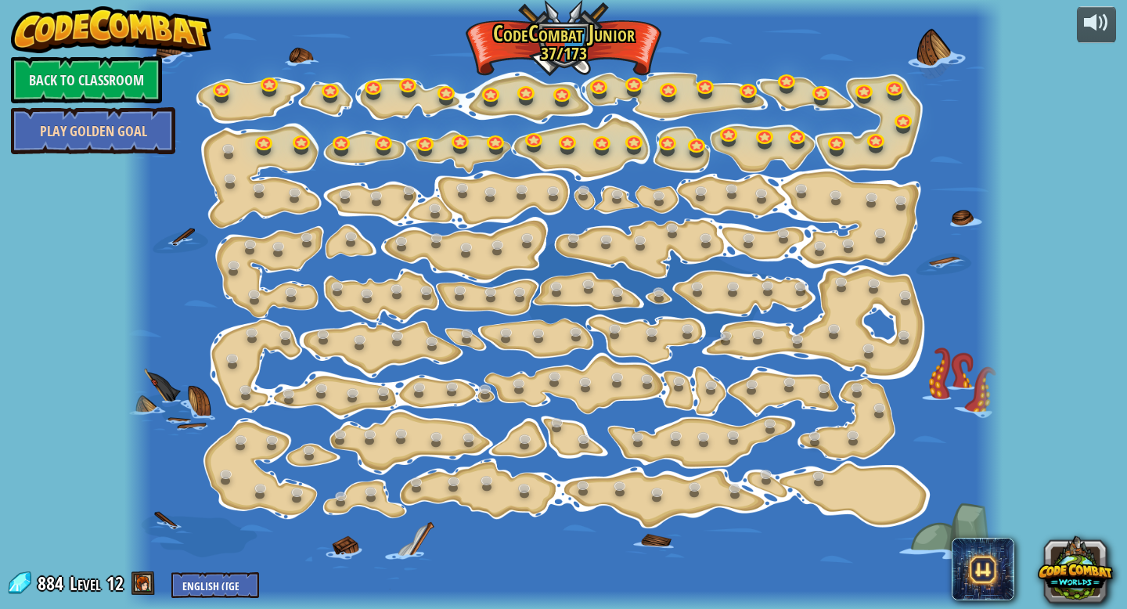
click at [77, 127] on link "Play Golden Goal" at bounding box center [93, 130] width 164 height 47
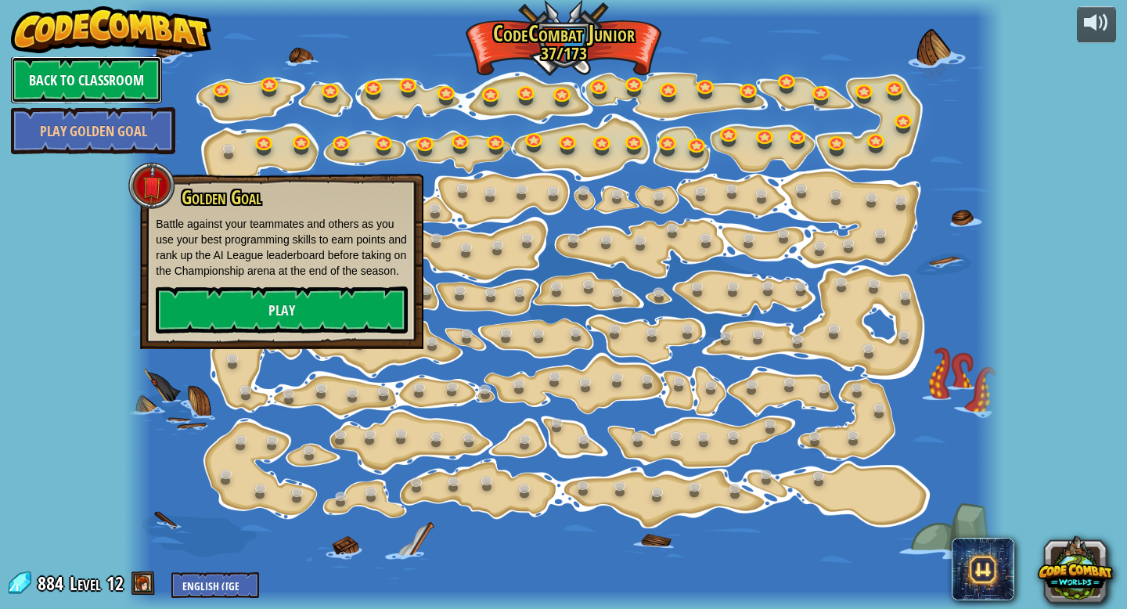
click at [44, 68] on link "Back to Classroom" at bounding box center [86, 79] width 151 height 47
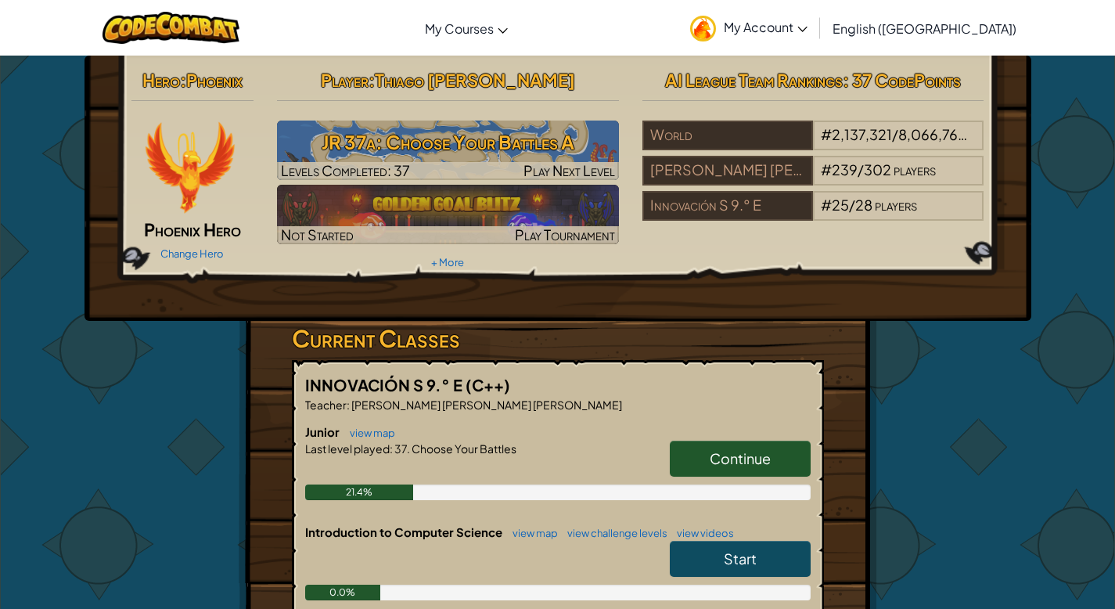
scroll to position [3, 0]
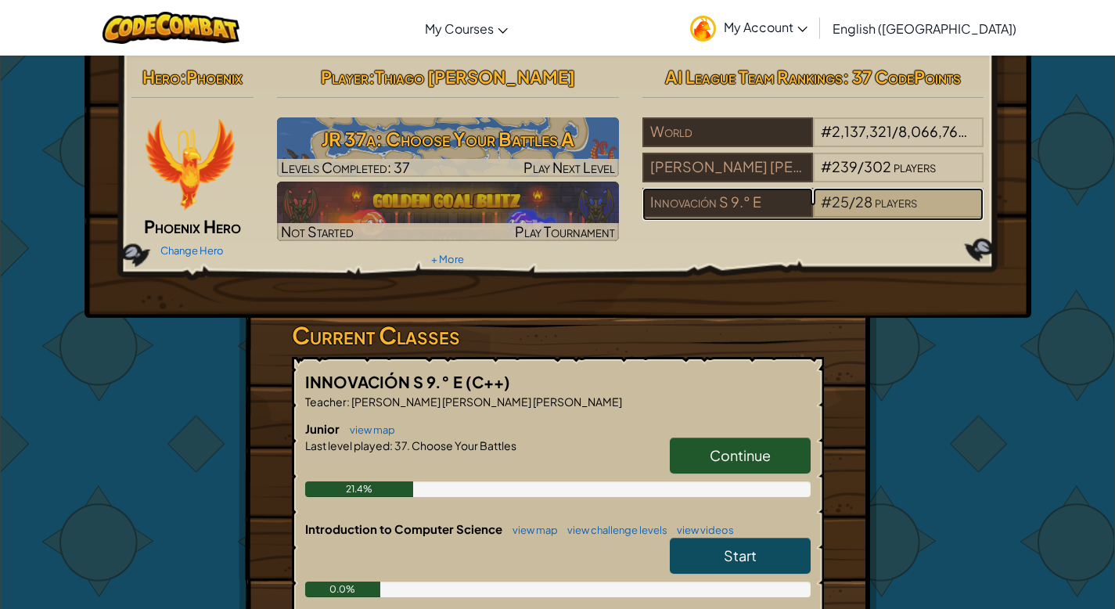
click at [866, 200] on span "28" at bounding box center [863, 202] width 17 height 18
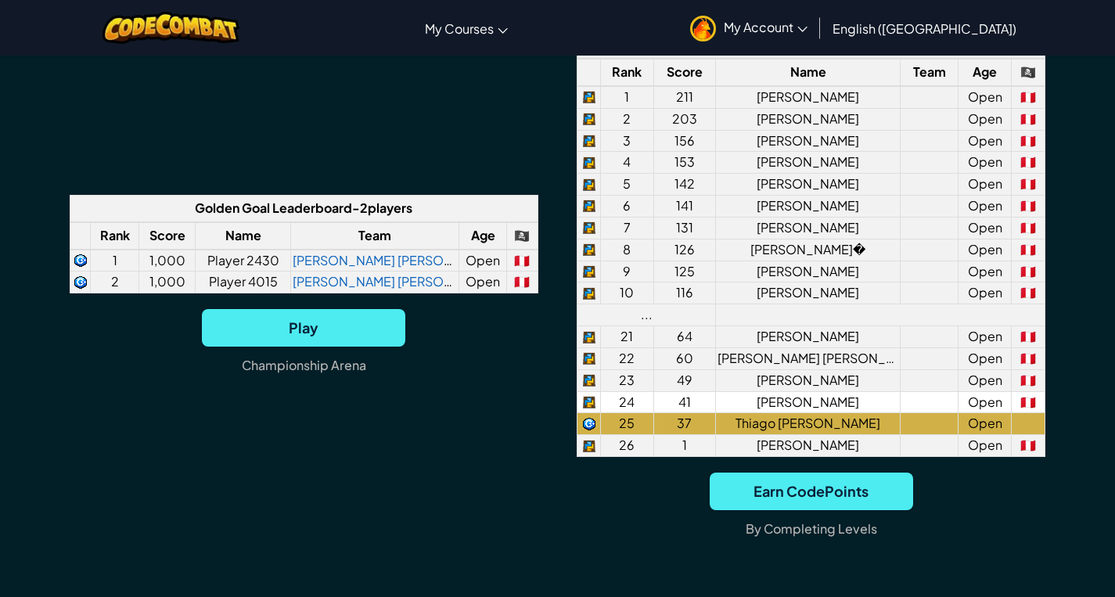
scroll to position [1223, 0]
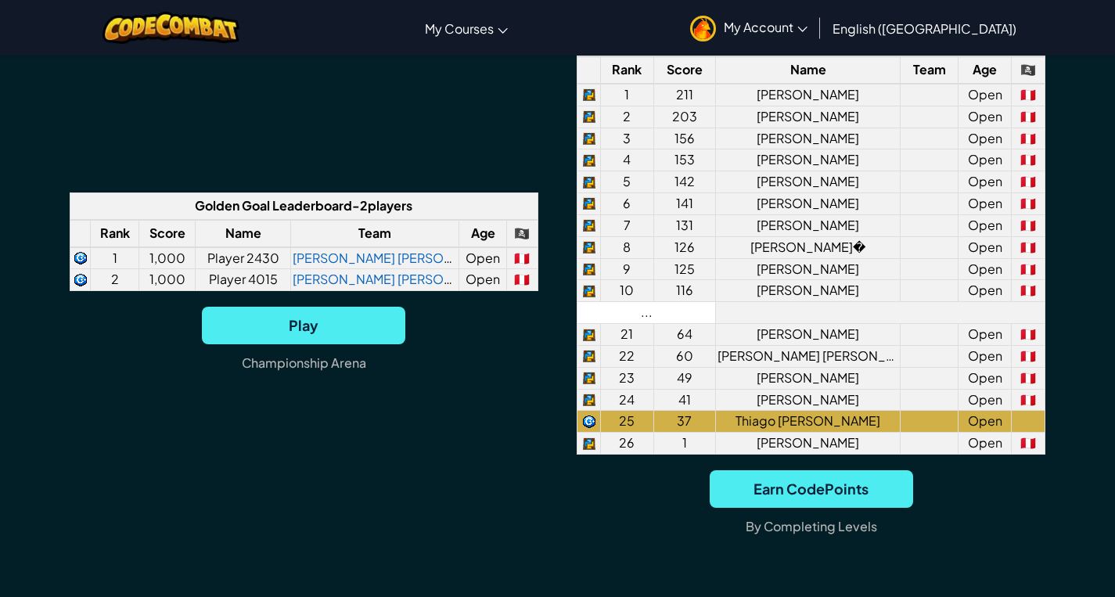
click at [639, 309] on td "..." at bounding box center [647, 313] width 139 height 22
click at [643, 318] on td "..." at bounding box center [647, 313] width 139 height 22
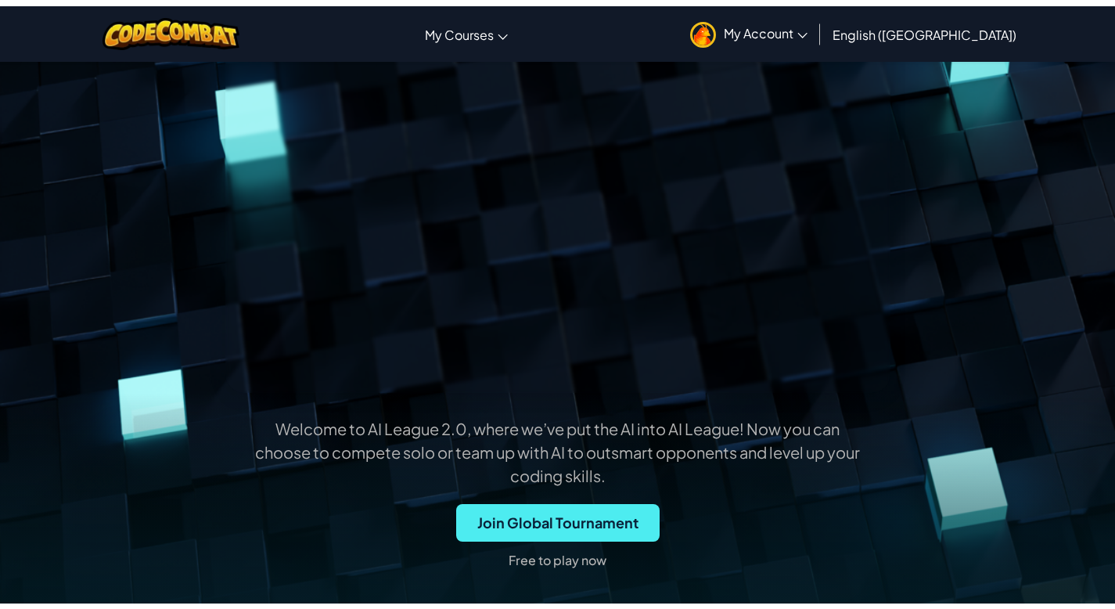
scroll to position [0, 0]
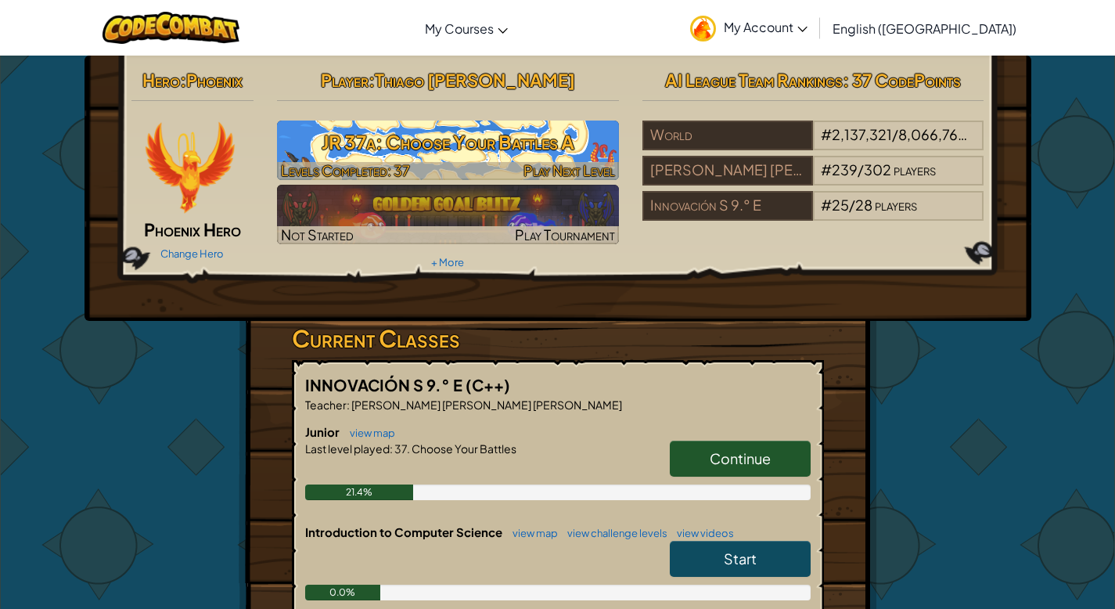
click at [544, 166] on span "Play Next Level" at bounding box center [570, 170] width 92 height 18
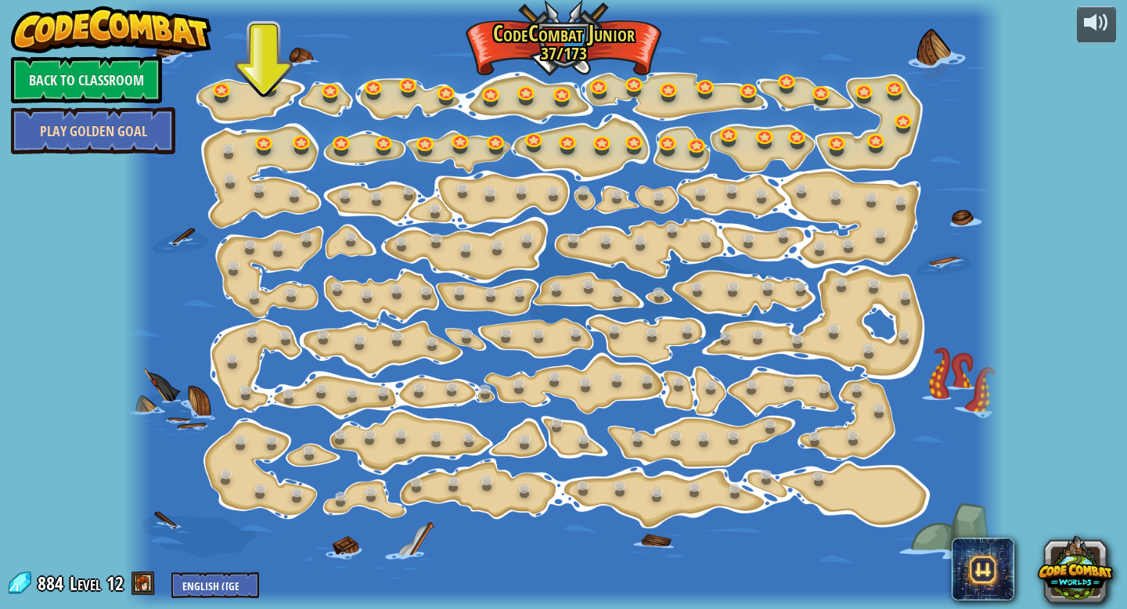
click at [87, 124] on link "Play Golden Goal" at bounding box center [93, 130] width 164 height 47
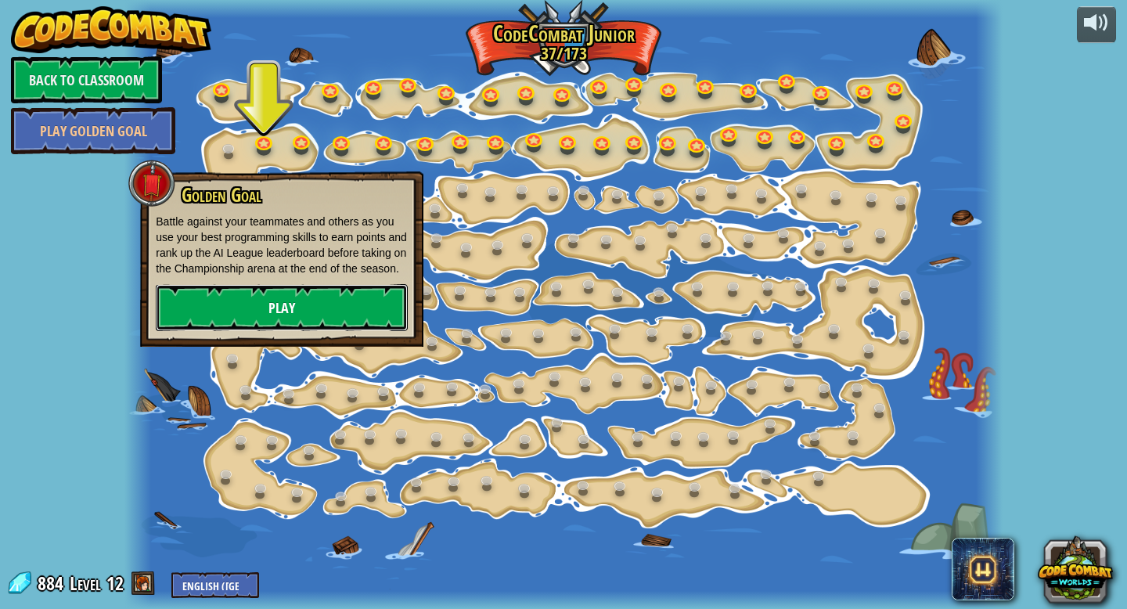
click at [186, 327] on link "Play" at bounding box center [282, 307] width 252 height 47
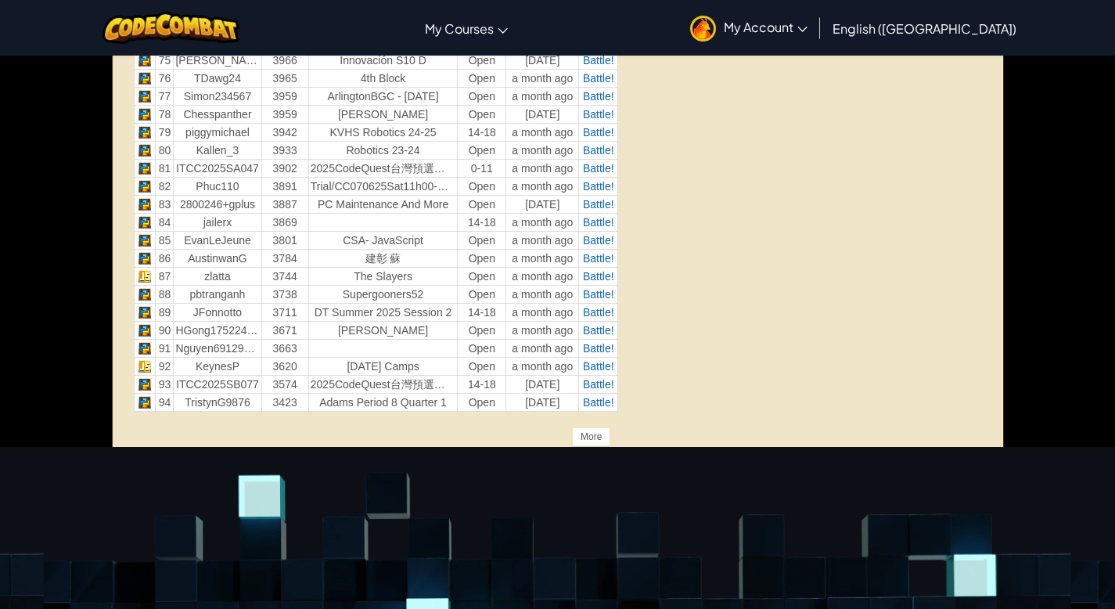
scroll to position [2018, 0]
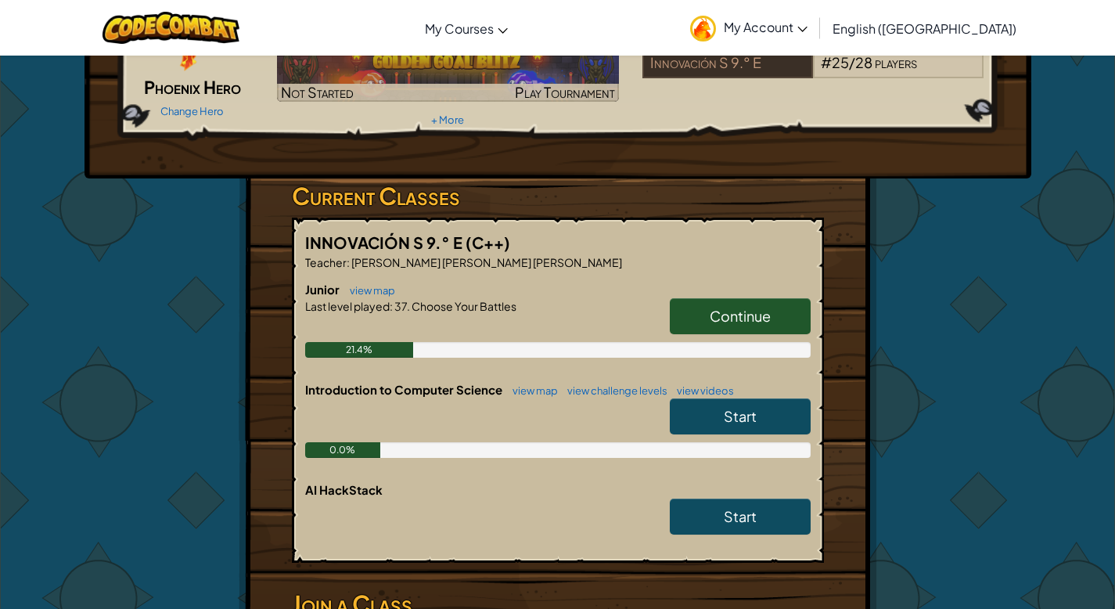
scroll to position [153, 0]
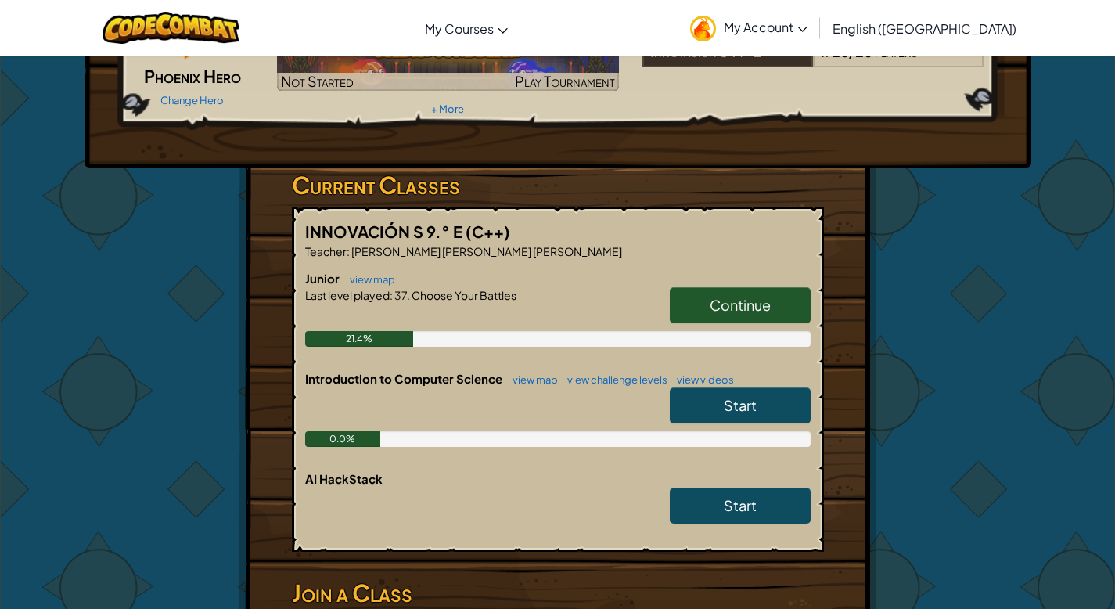
click at [735, 402] on span "Start" at bounding box center [740, 405] width 33 height 18
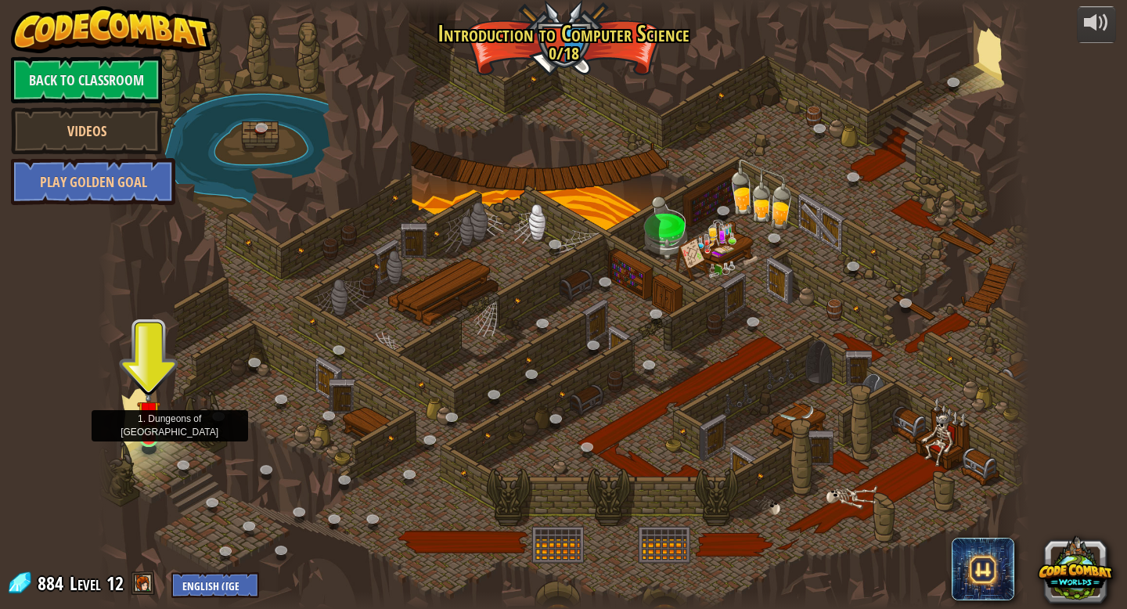
click at [152, 434] on img at bounding box center [148, 412] width 23 height 54
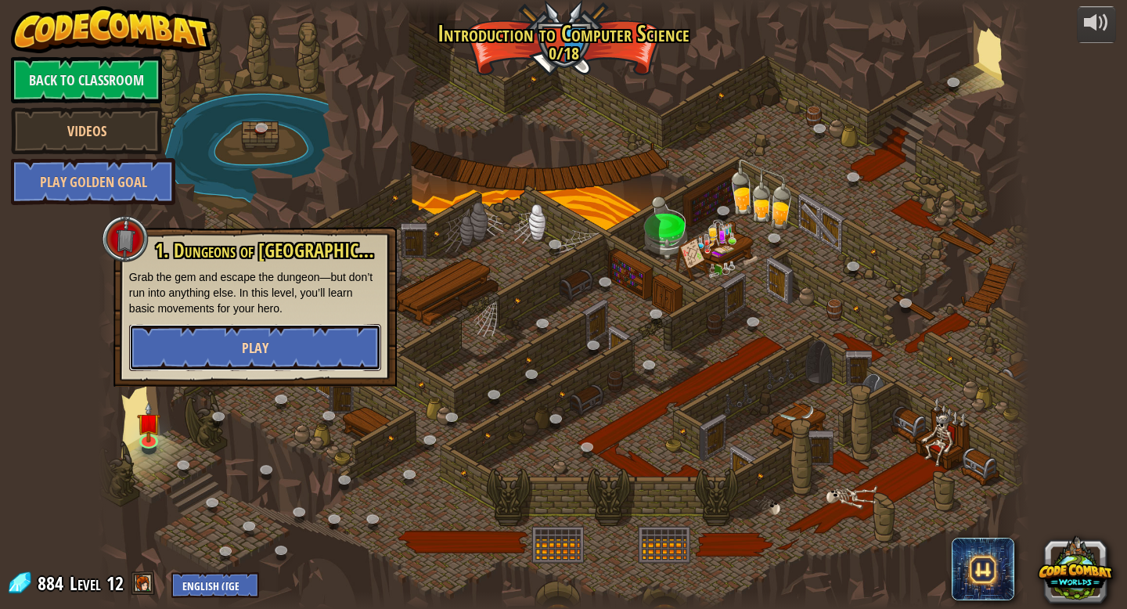
click at [207, 356] on button "Play" at bounding box center [255, 347] width 252 height 47
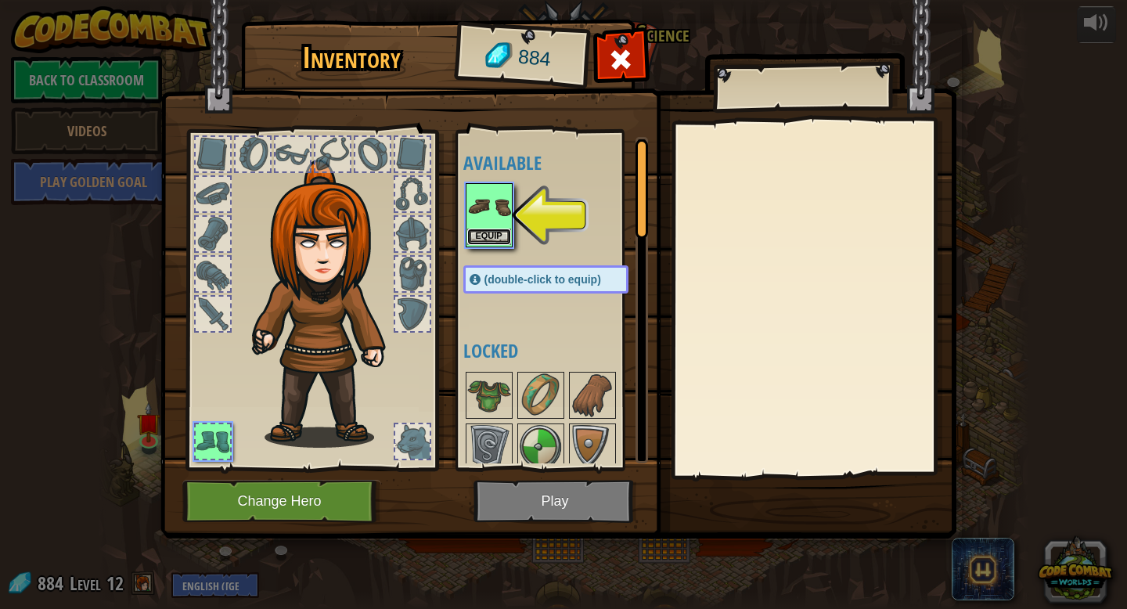
click at [487, 236] on button "Equip" at bounding box center [489, 237] width 44 height 16
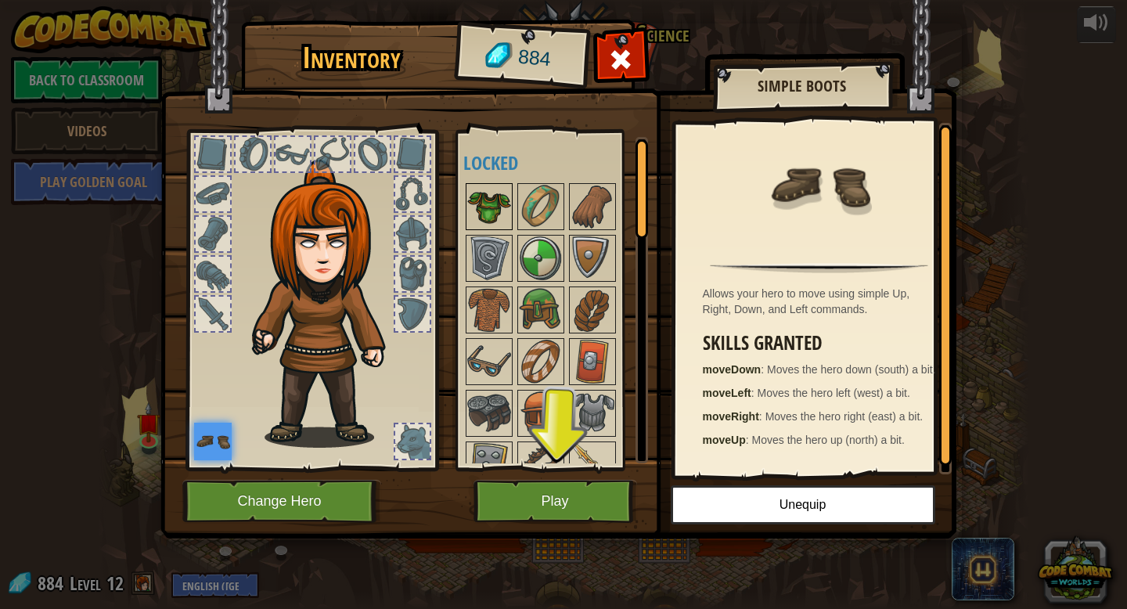
click at [501, 211] on img at bounding box center [489, 207] width 44 height 44
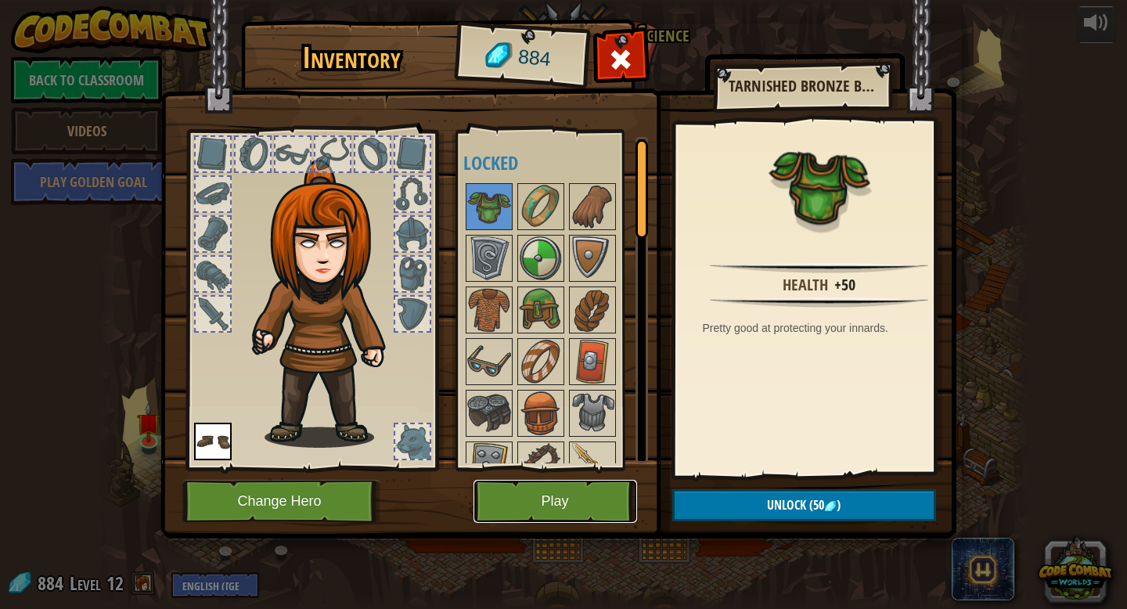
click at [560, 488] on button "Play" at bounding box center [555, 501] width 164 height 43
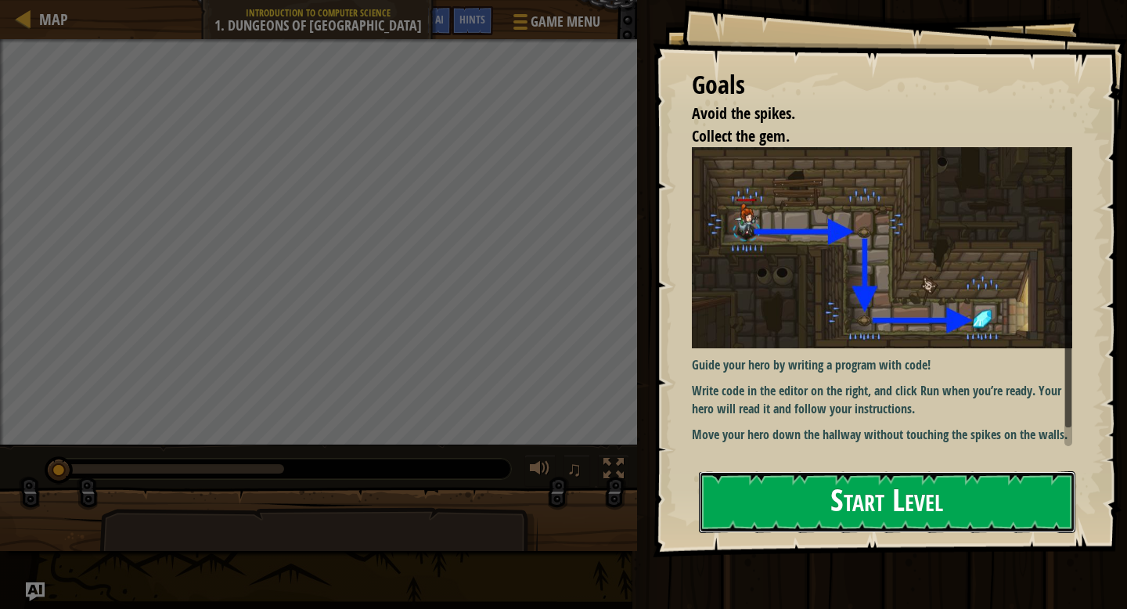
click at [893, 508] on button "Start Level" at bounding box center [887, 502] width 376 height 62
